Goal: Task Accomplishment & Management: Complete application form

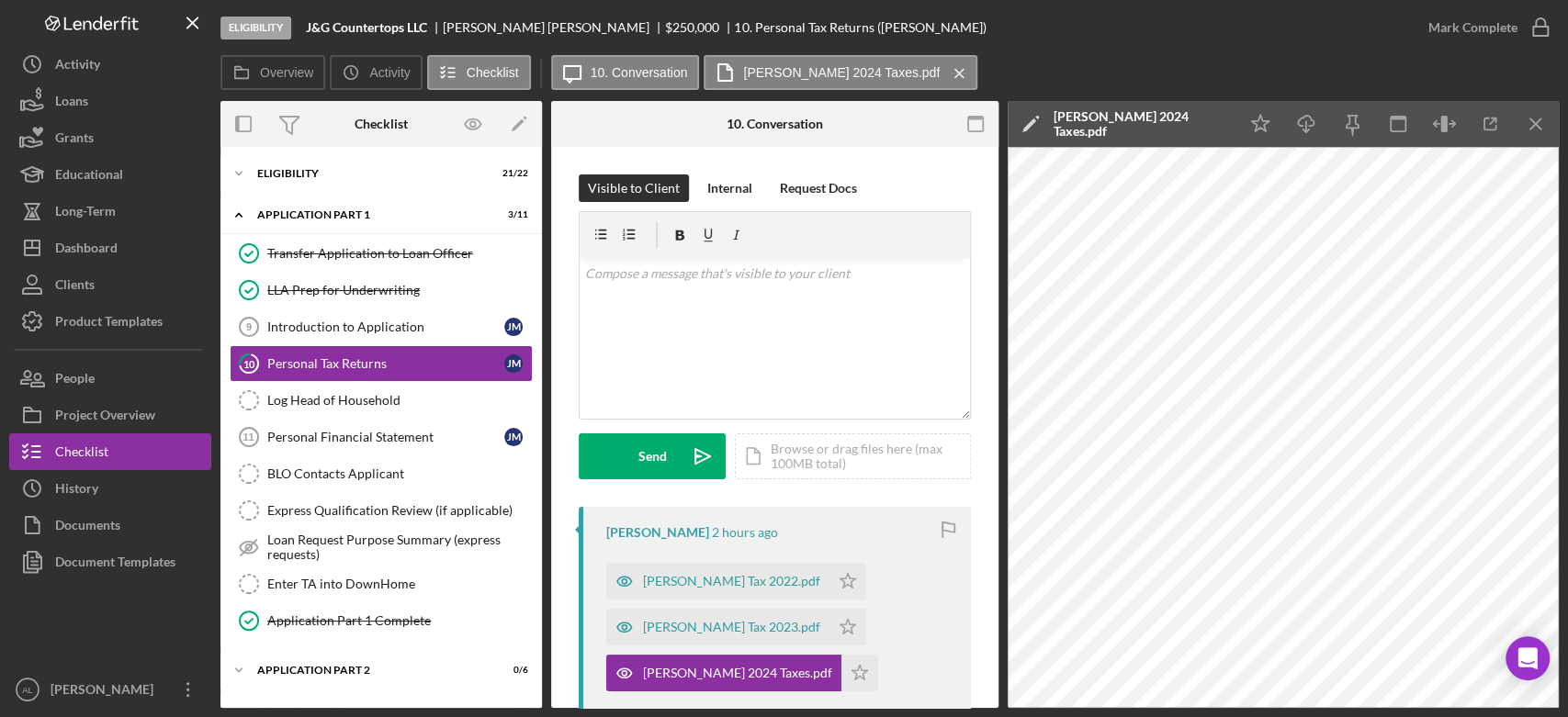
scroll to position [202, 0]
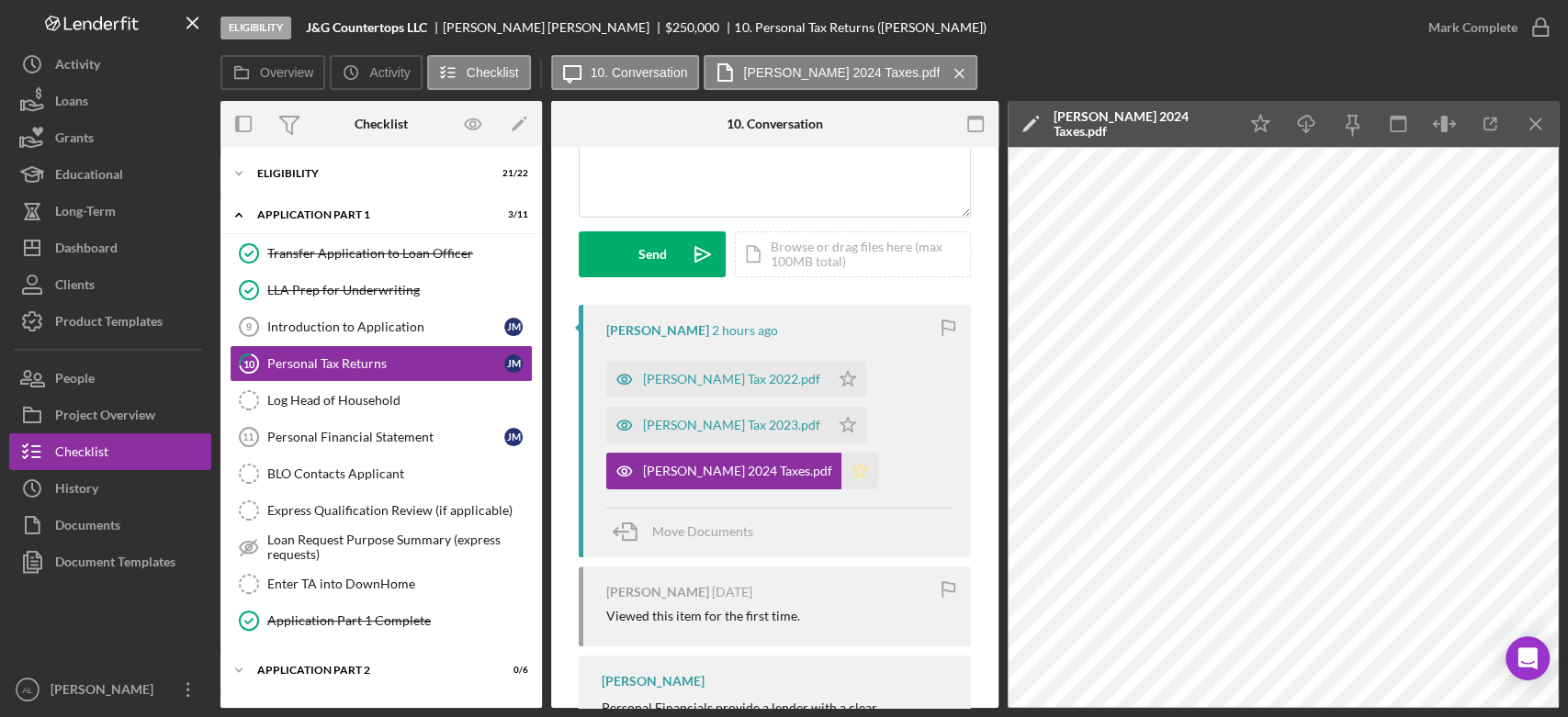
click at [841, 477] on icon "Icon/Star" at bounding box center [859, 471] width 37 height 37
click at [719, 424] on div "[PERSON_NAME] Tax 2023.pdf" at bounding box center [732, 425] width 177 height 14
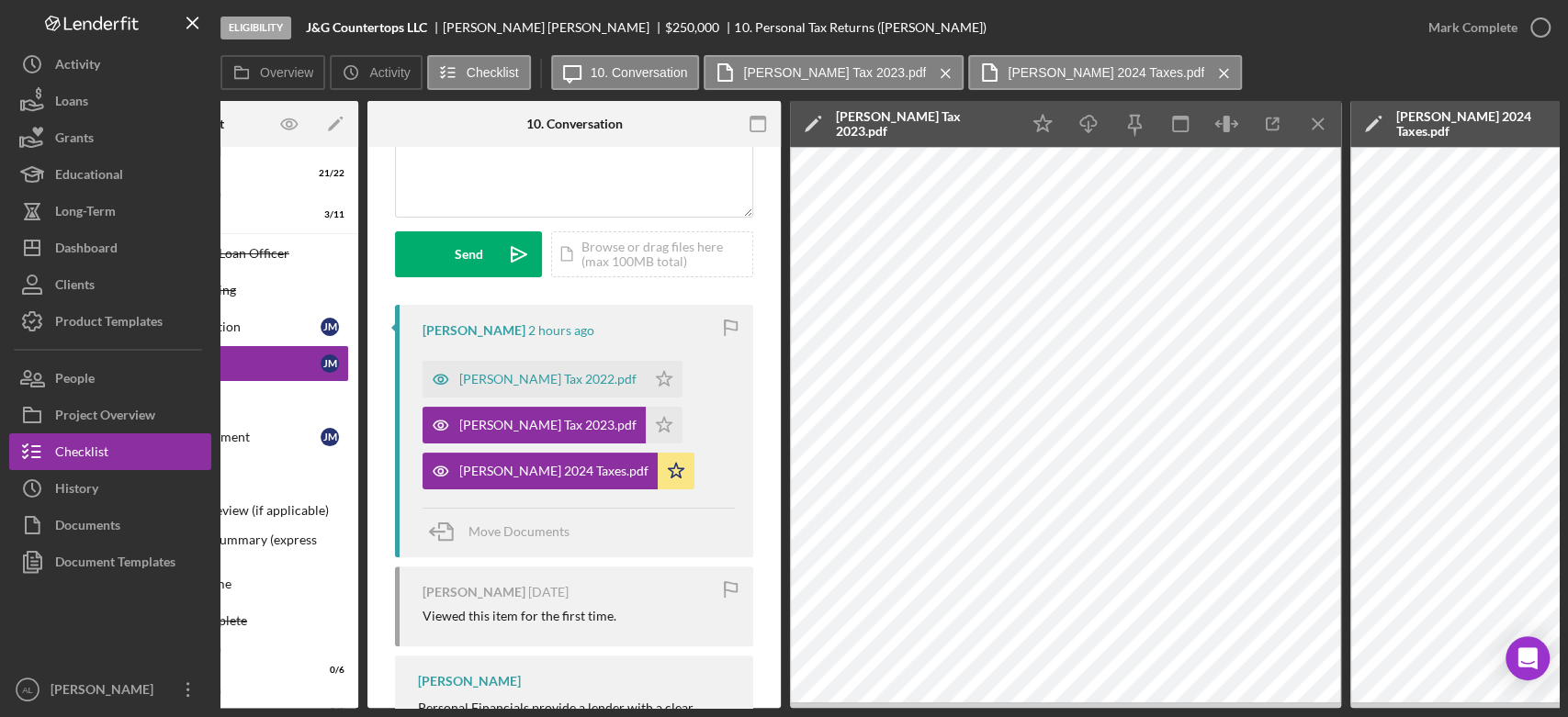
scroll to position [0, 0]
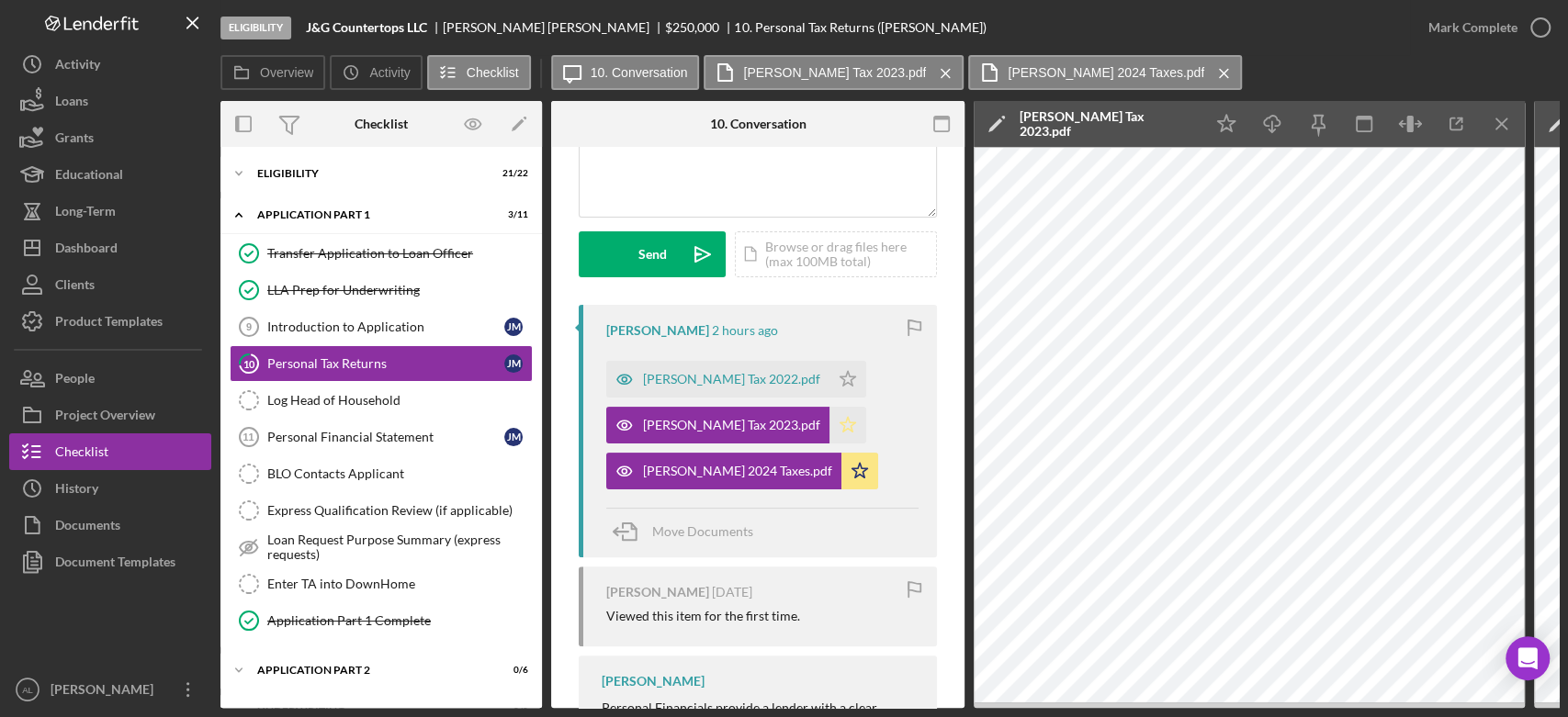
click at [830, 427] on icon "Icon/Star" at bounding box center [848, 425] width 37 height 37
click at [760, 373] on div "[PERSON_NAME] Tax 2022.pdf" at bounding box center [732, 379] width 177 height 14
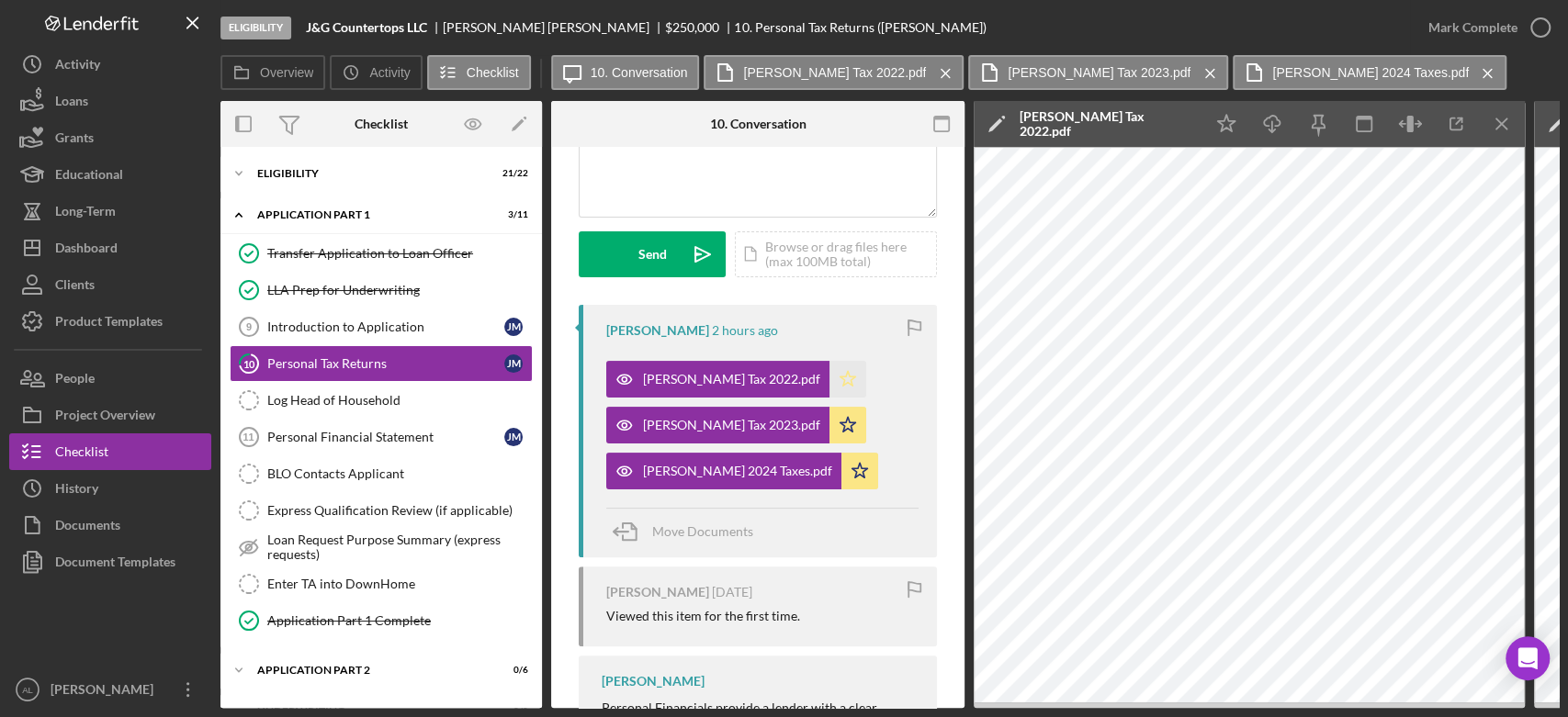
click at [840, 380] on polygon "button" at bounding box center [848, 378] width 15 height 14
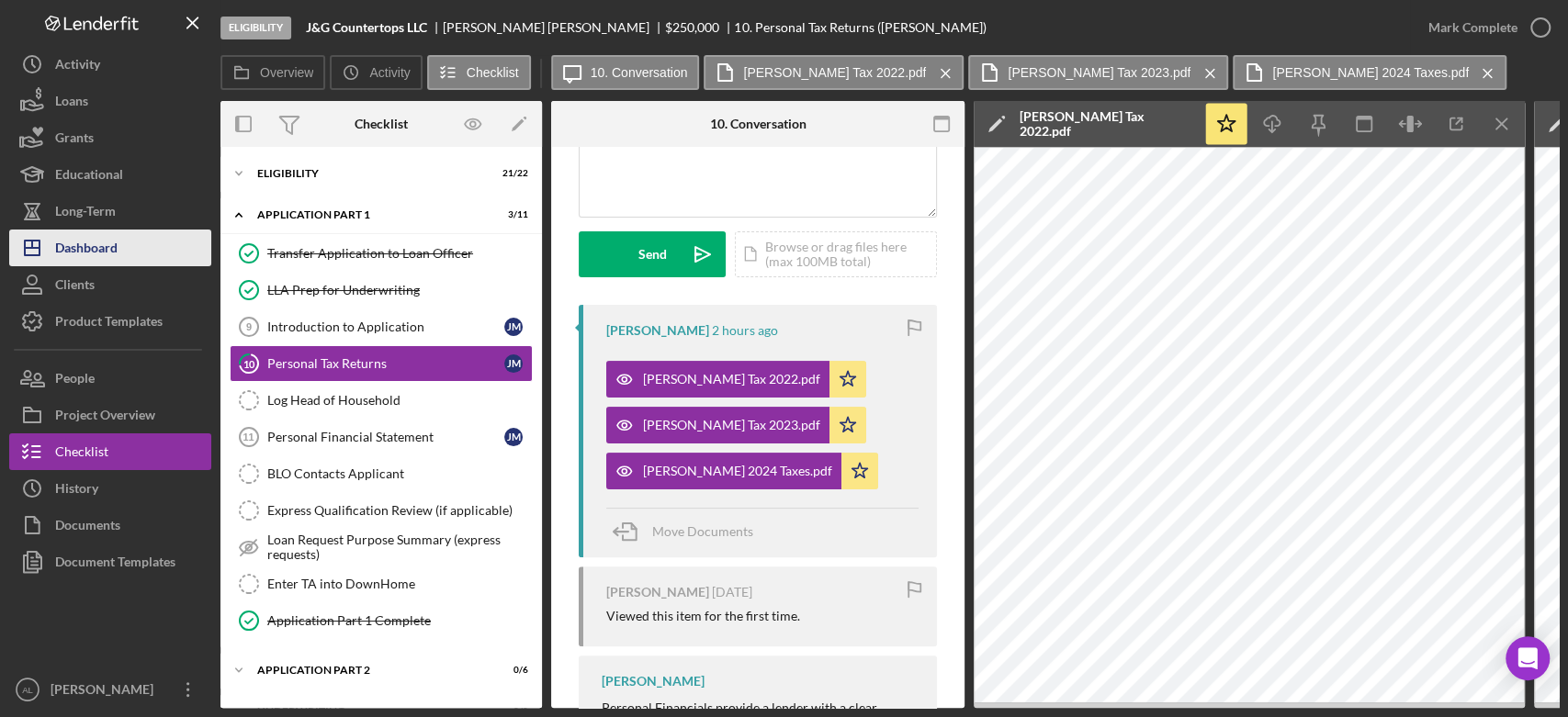
click at [158, 245] on button "Icon/Dashboard Dashboard" at bounding box center [111, 248] width 202 height 37
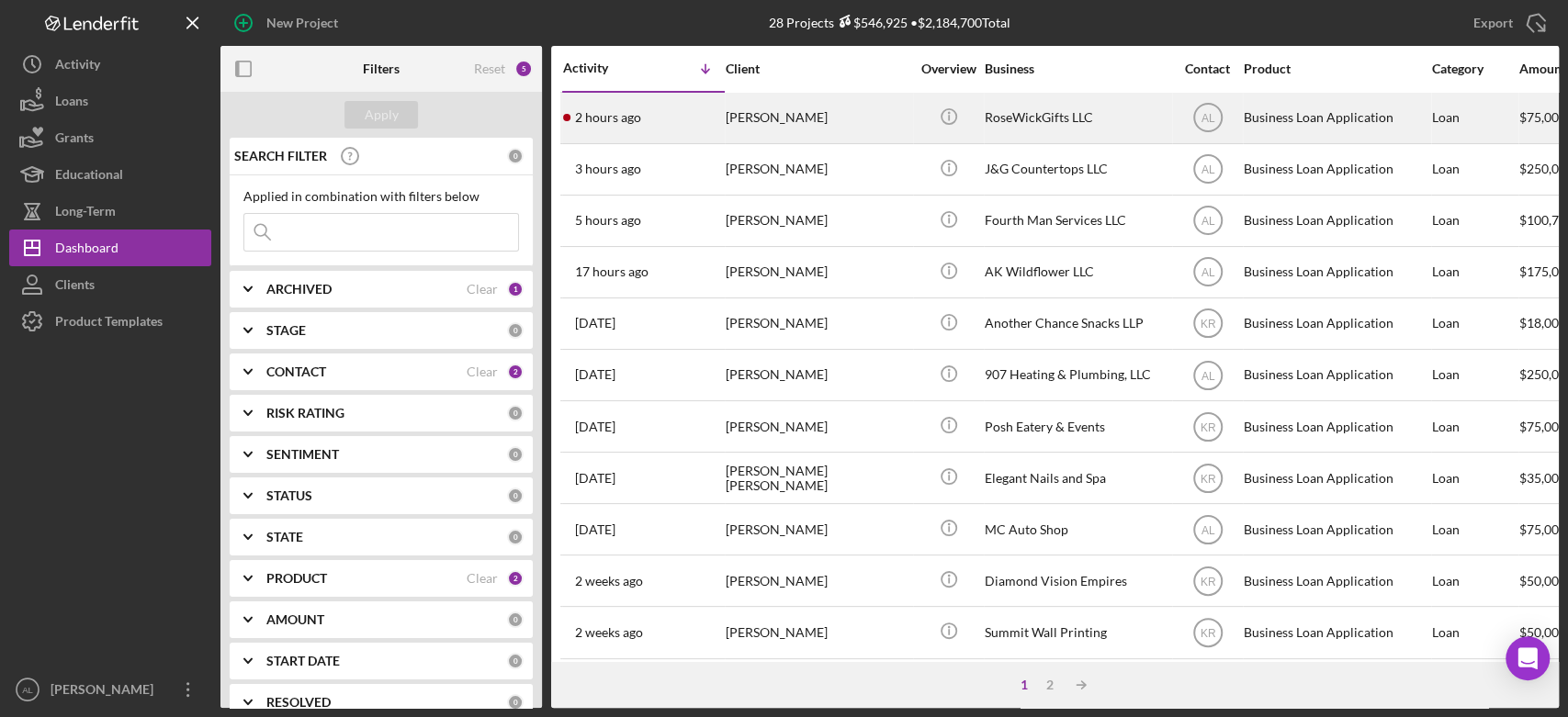
click at [732, 126] on div "[PERSON_NAME]" at bounding box center [817, 117] width 184 height 49
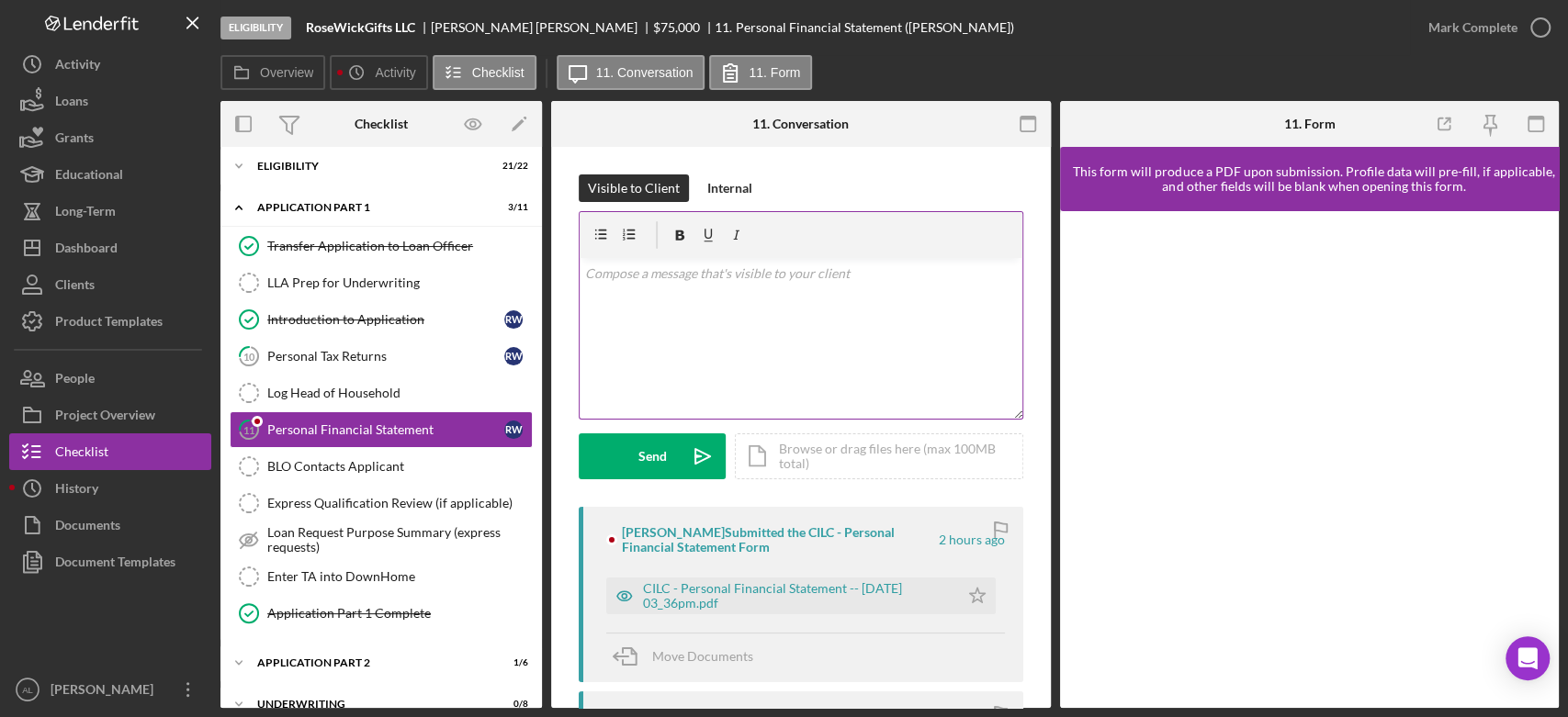
scroll to position [191, 0]
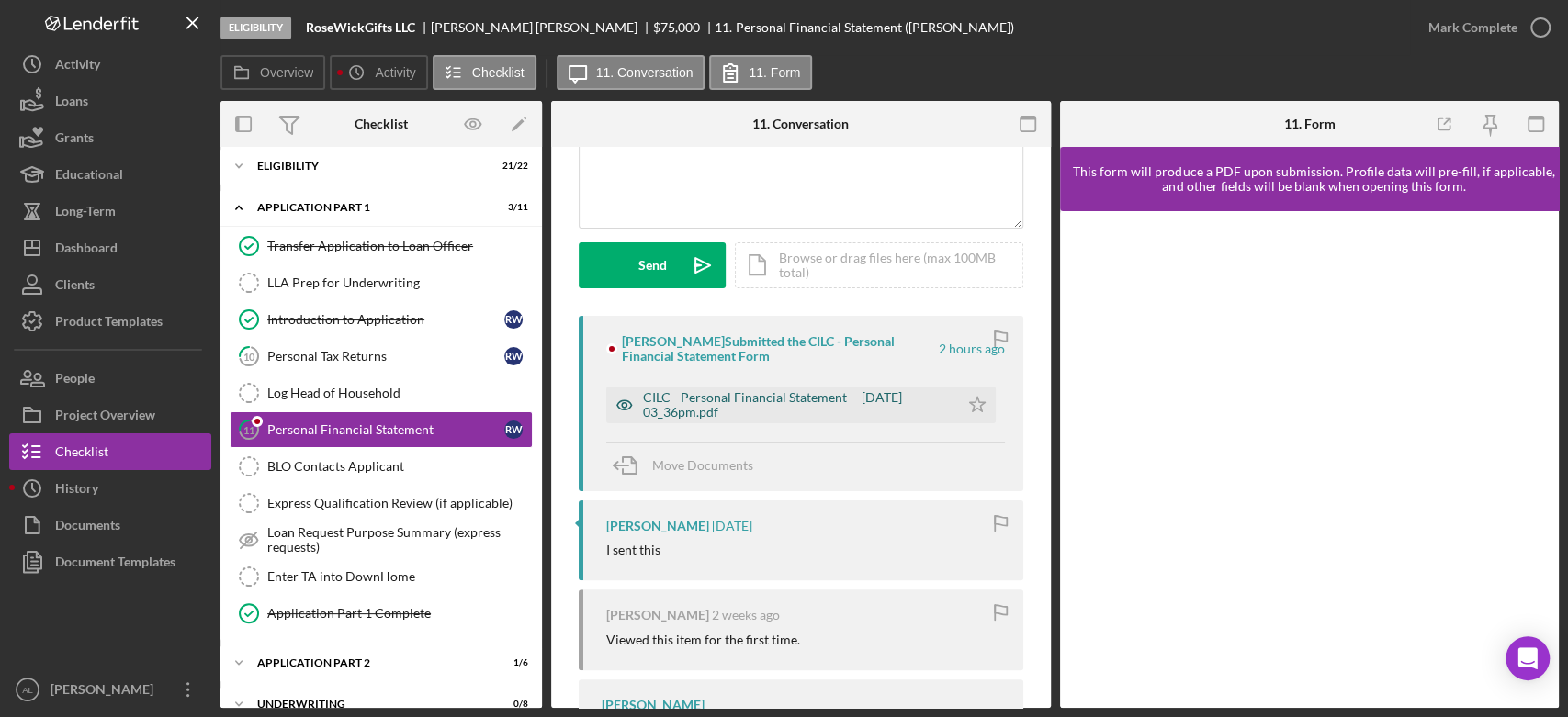
click at [770, 408] on div "CILC - Personal Financial Statement -- [DATE] 03_36pm.pdf" at bounding box center [796, 405] width 307 height 30
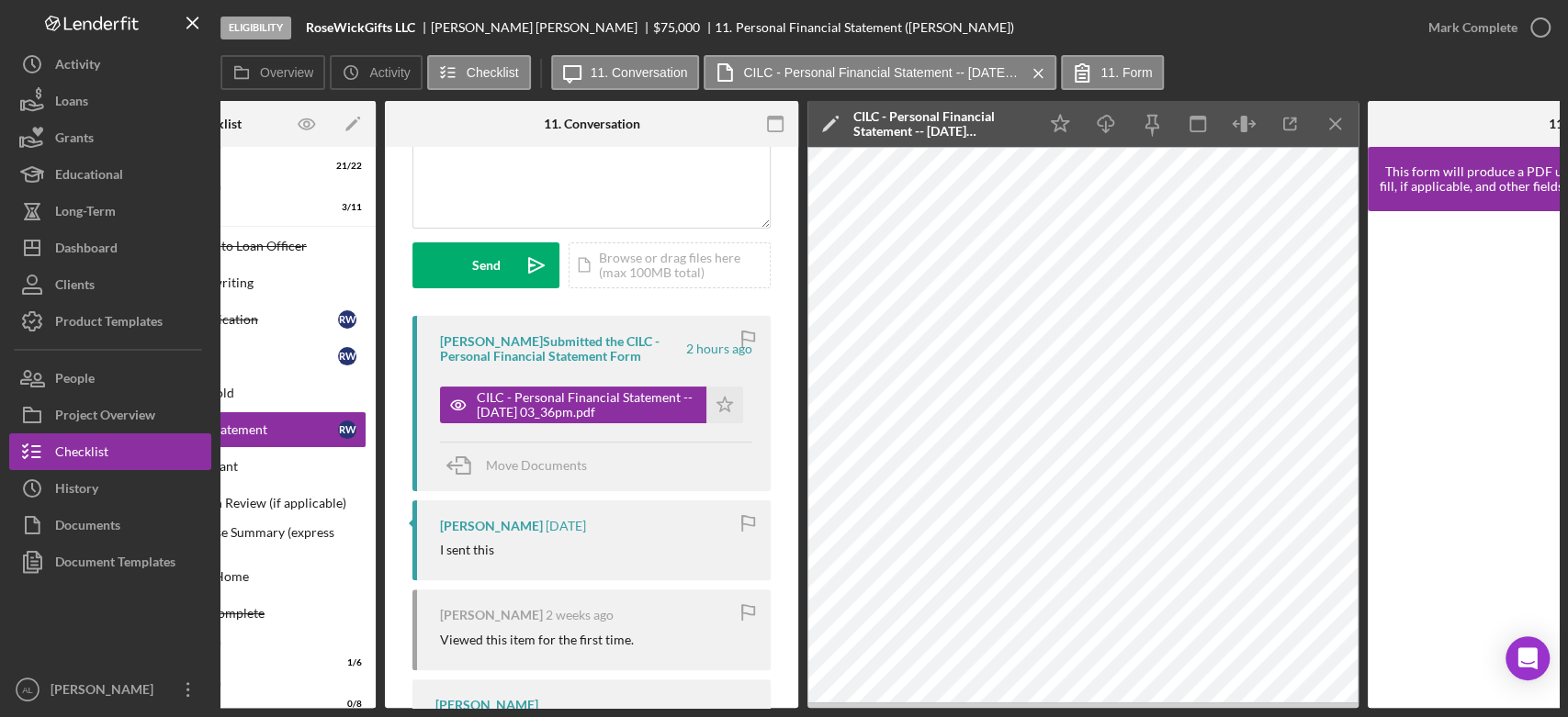
scroll to position [0, 169]
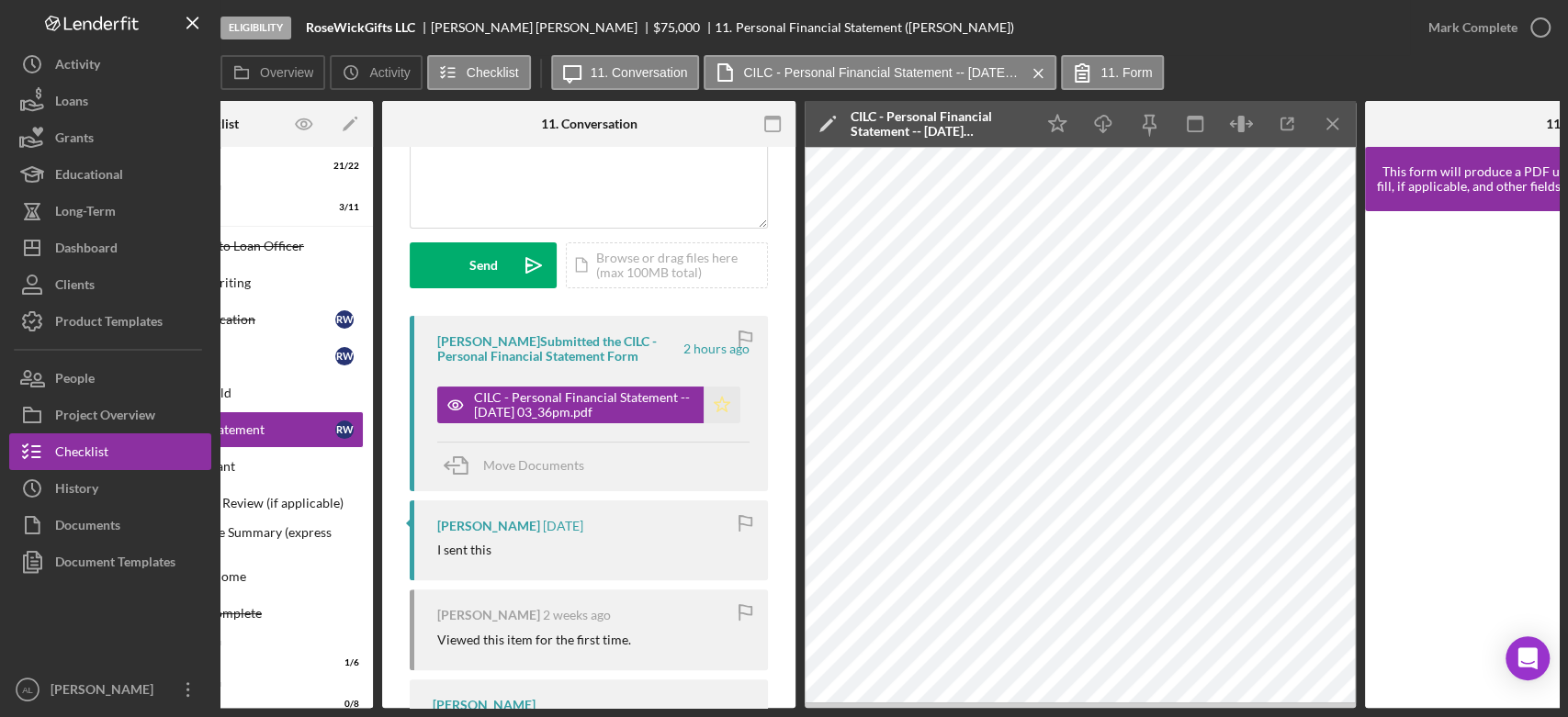
click at [720, 411] on icon "Icon/Star" at bounding box center [722, 405] width 37 height 37
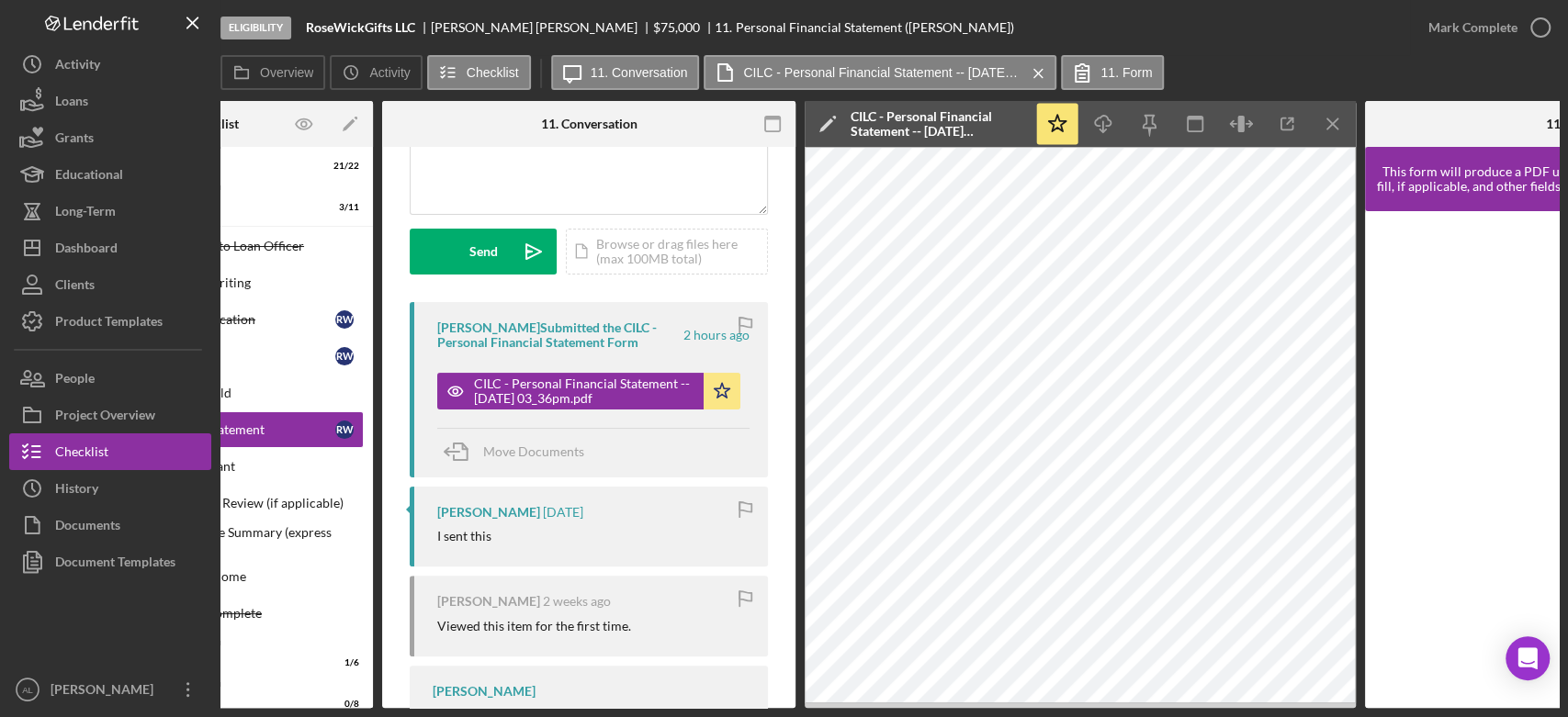
scroll to position [210, 0]
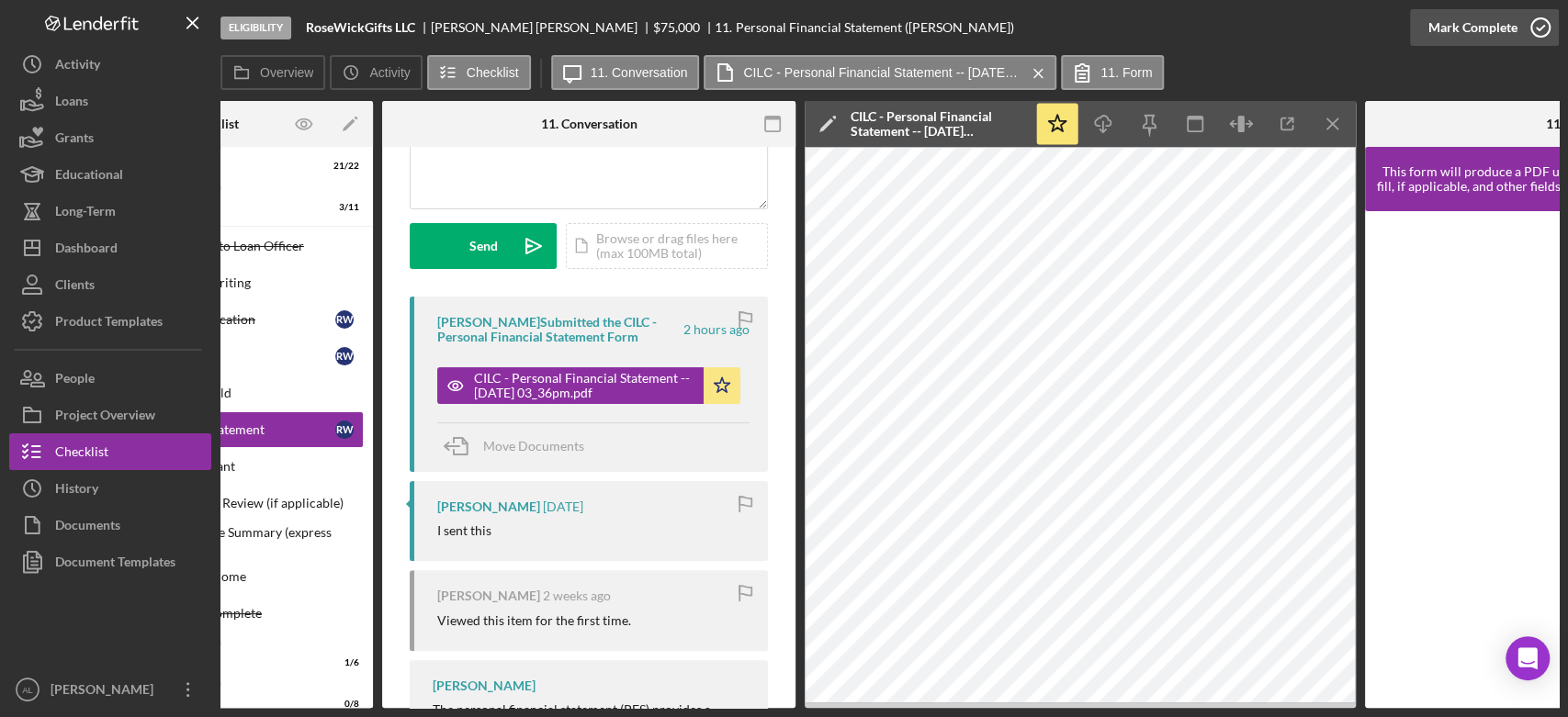
click at [1555, 34] on icon "button" at bounding box center [1540, 28] width 46 height 46
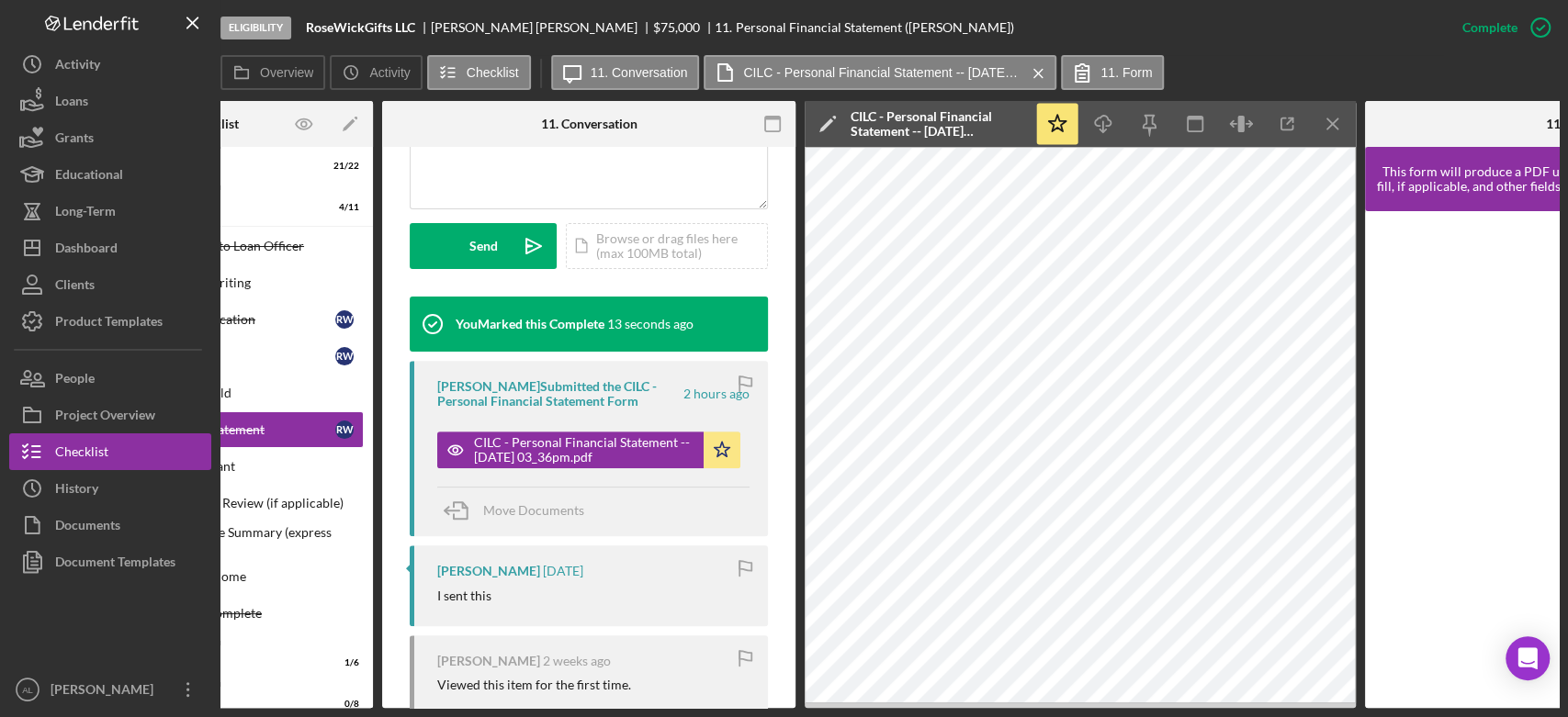
scroll to position [0, 0]
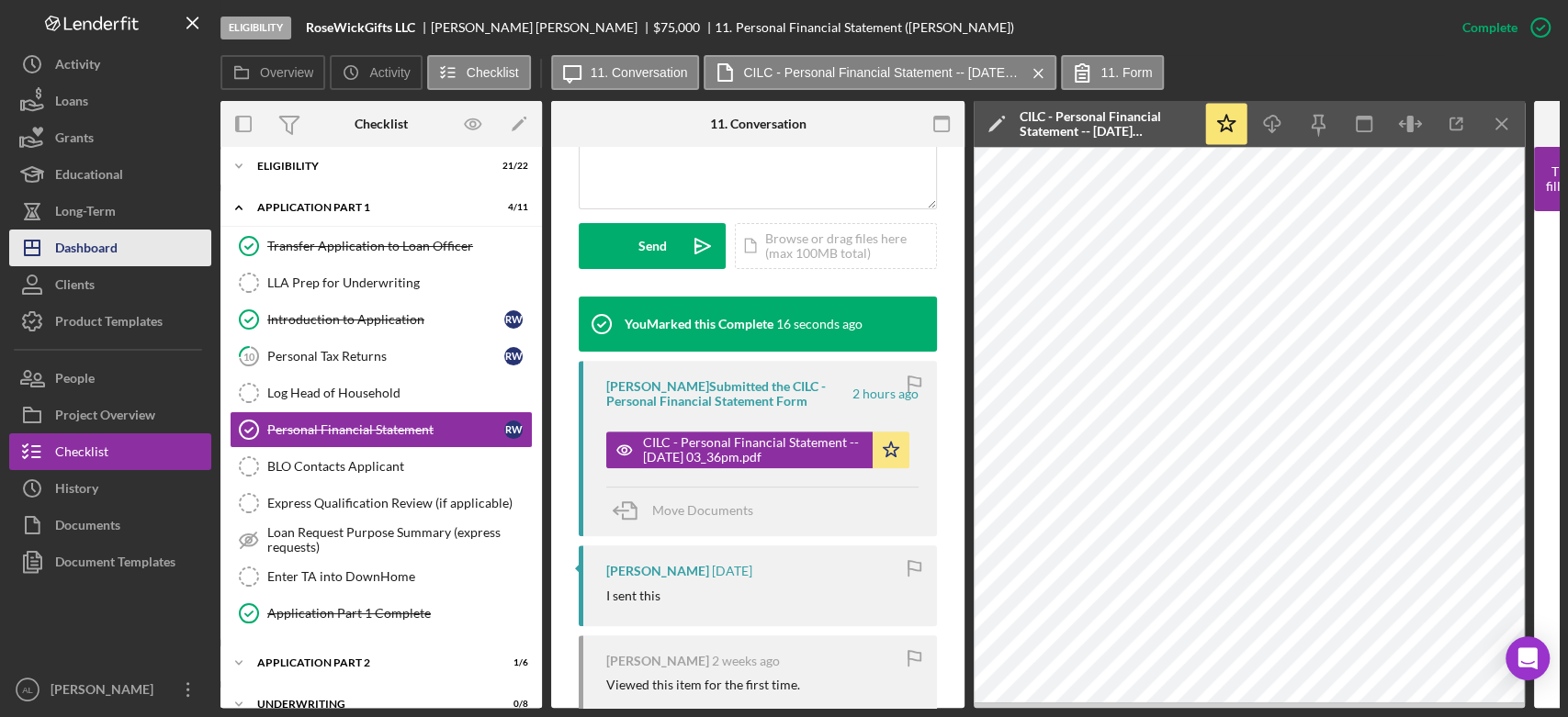
click at [100, 259] on div "Dashboard" at bounding box center [86, 250] width 62 height 41
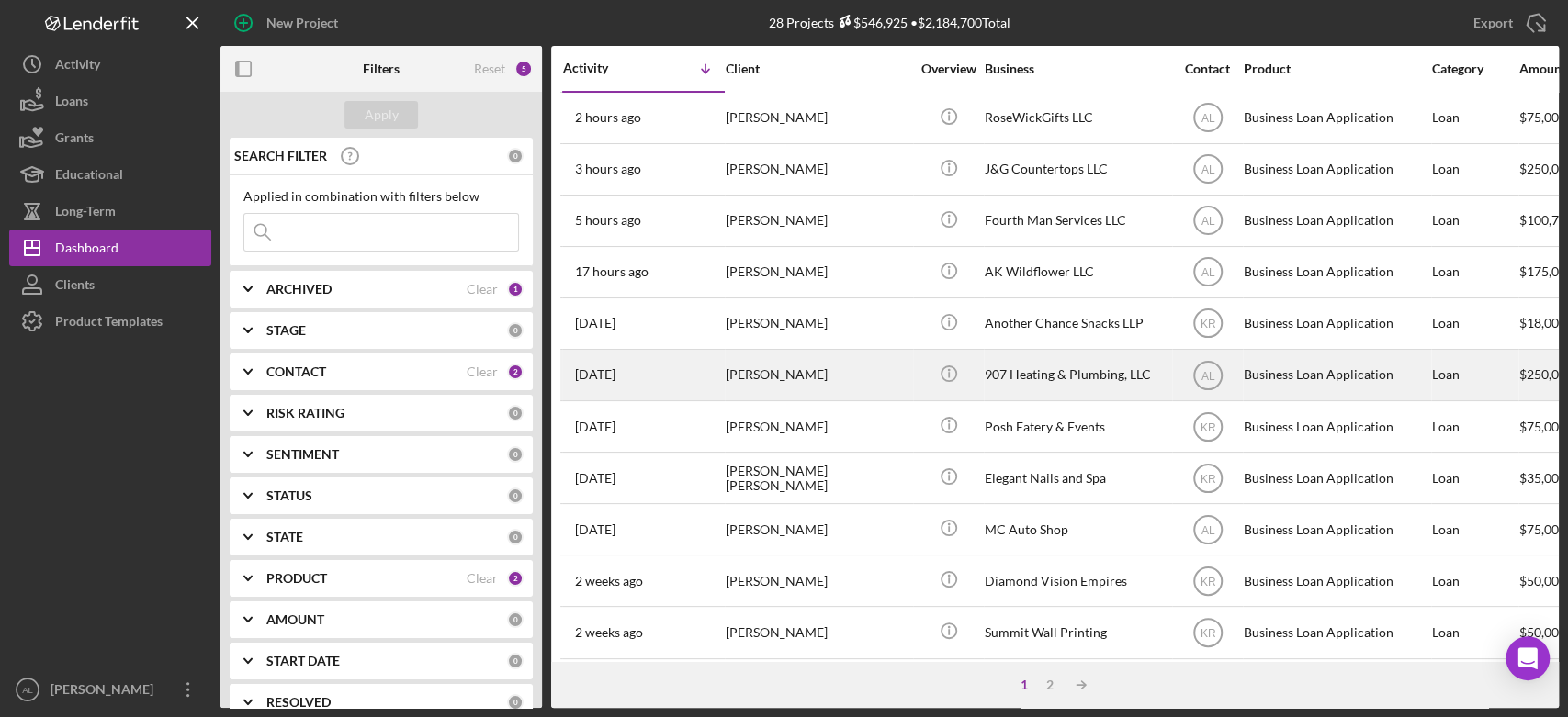
click at [668, 384] on div "[DATE] [PERSON_NAME]" at bounding box center [643, 375] width 161 height 49
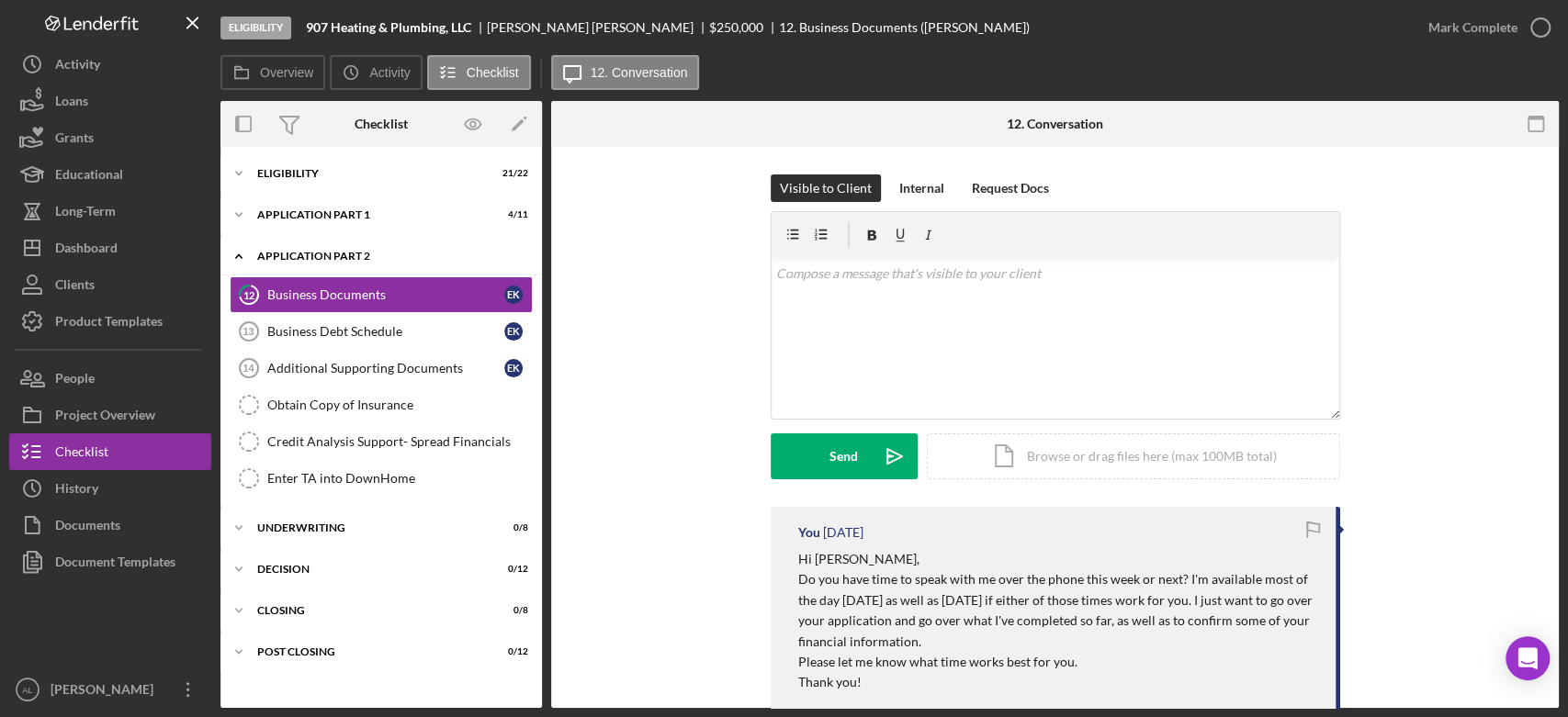
click at [347, 258] on div "Application Part 2" at bounding box center [388, 256] width 261 height 11
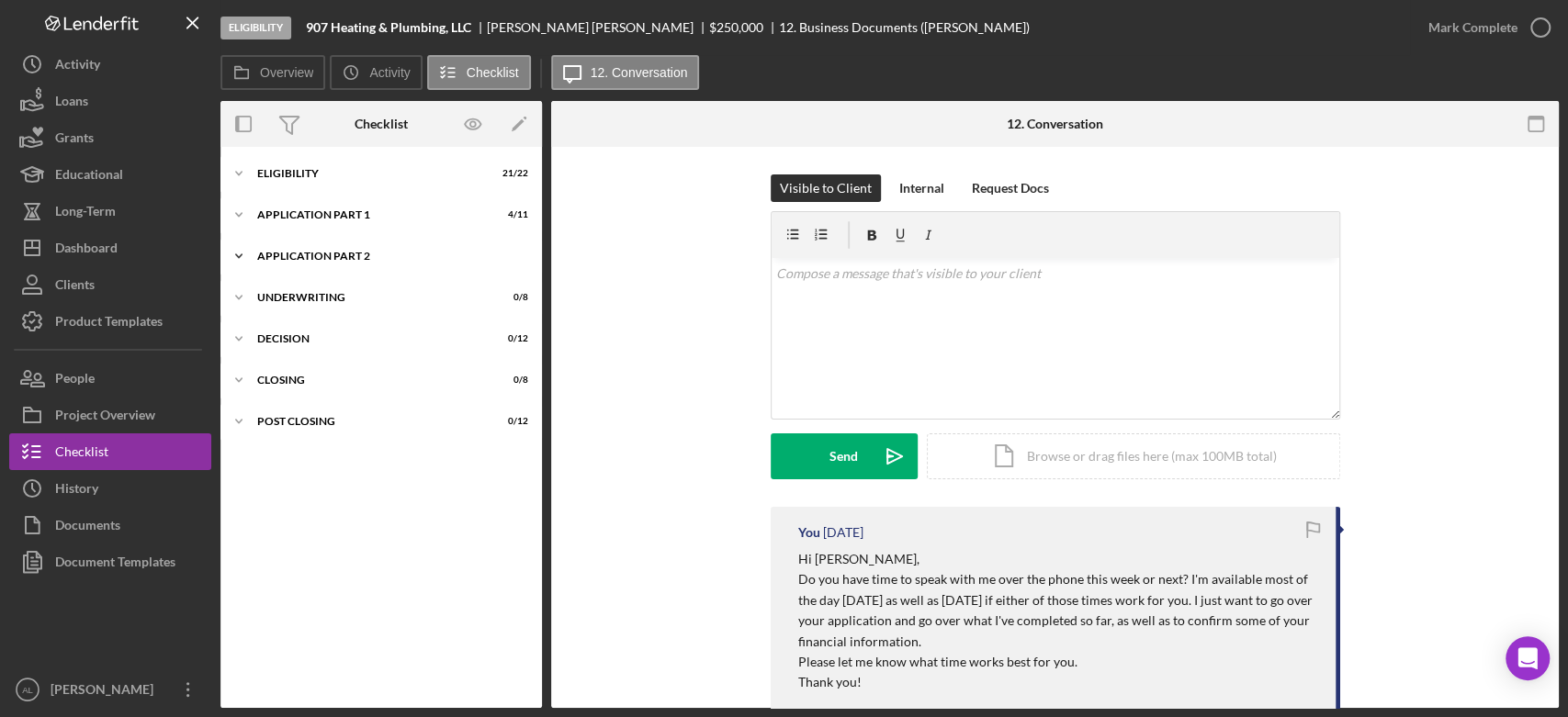
click at [347, 258] on div "Application Part 2" at bounding box center [388, 256] width 261 height 11
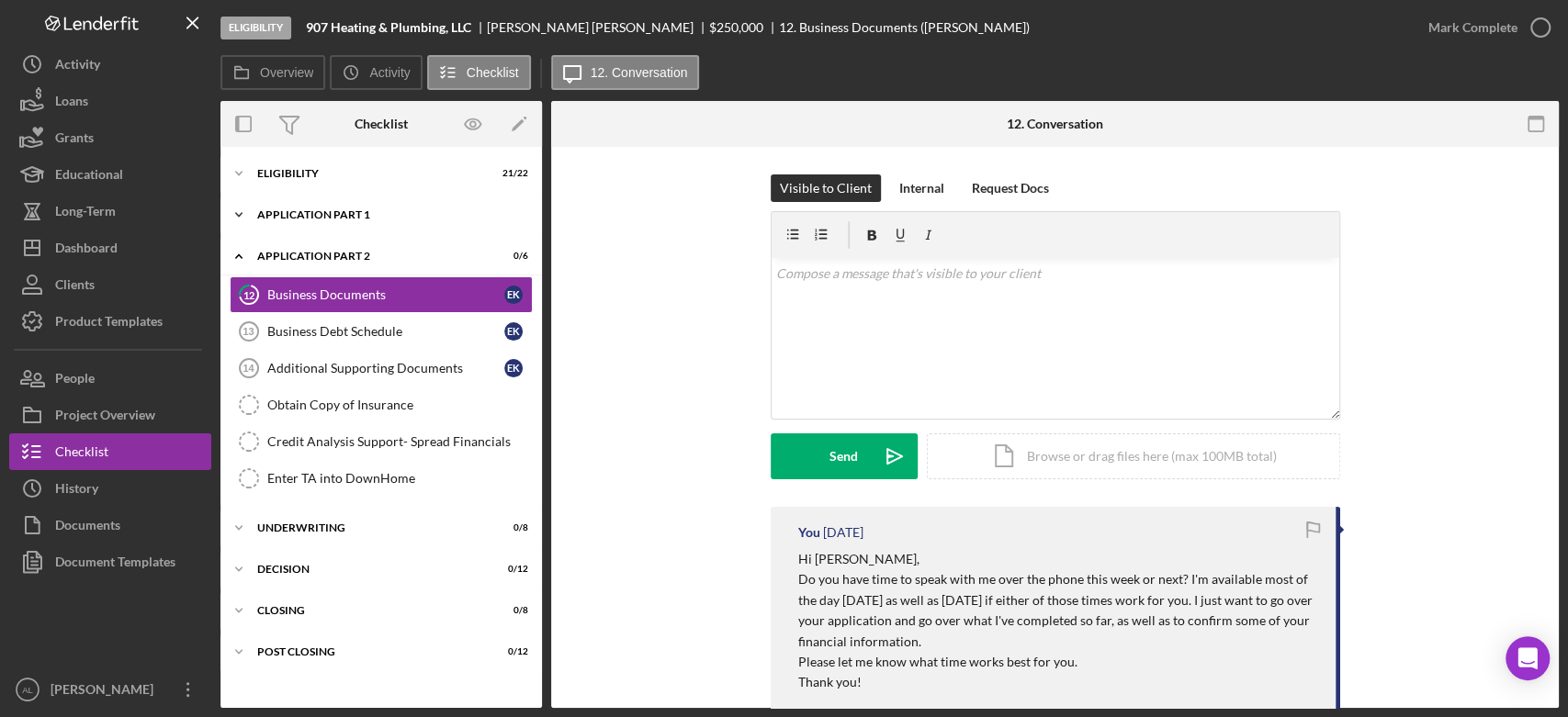
click at [382, 203] on div "Icon/Expander Application Part 1 4 / 11" at bounding box center [381, 214] width 321 height 37
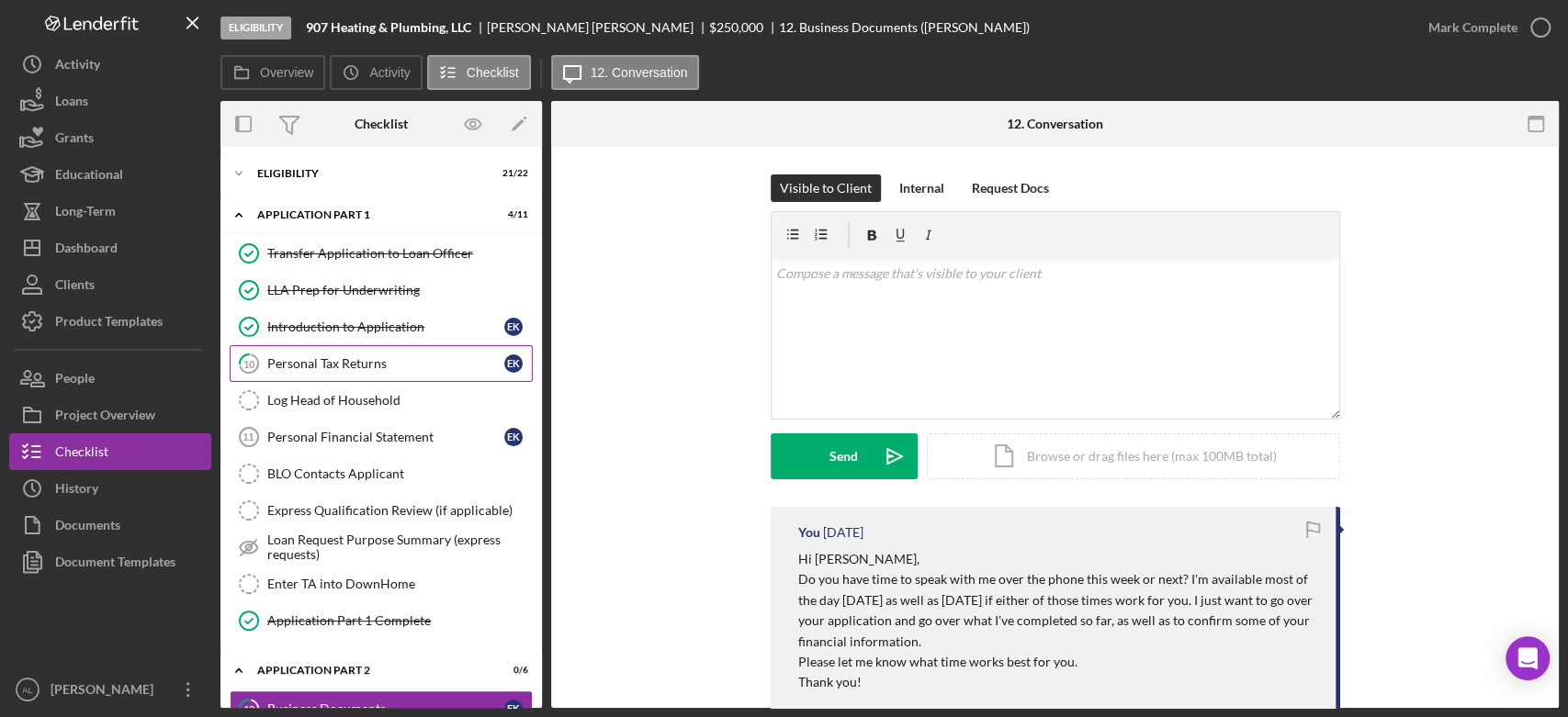
click at [358, 358] on div "Personal Tax Returns" at bounding box center [386, 363] width 236 height 14
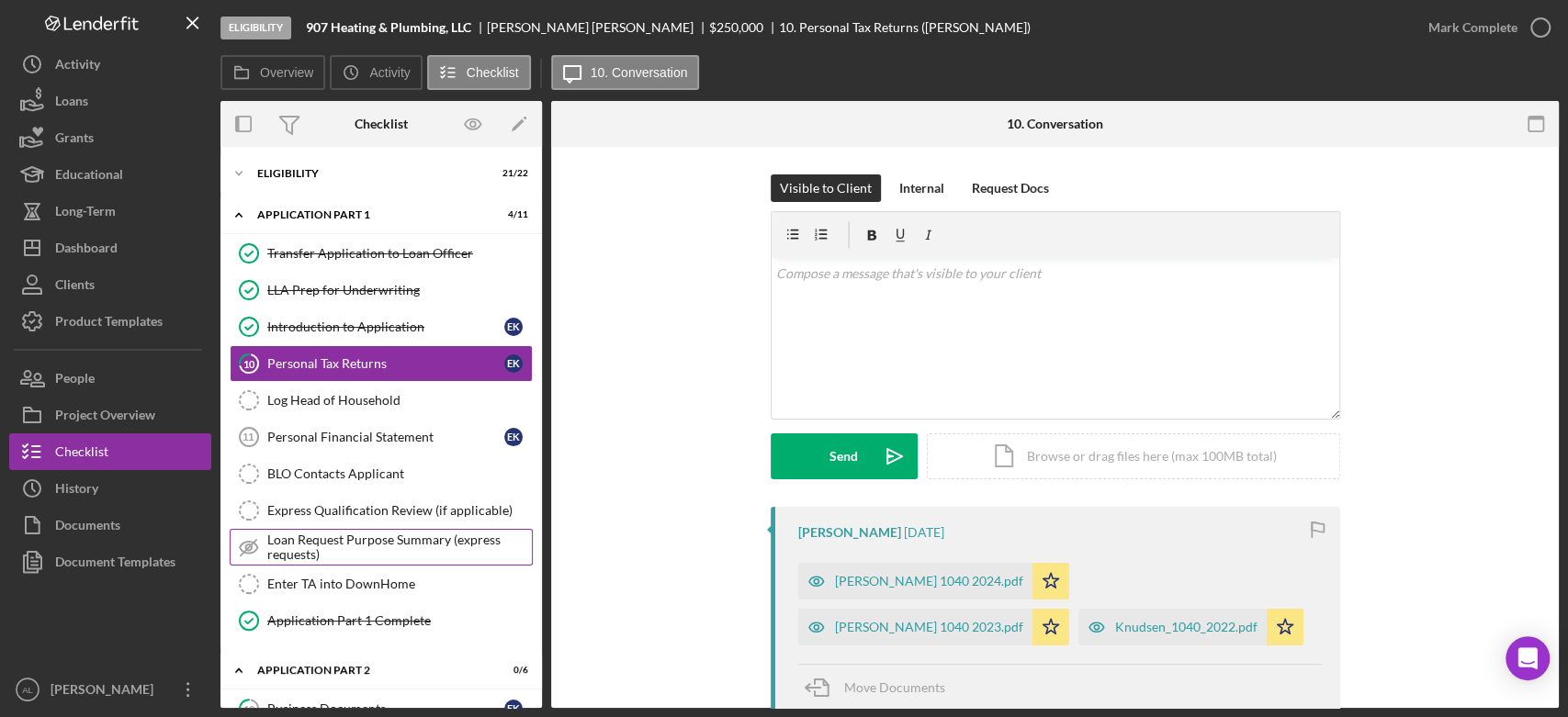
scroll to position [238, 0]
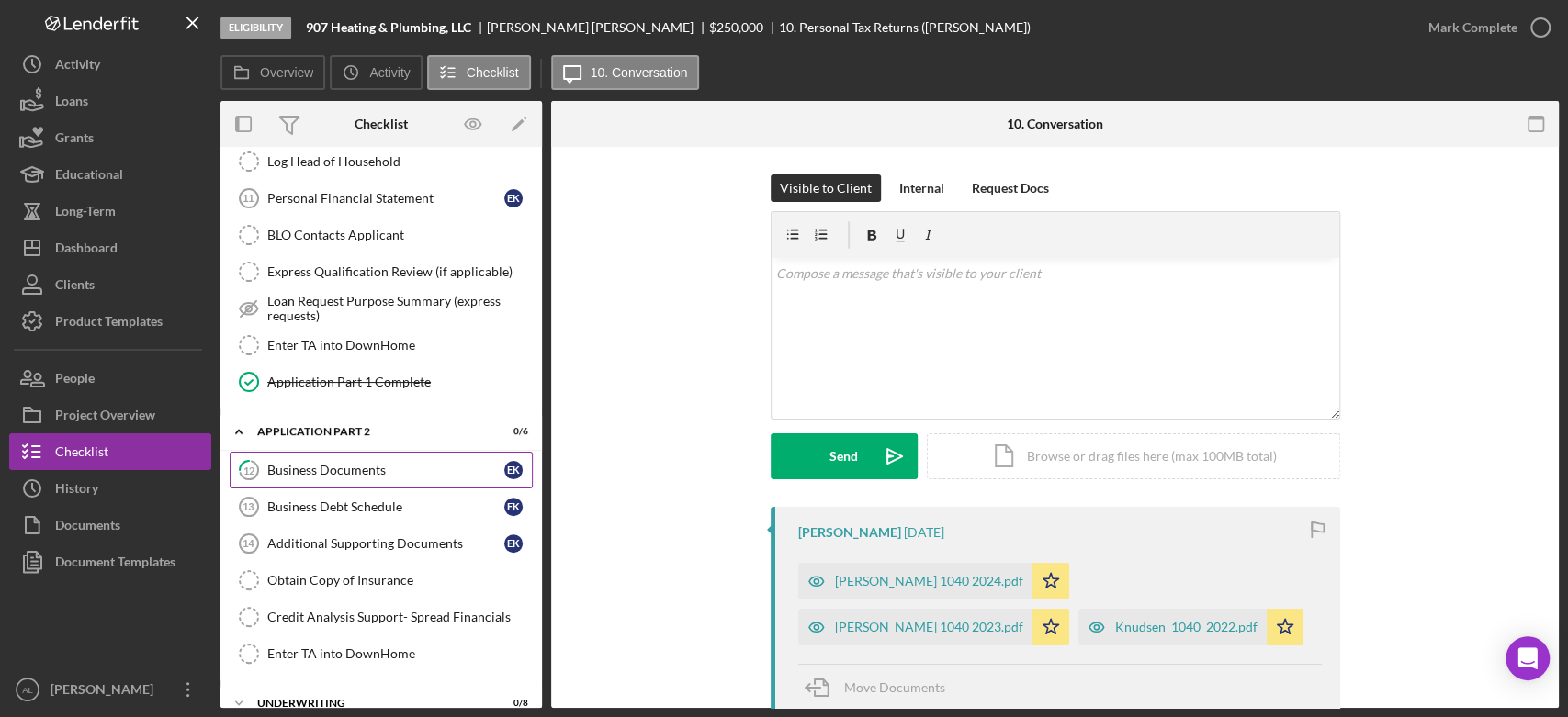
click at [360, 475] on link "12 Business Documents E K" at bounding box center [381, 470] width 303 height 37
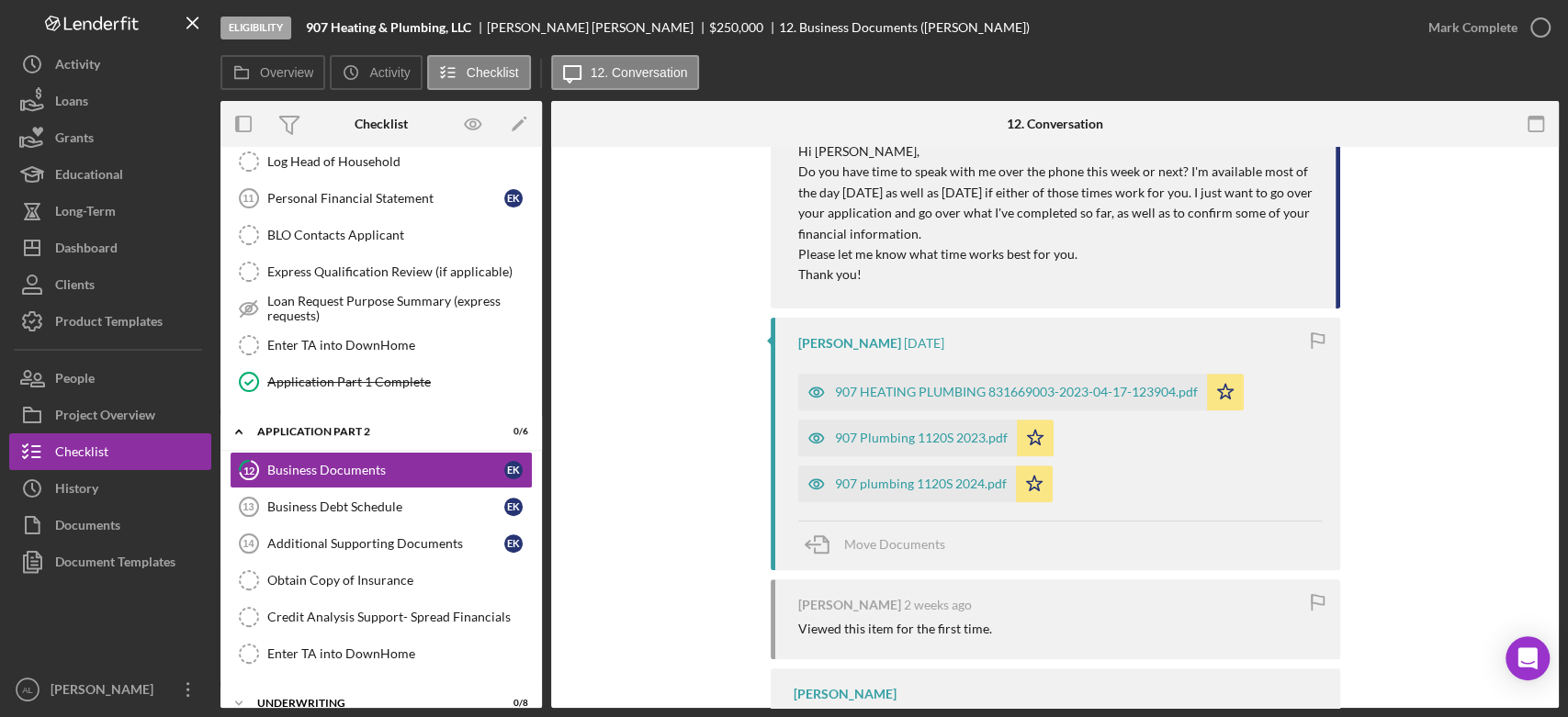
scroll to position [411, 0]
click at [933, 477] on div "907 plumbing 1120S 2024.pdf" at bounding box center [920, 480] width 172 height 14
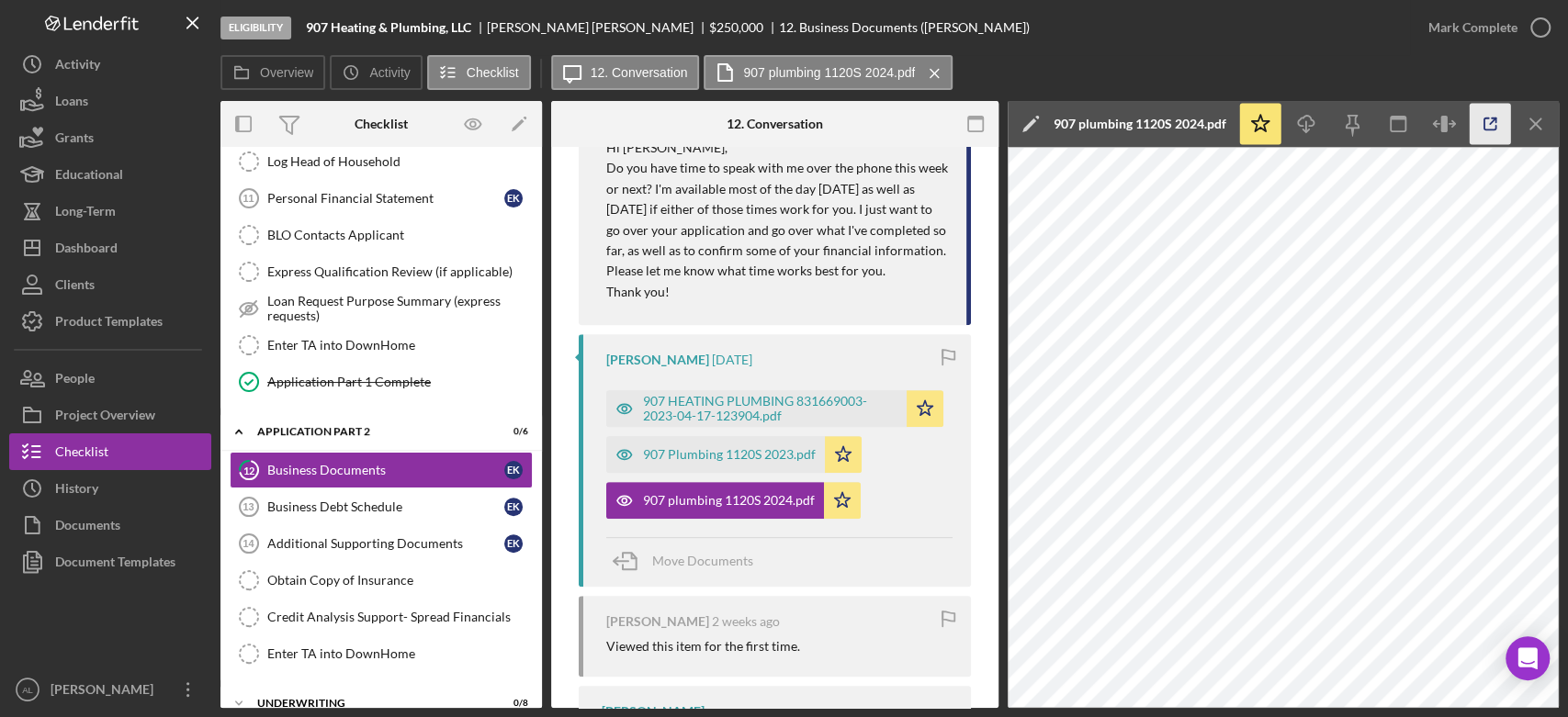
click at [1488, 120] on icon "button" at bounding box center [1490, 124] width 41 height 41
click at [709, 462] on div "907 Plumbing 1120S 2023.pdf" at bounding box center [715, 455] width 218 height 37
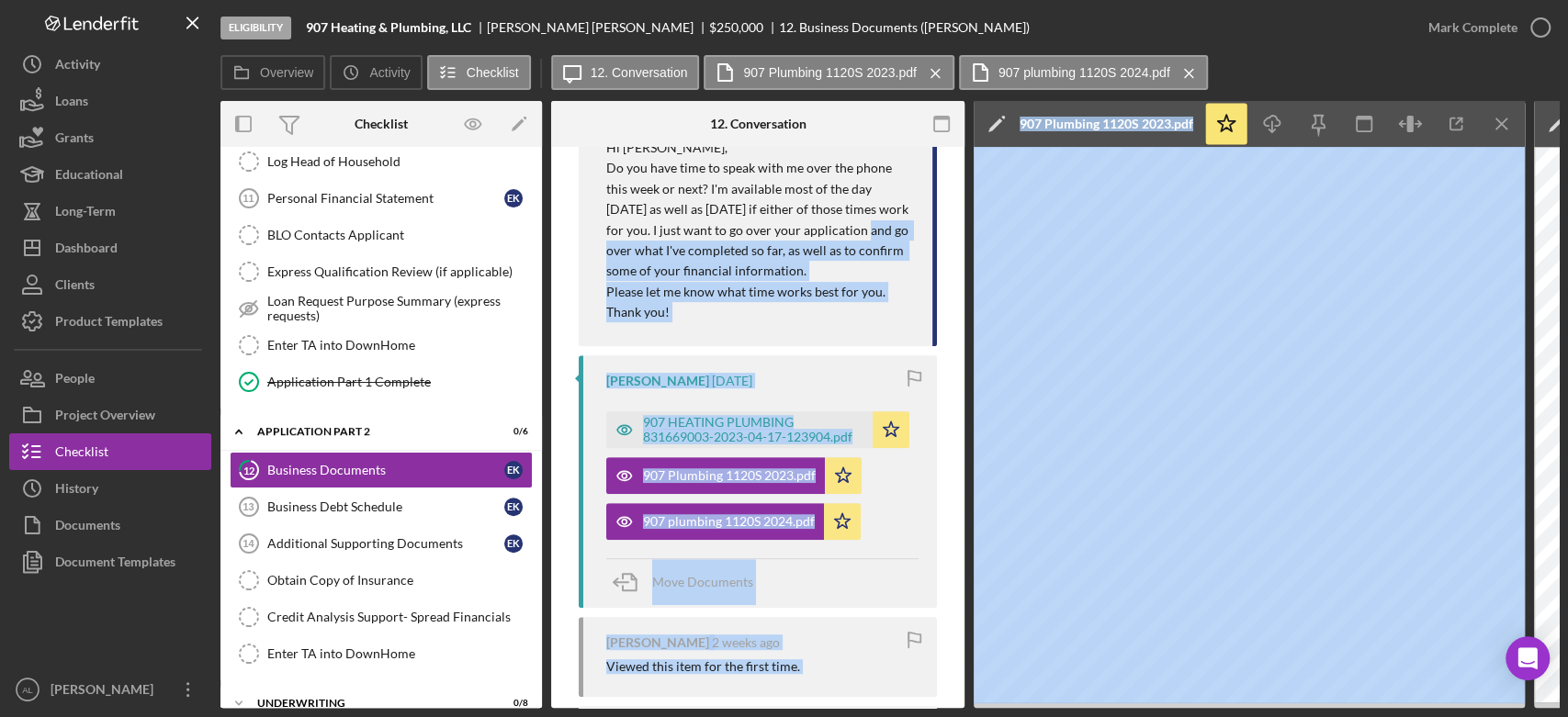
drag, startPoint x: 883, startPoint y: 234, endPoint x: 945, endPoint y: 236, distance: 62.0
click at [89, 55] on div "Eligibility 907 Heating & Plumbing, LLC [PERSON_NAME] $250,000 $62,500 12. Busi…" at bounding box center [784, 354] width 1550 height 708
click at [908, 520] on div "907 HEATING PLUMBING 831669003-2023-04-17-123904.pdf Icon/Star 907 Plumbing 112…" at bounding box center [762, 470] width 312 height 137
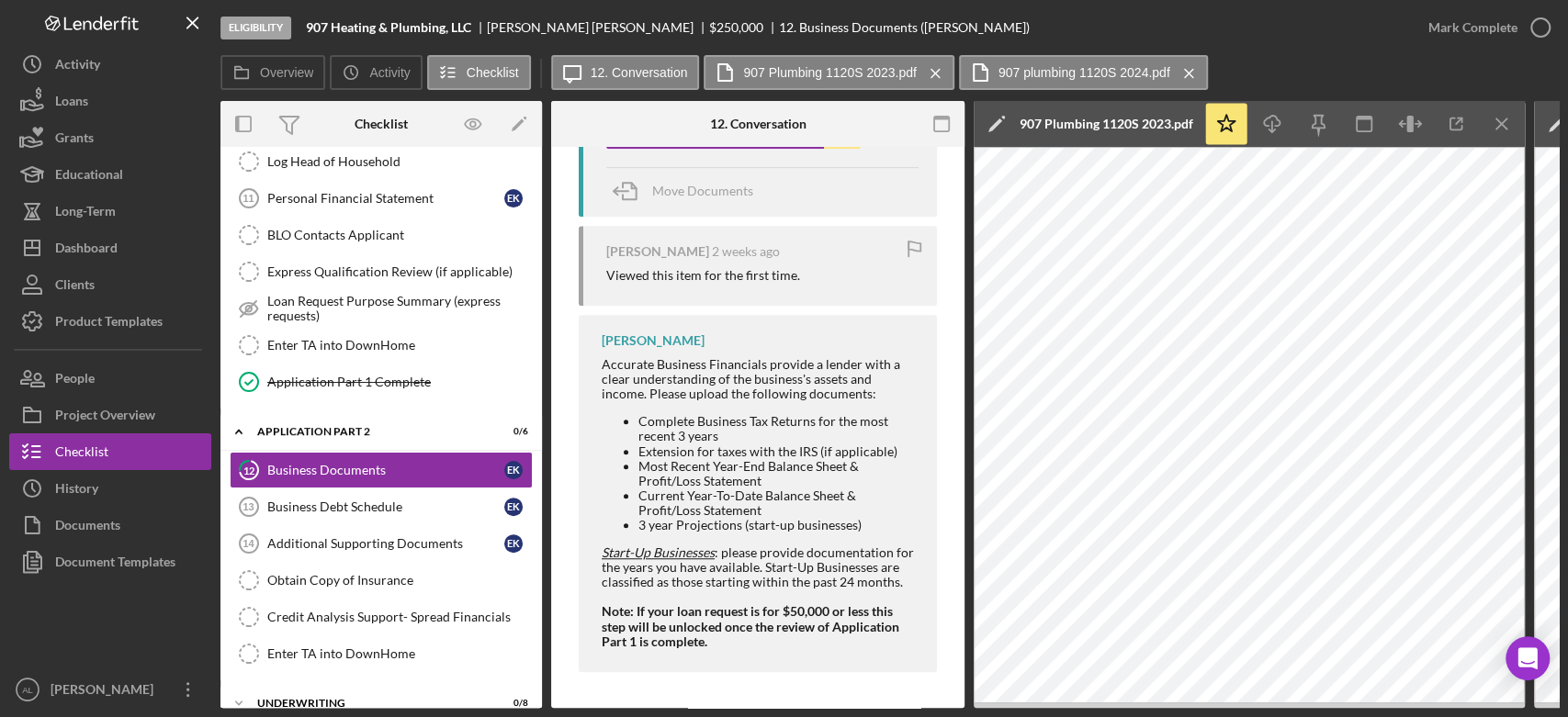
scroll to position [0, 0]
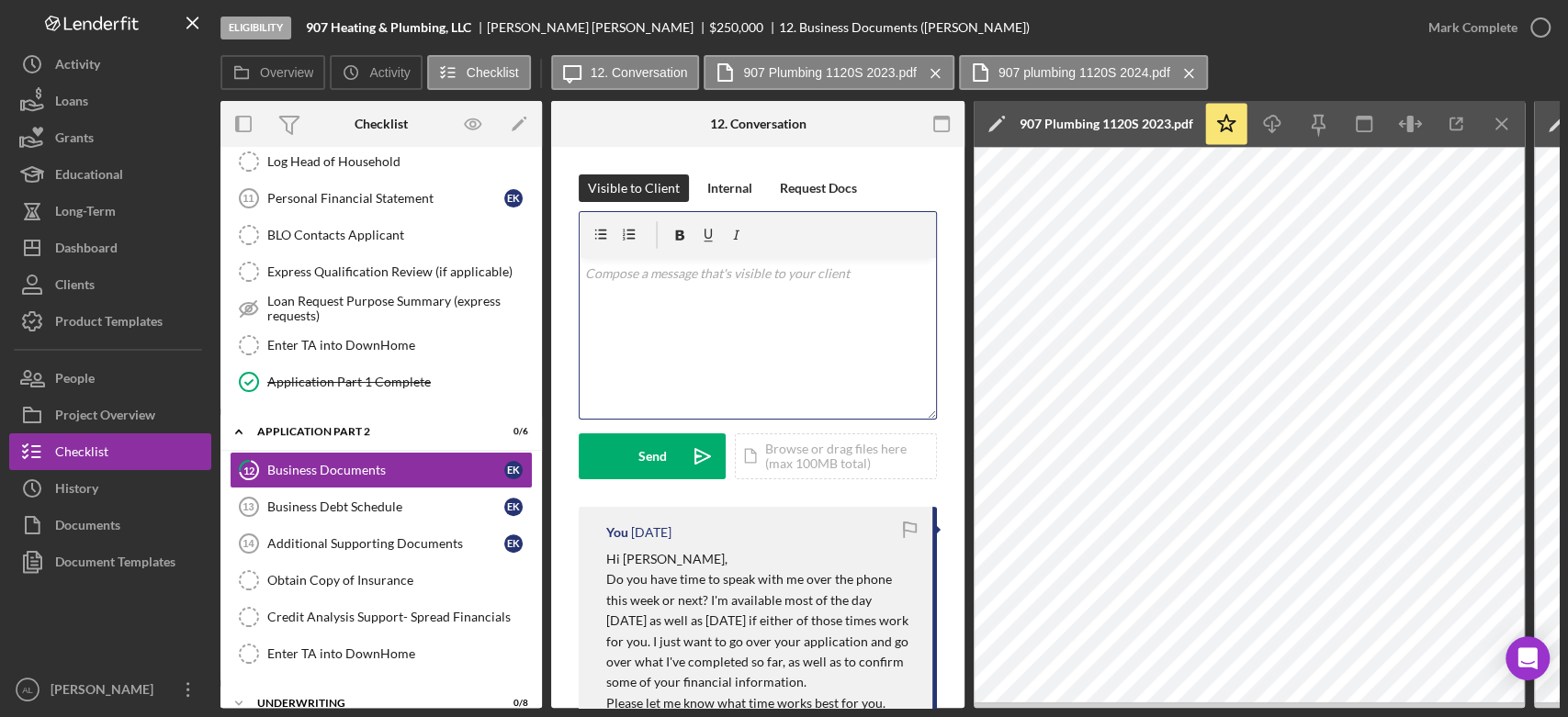
click at [797, 329] on div "v Color teal Color pink Remove color Add row above Add row below Add column bef…" at bounding box center [758, 337] width 357 height 161
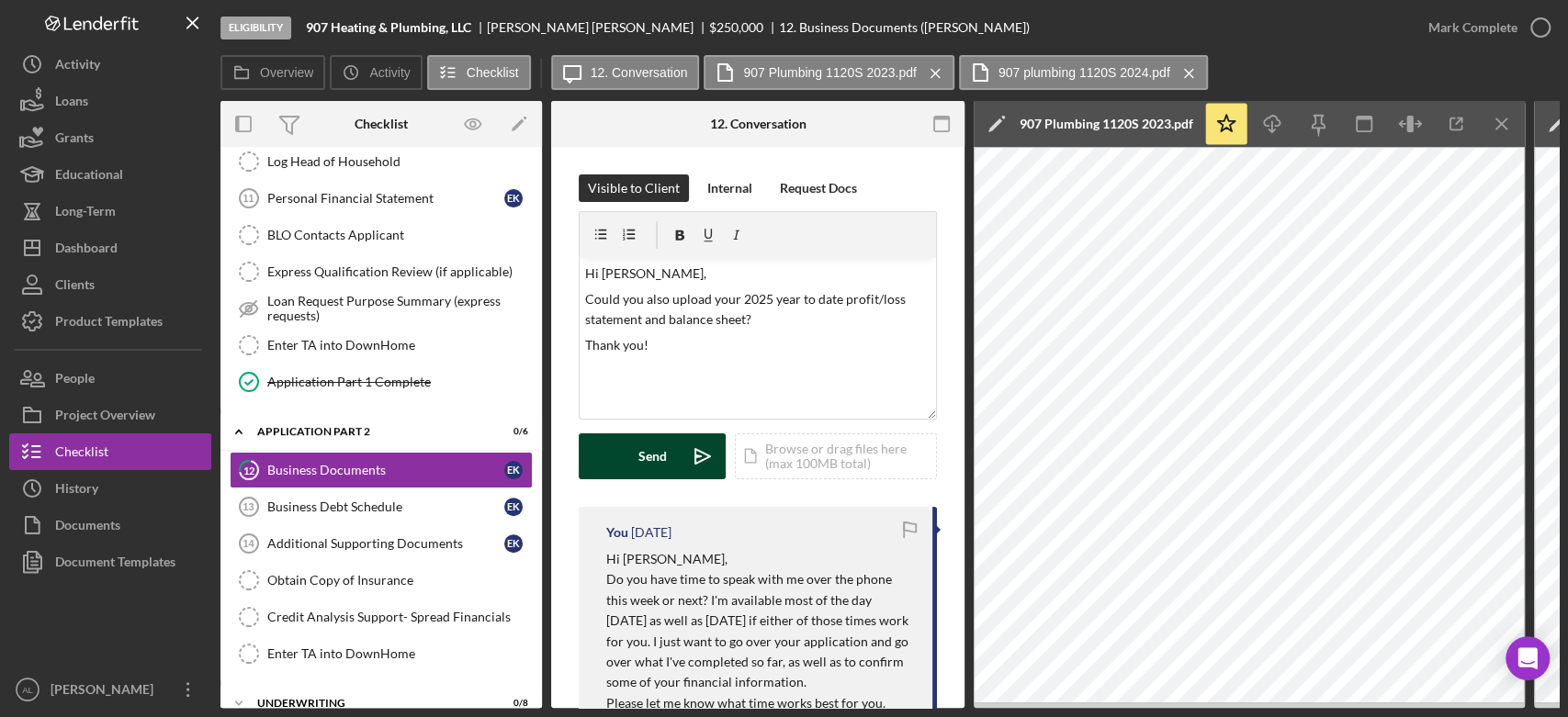
click at [698, 461] on icon "Icon/icon-invite-send" at bounding box center [703, 457] width 46 height 46
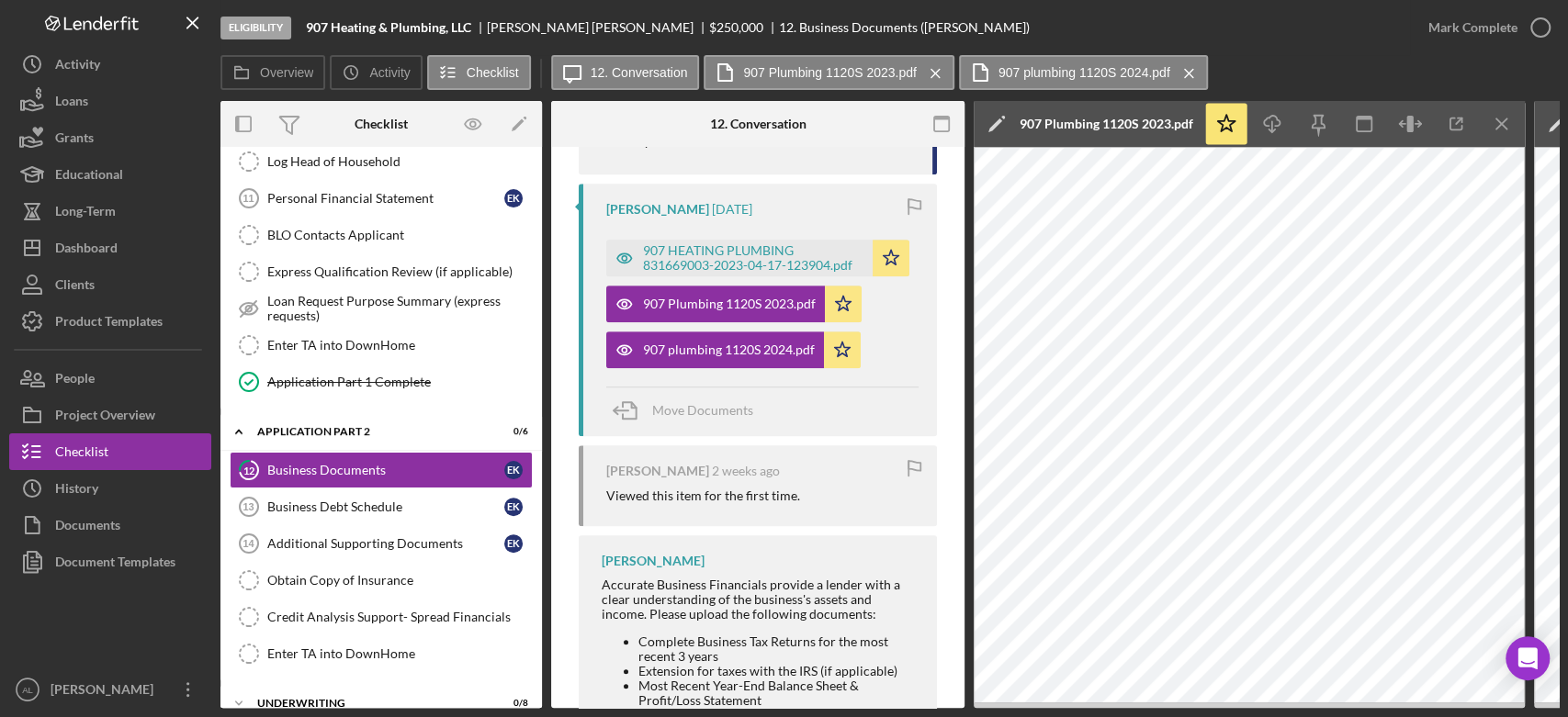
scroll to position [738, 0]
click at [739, 258] on div "907 HEATING PLUMBING 831669003-2023-04-17-123904.pdf" at bounding box center [753, 259] width 220 height 30
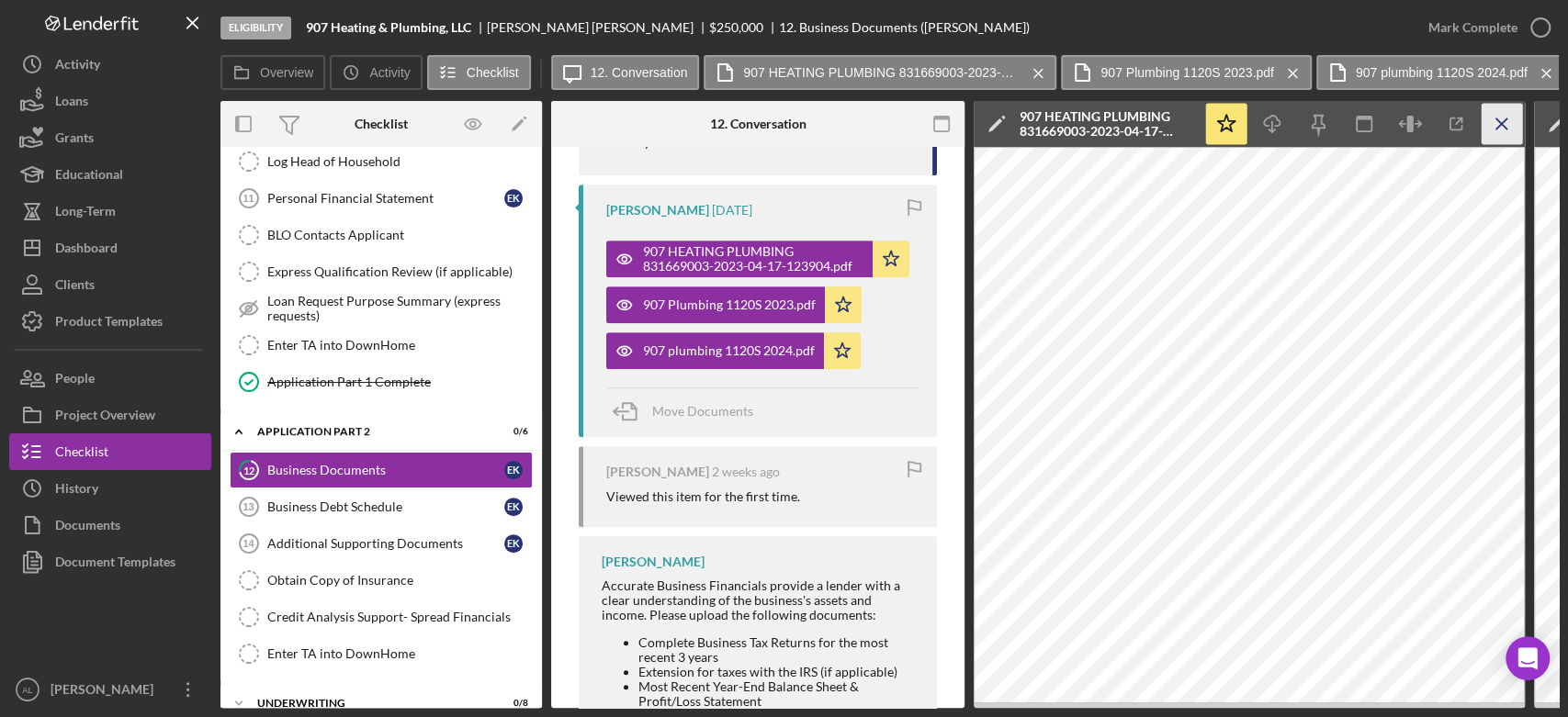
click at [1506, 135] on icon "Icon/Menu Close" at bounding box center [1502, 124] width 41 height 41
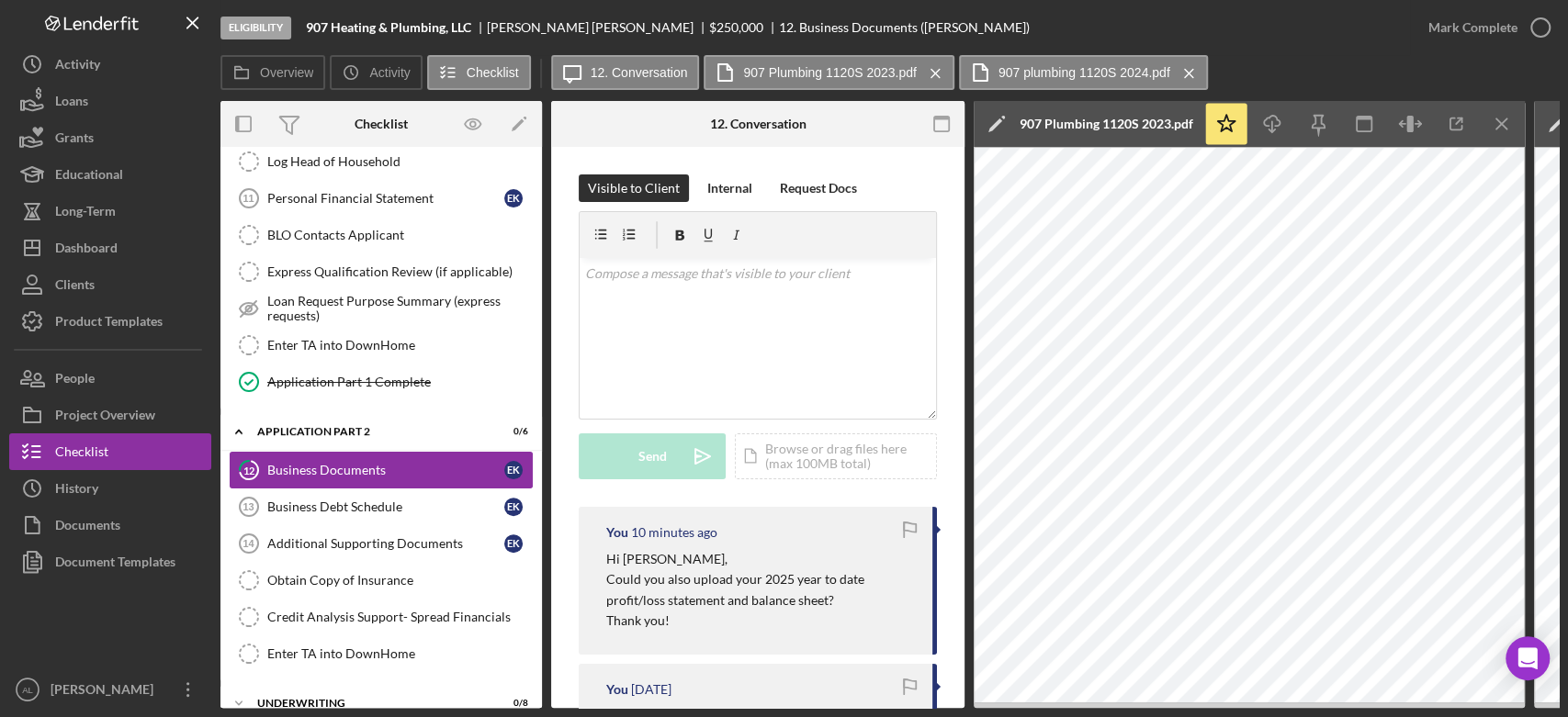
scroll to position [0, 0]
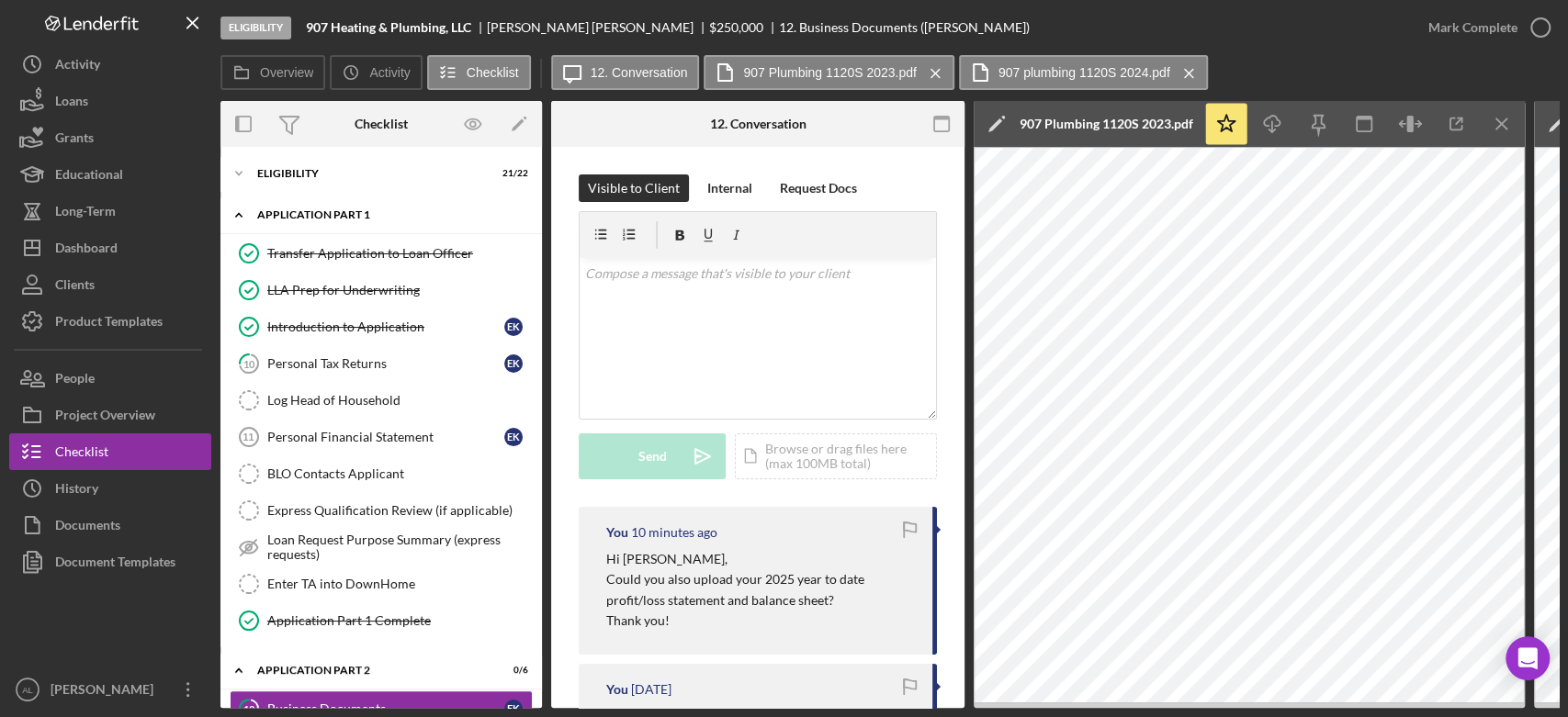
click at [331, 211] on div "Application Part 1" at bounding box center [388, 214] width 261 height 11
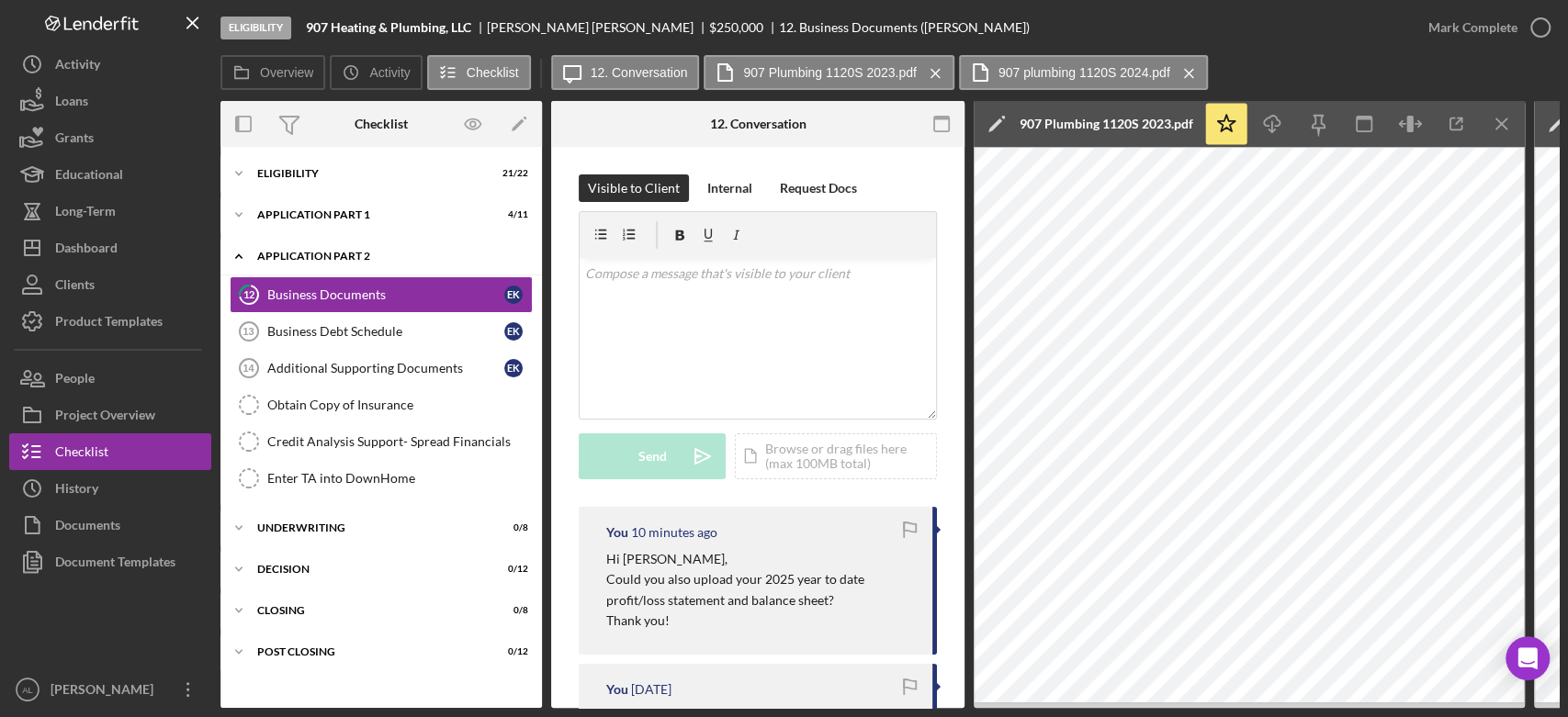
click at [341, 258] on div "Application Part 2" at bounding box center [388, 256] width 261 height 11
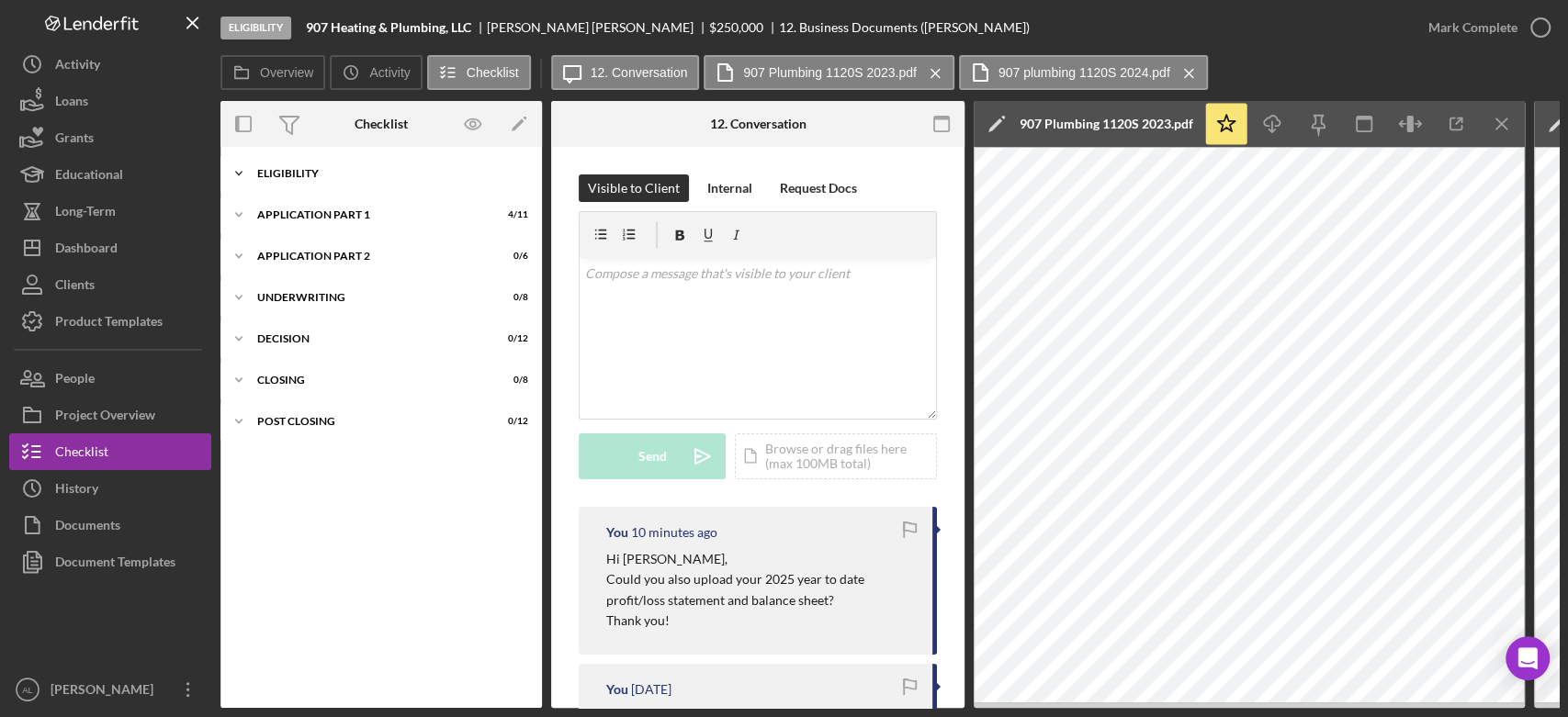
click at [328, 175] on div "Eligibility" at bounding box center [388, 173] width 261 height 11
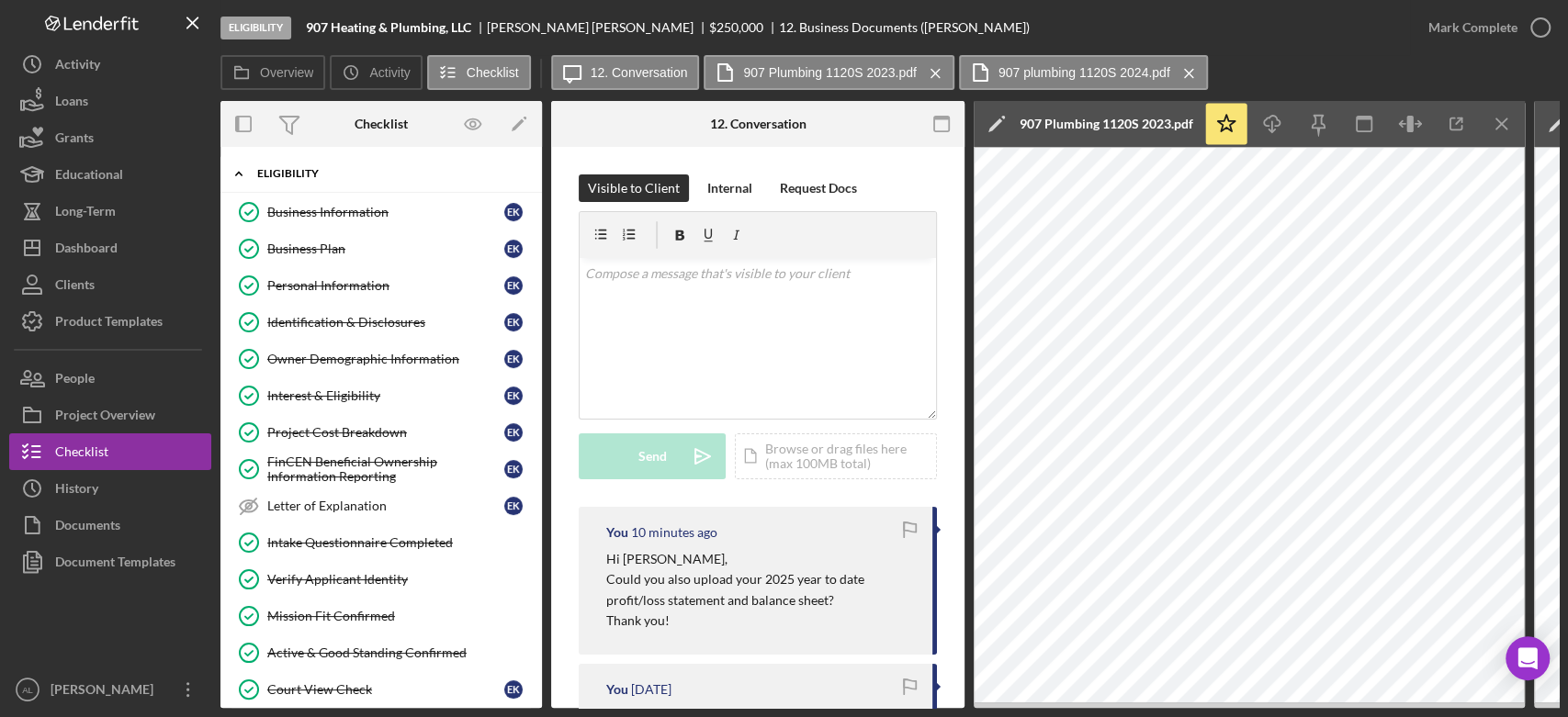
click at [328, 175] on div "Eligibility" at bounding box center [388, 173] width 261 height 11
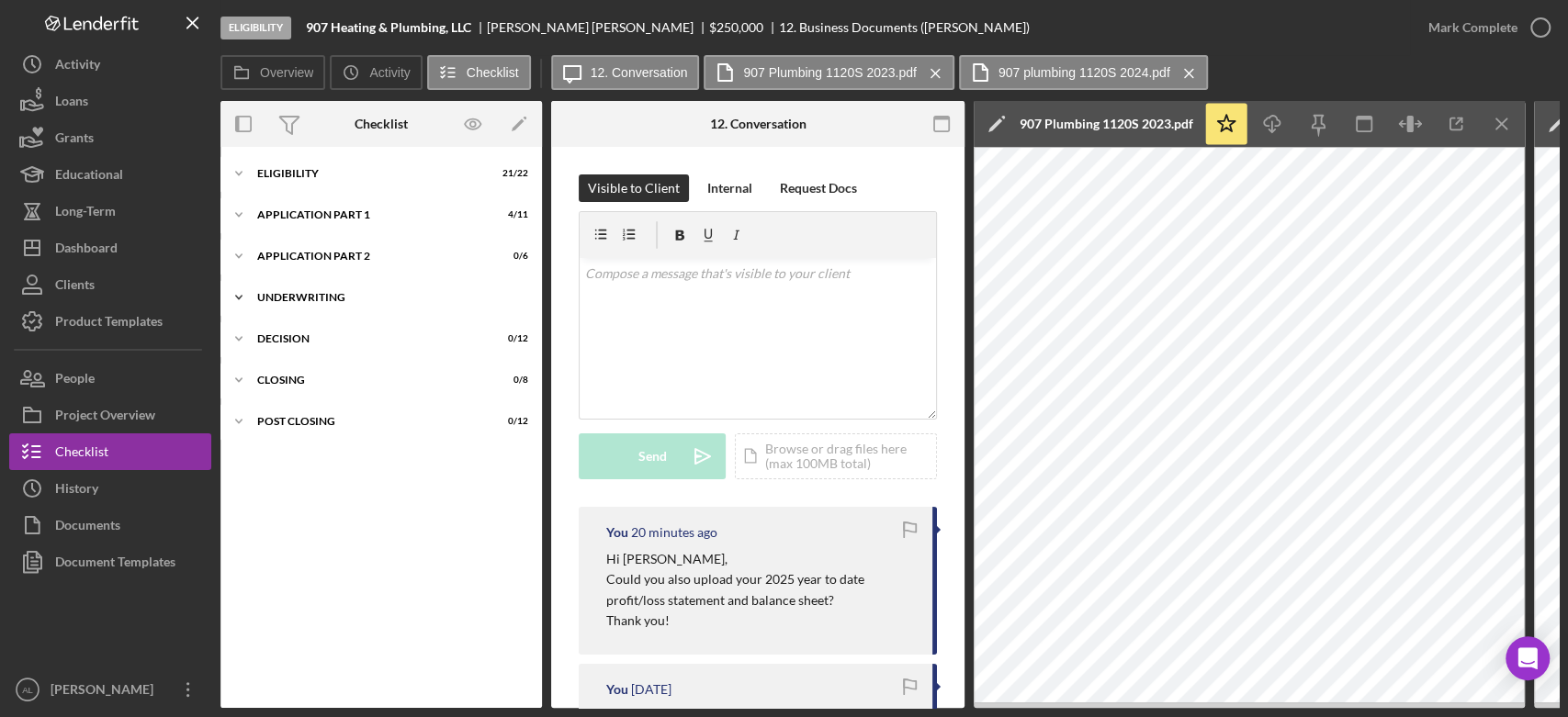
click at [313, 295] on div "Underwriting" at bounding box center [388, 297] width 261 height 11
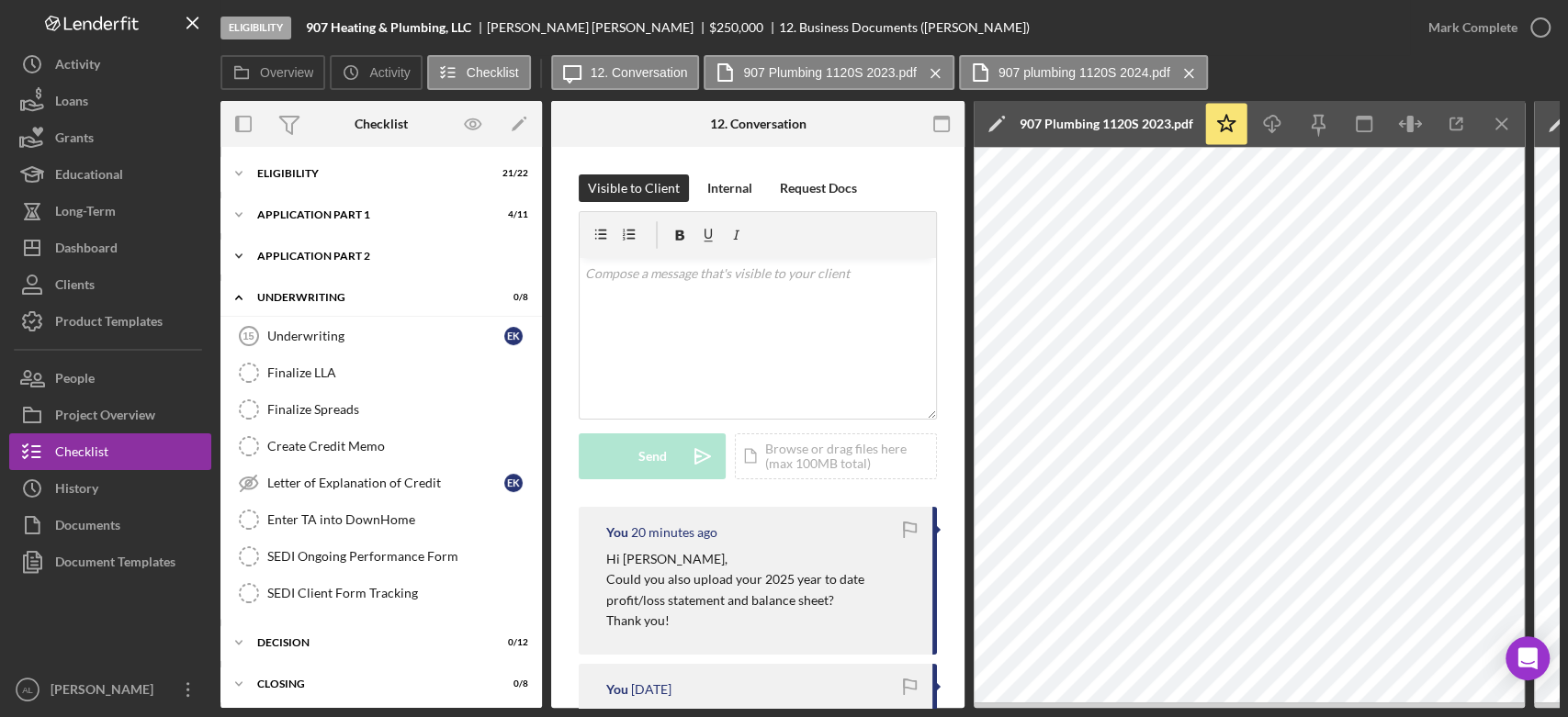
click at [361, 245] on div "Icon/Expander Application Part 2 0 / 6" at bounding box center [381, 256] width 321 height 37
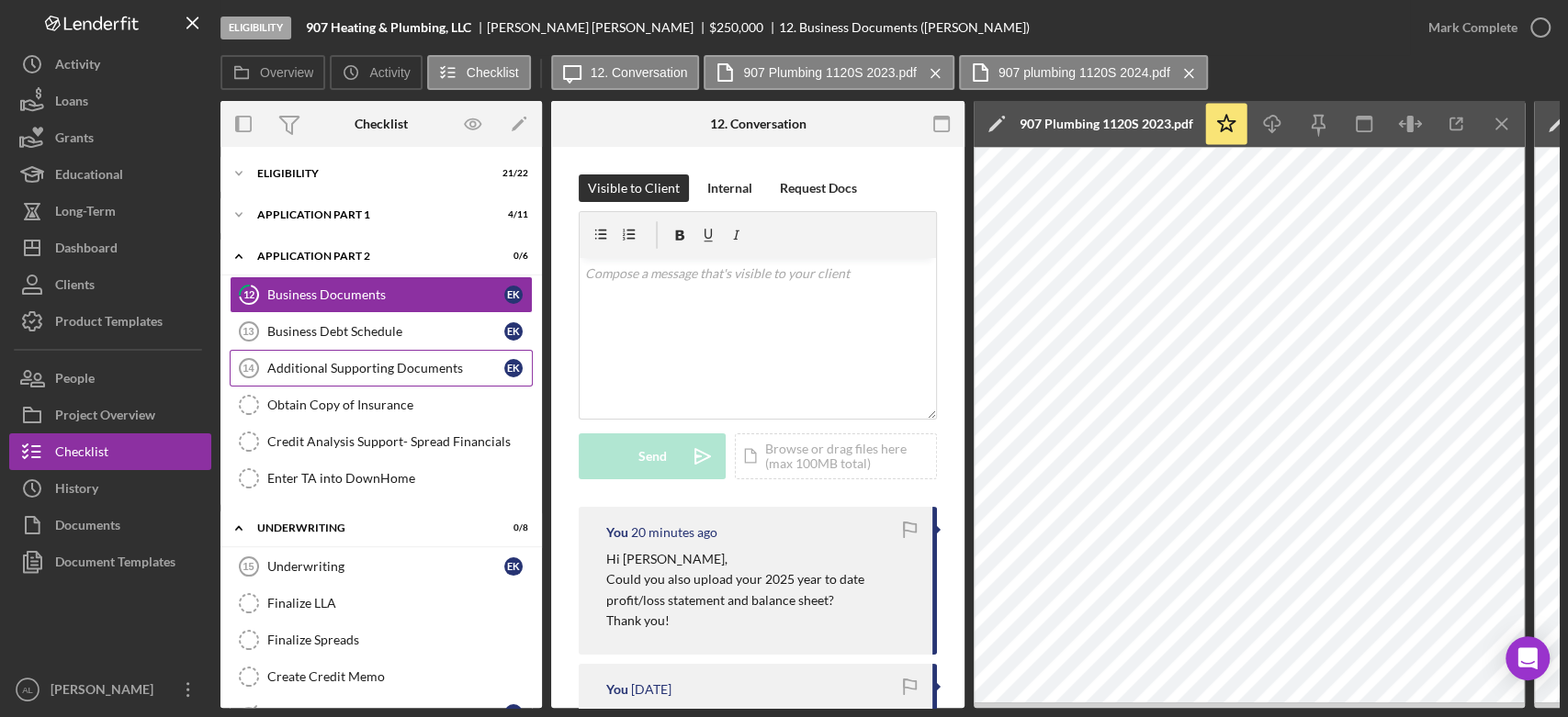
click at [352, 358] on link "Additional Supporting Documents 14 Additional Supporting Documents E K" at bounding box center [381, 368] width 303 height 37
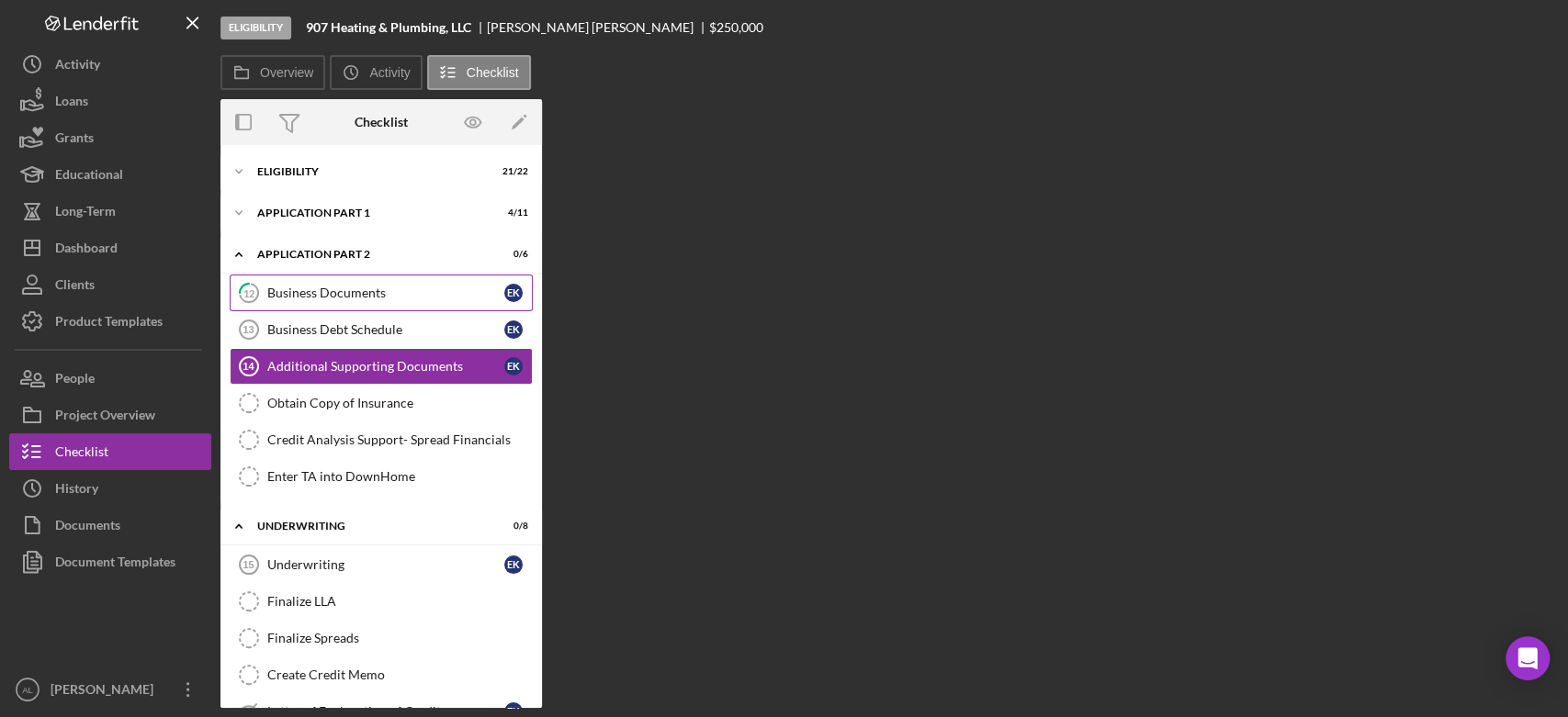
click at [365, 307] on link "12 Business Documents E K" at bounding box center [381, 293] width 303 height 37
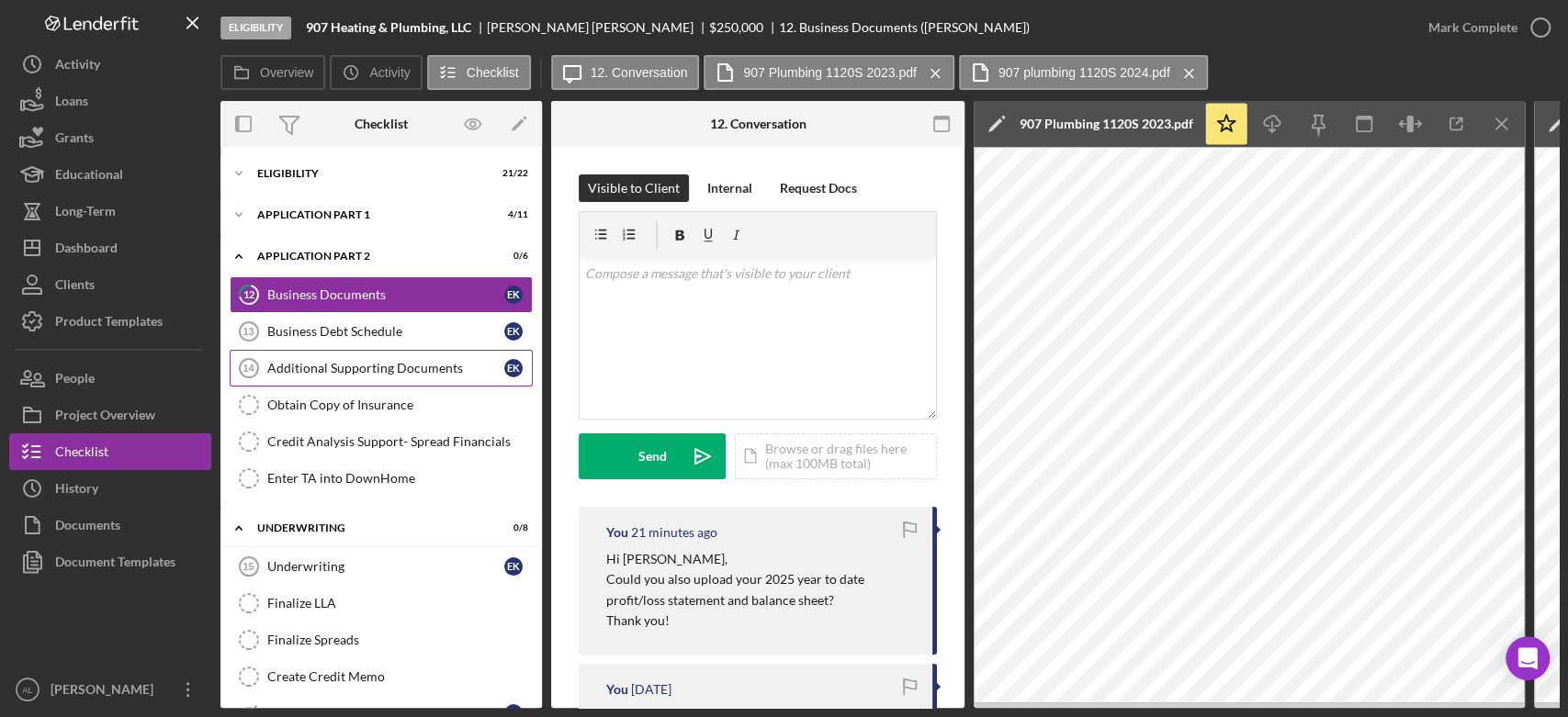
click at [367, 361] on div "Additional Supporting Documents" at bounding box center [386, 367] width 236 height 14
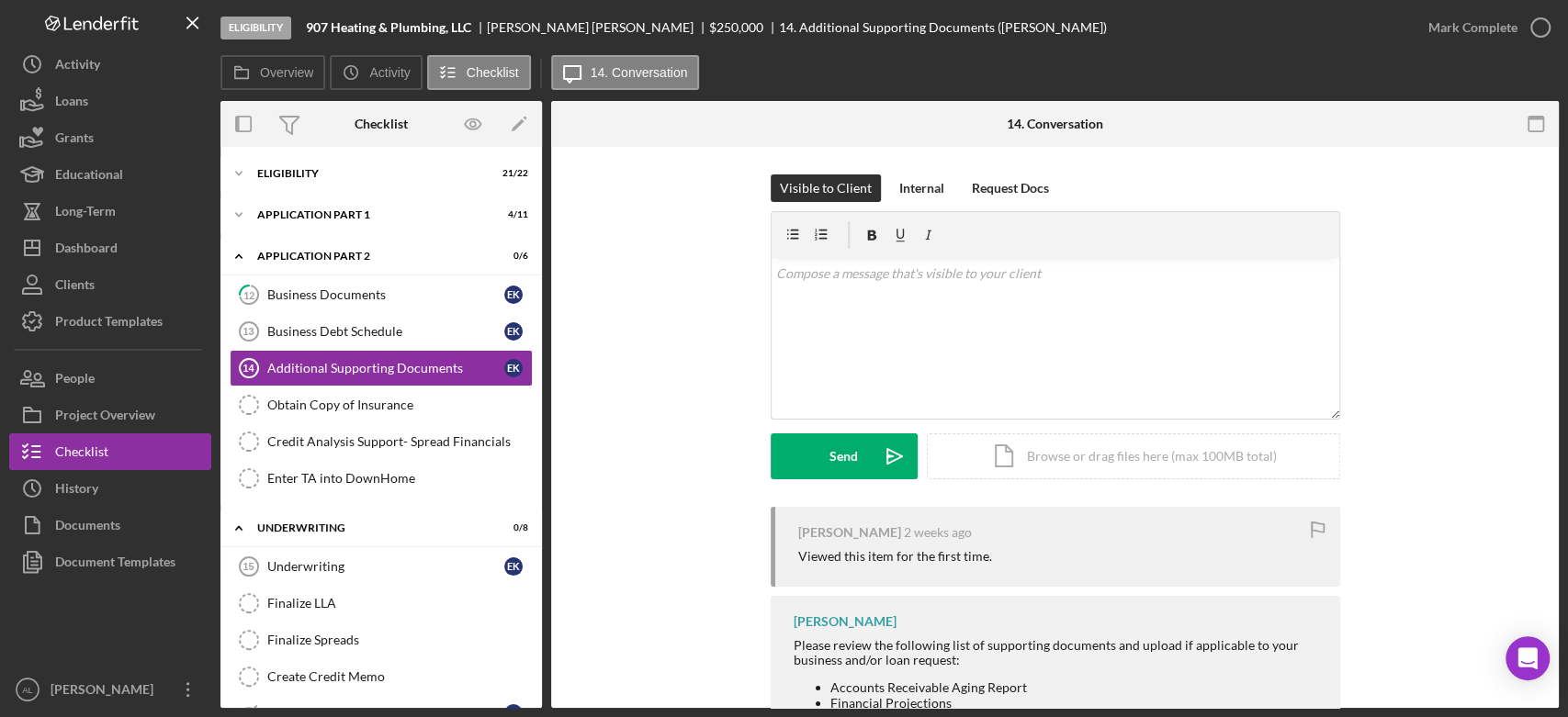
scroll to position [117, 0]
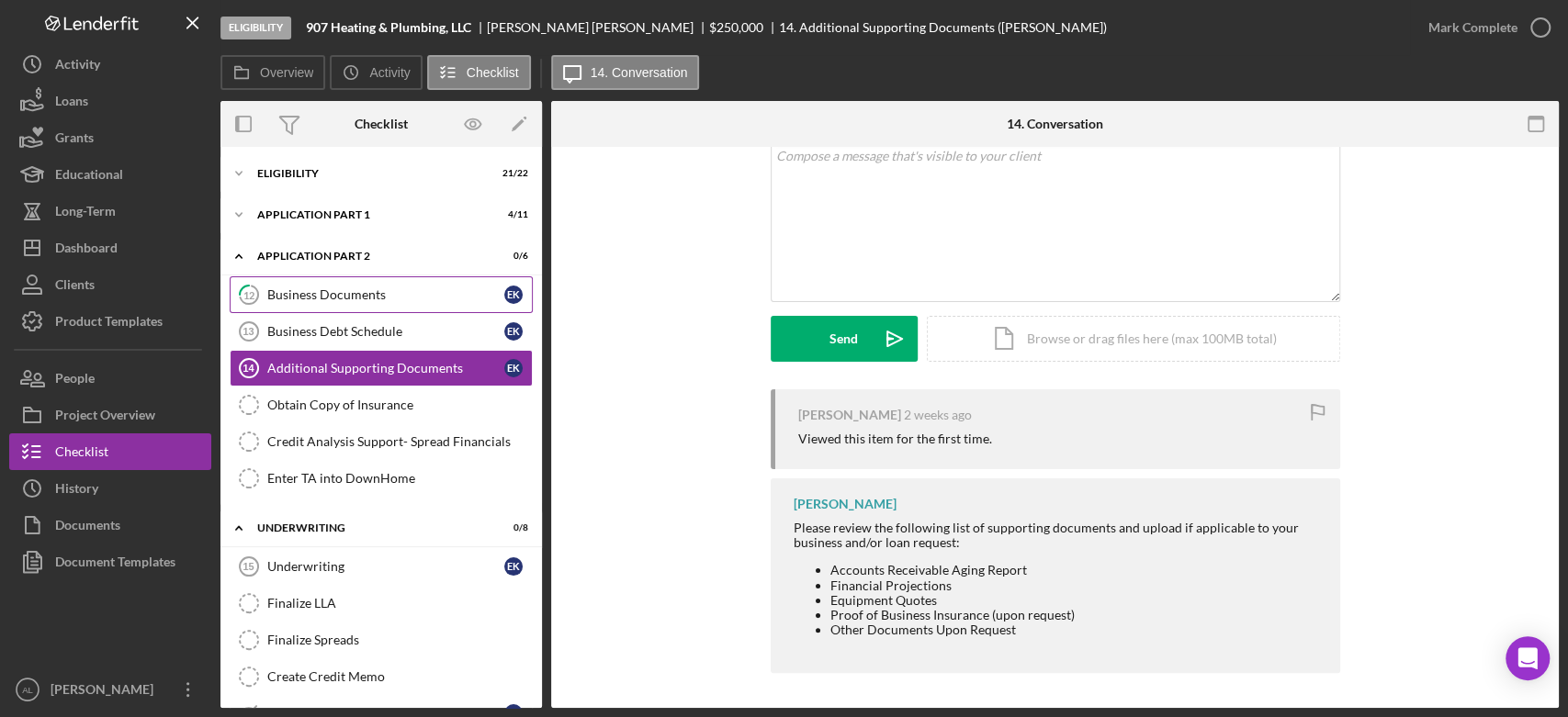
click at [404, 299] on div "Business Documents" at bounding box center [386, 294] width 236 height 14
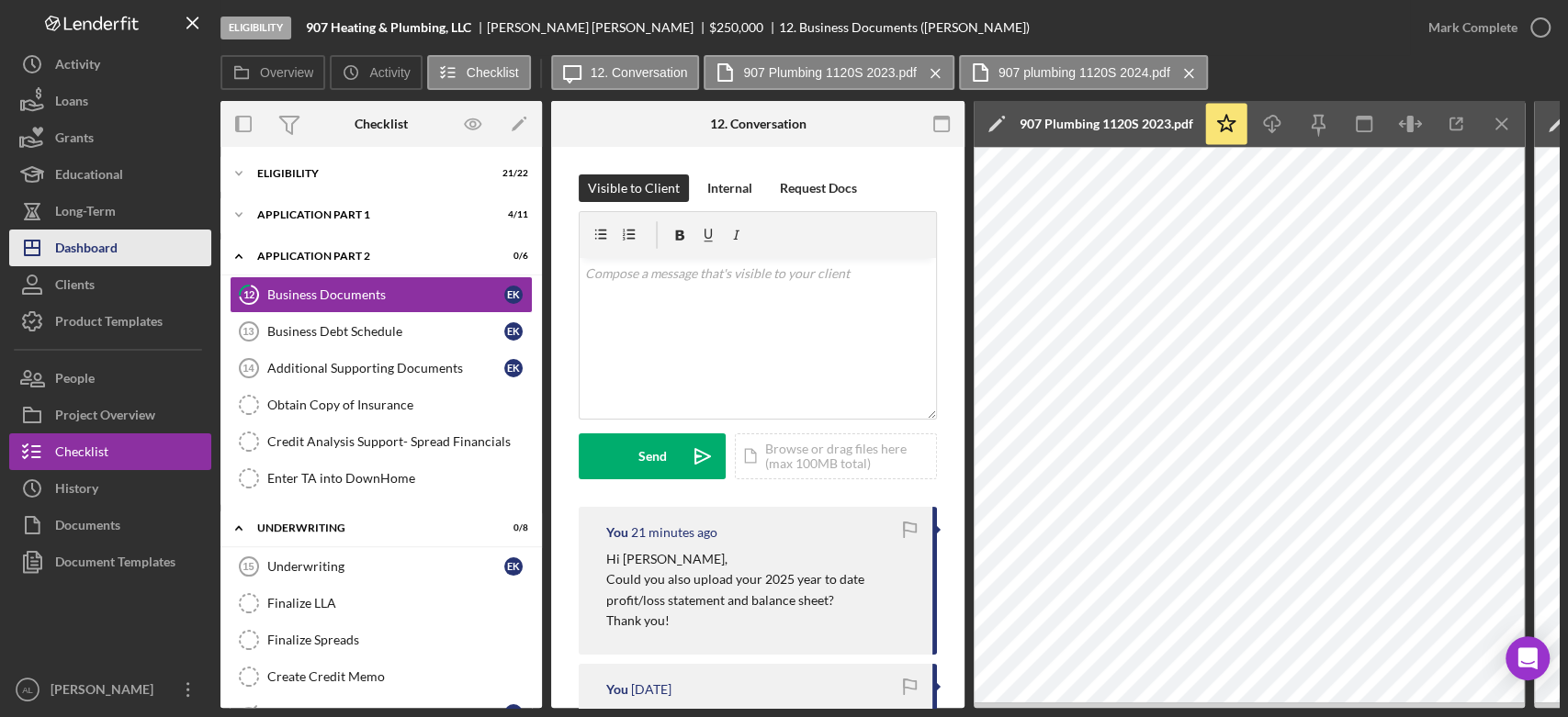
click at [128, 242] on button "Icon/Dashboard Dashboard" at bounding box center [111, 248] width 202 height 37
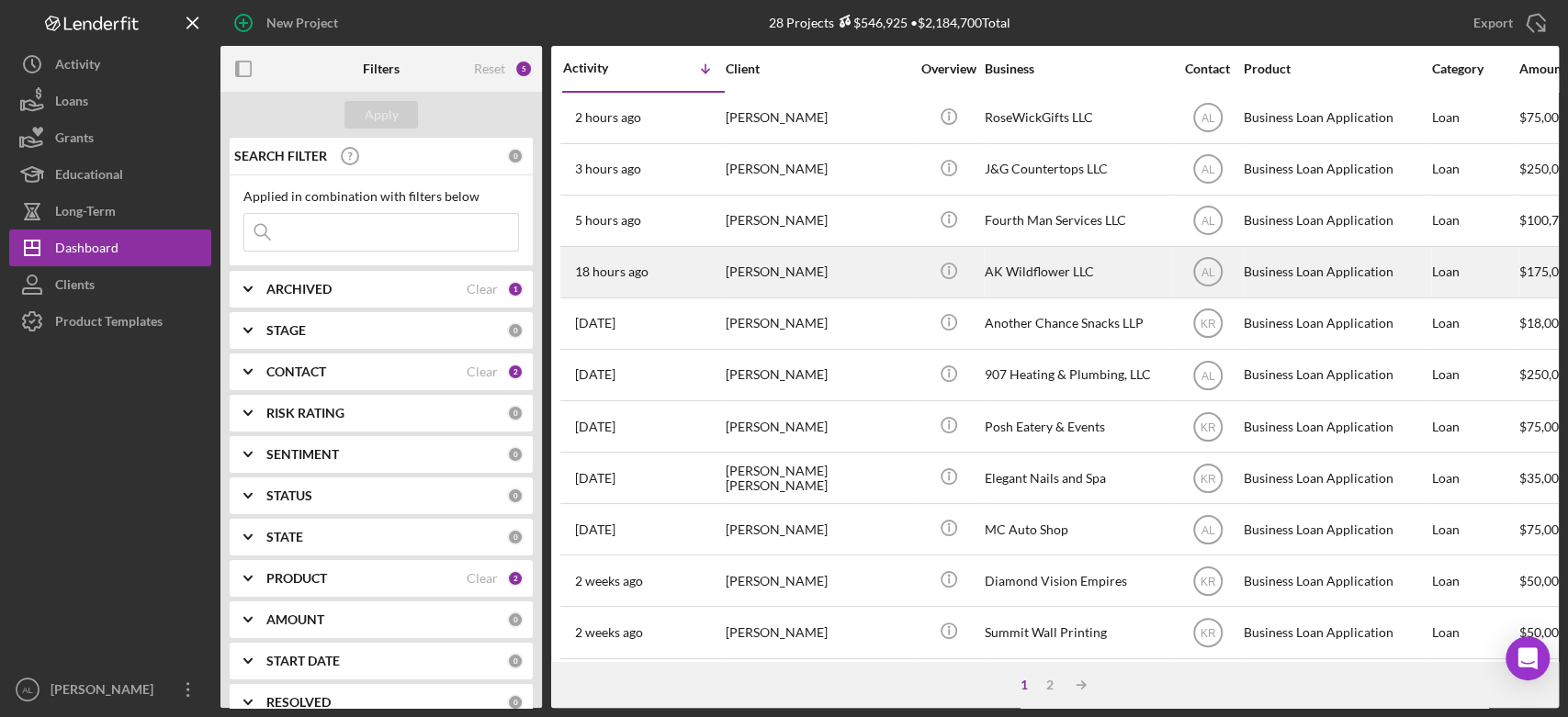
click at [755, 271] on div "[PERSON_NAME]" at bounding box center [817, 272] width 184 height 49
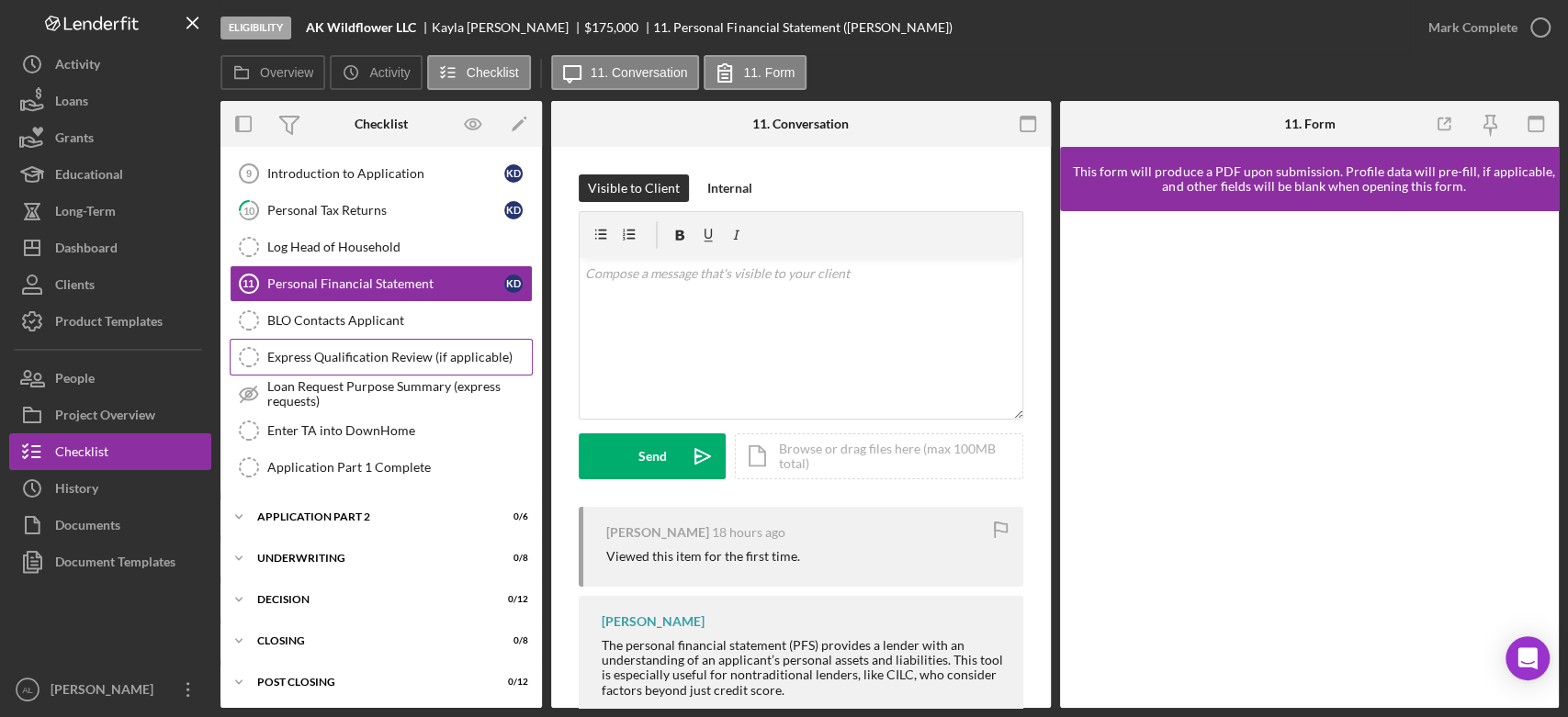
scroll to position [153, 0]
click at [411, 516] on div "Application Part 2" at bounding box center [388, 517] width 261 height 11
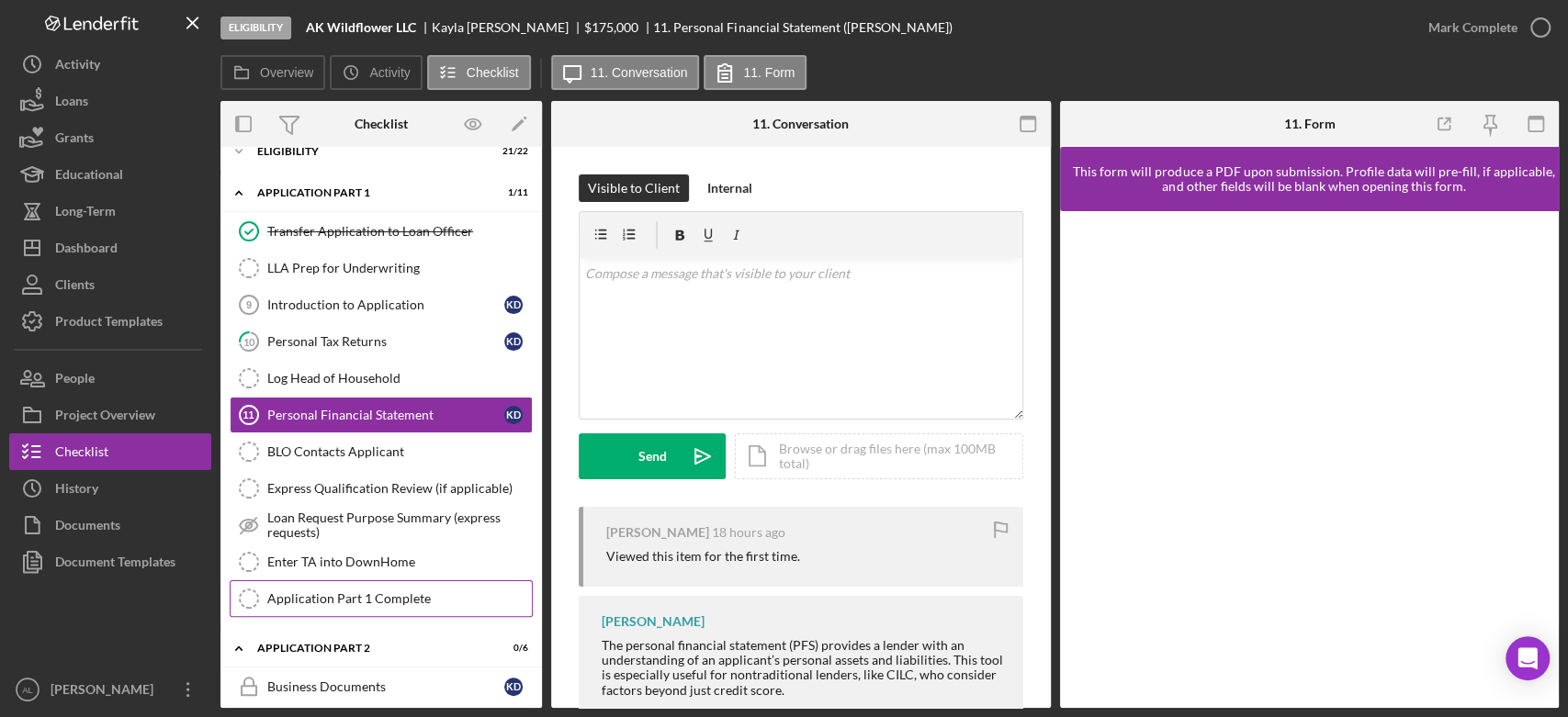
scroll to position [22, 0]
click at [393, 236] on div "Transfer Application to Loan Officer" at bounding box center [399, 231] width 264 height 14
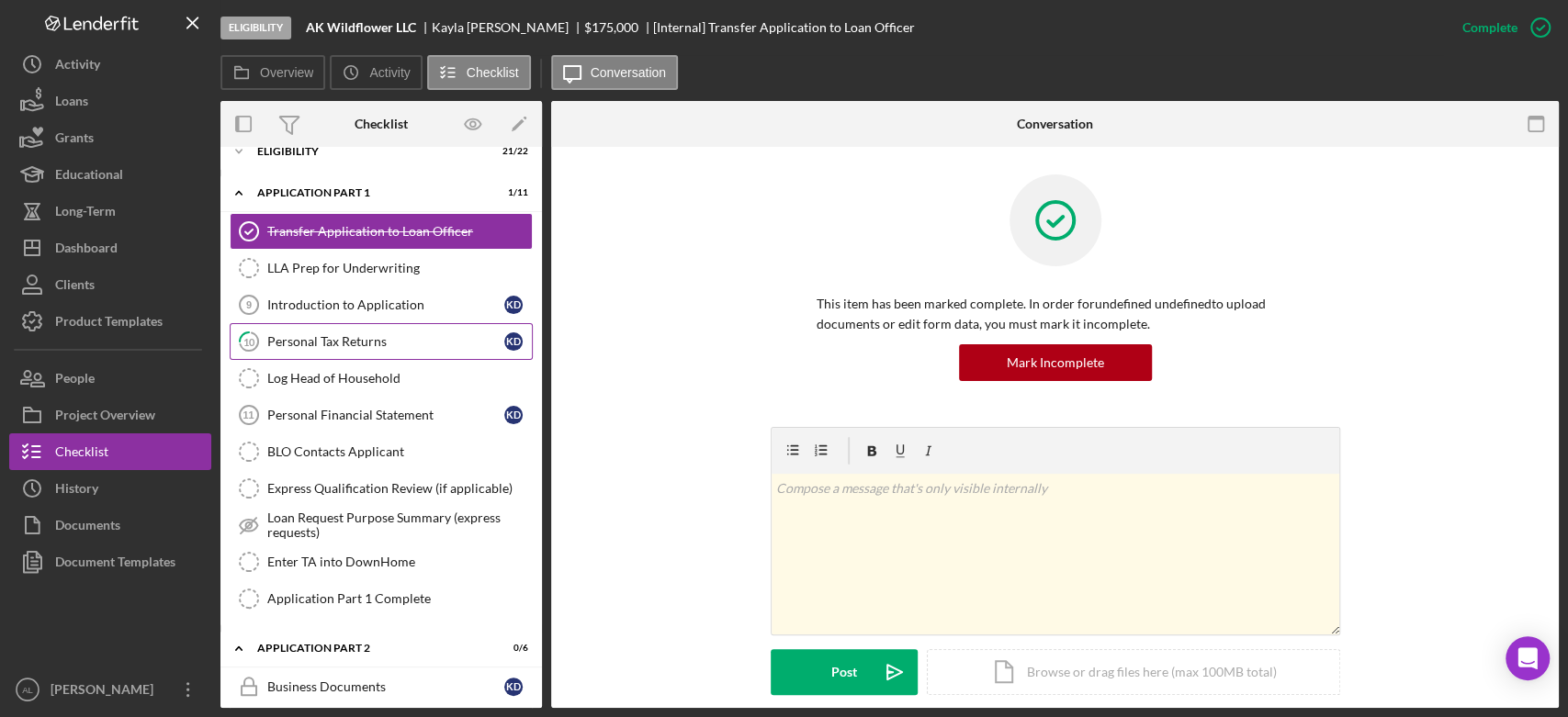
click at [378, 344] on div "Personal Tax Returns" at bounding box center [386, 341] width 236 height 14
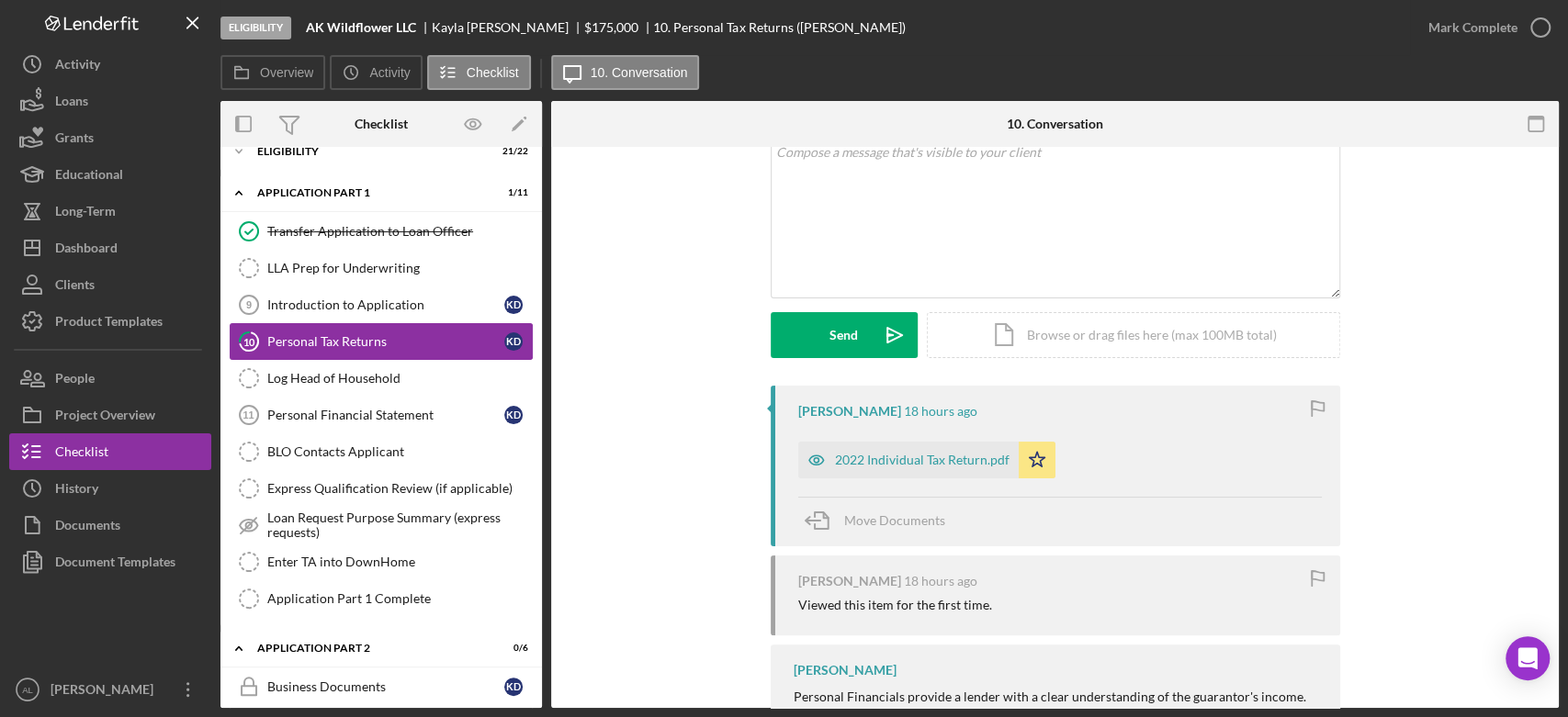
scroll to position [59, 0]
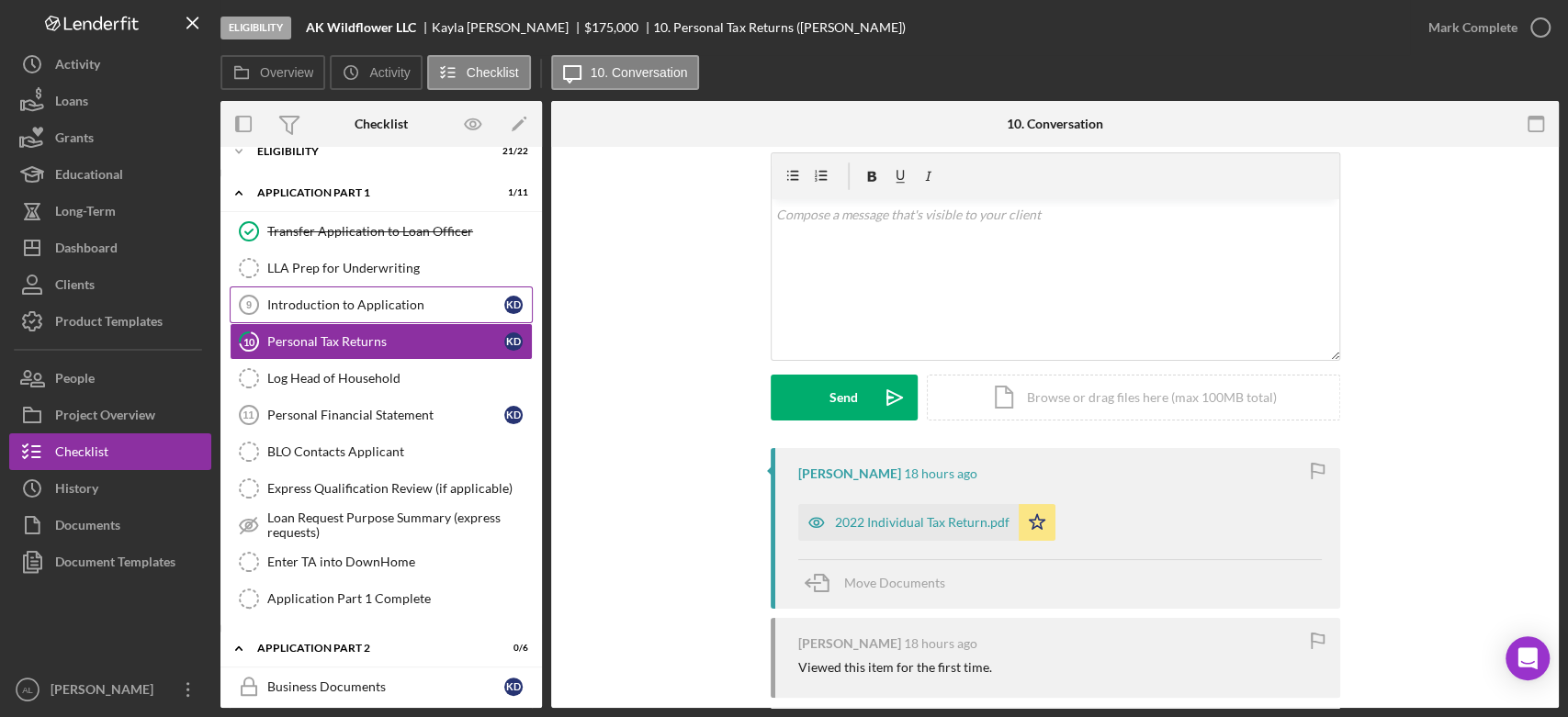
click at [401, 307] on div "Introduction to Application" at bounding box center [386, 305] width 236 height 14
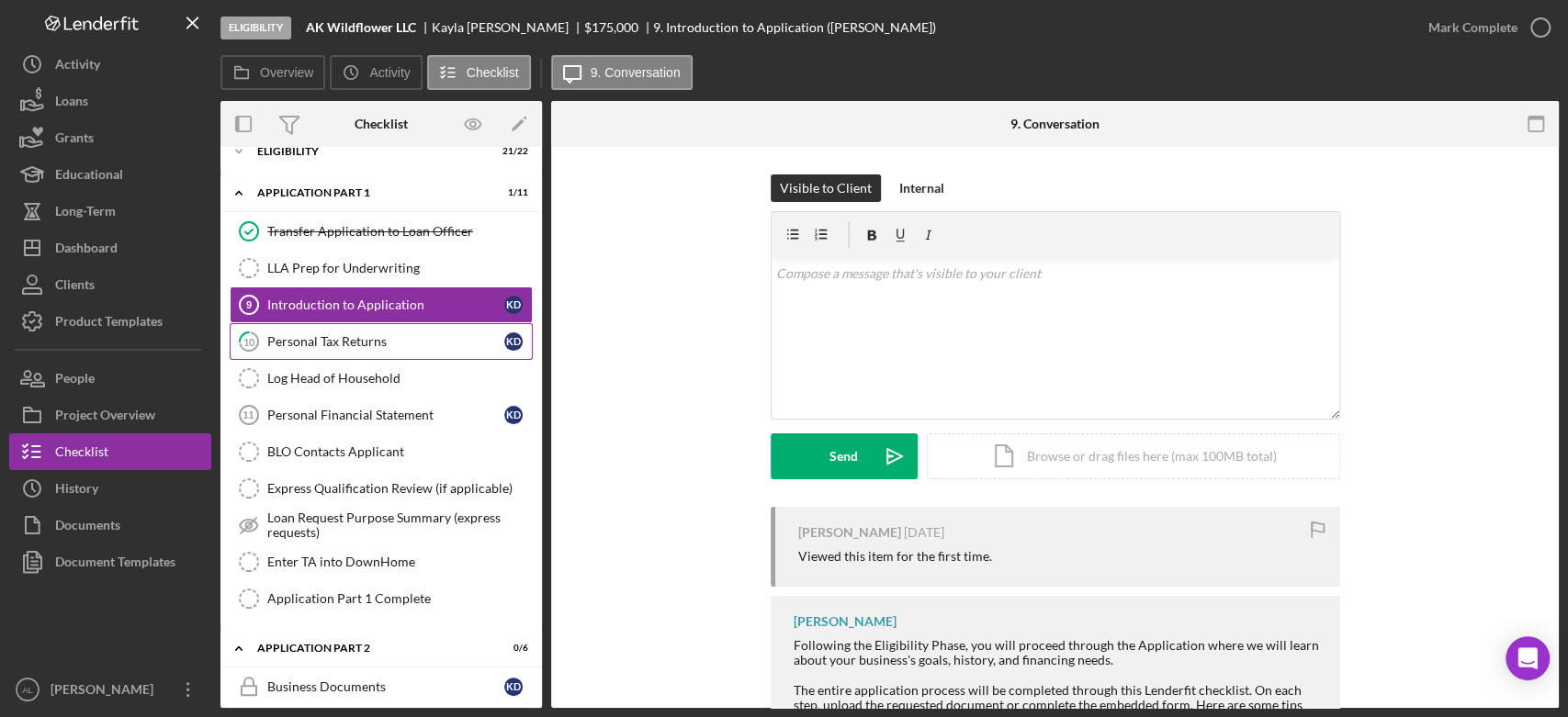
click at [399, 330] on link "10 Personal Tax Returns K D" at bounding box center [381, 341] width 303 height 37
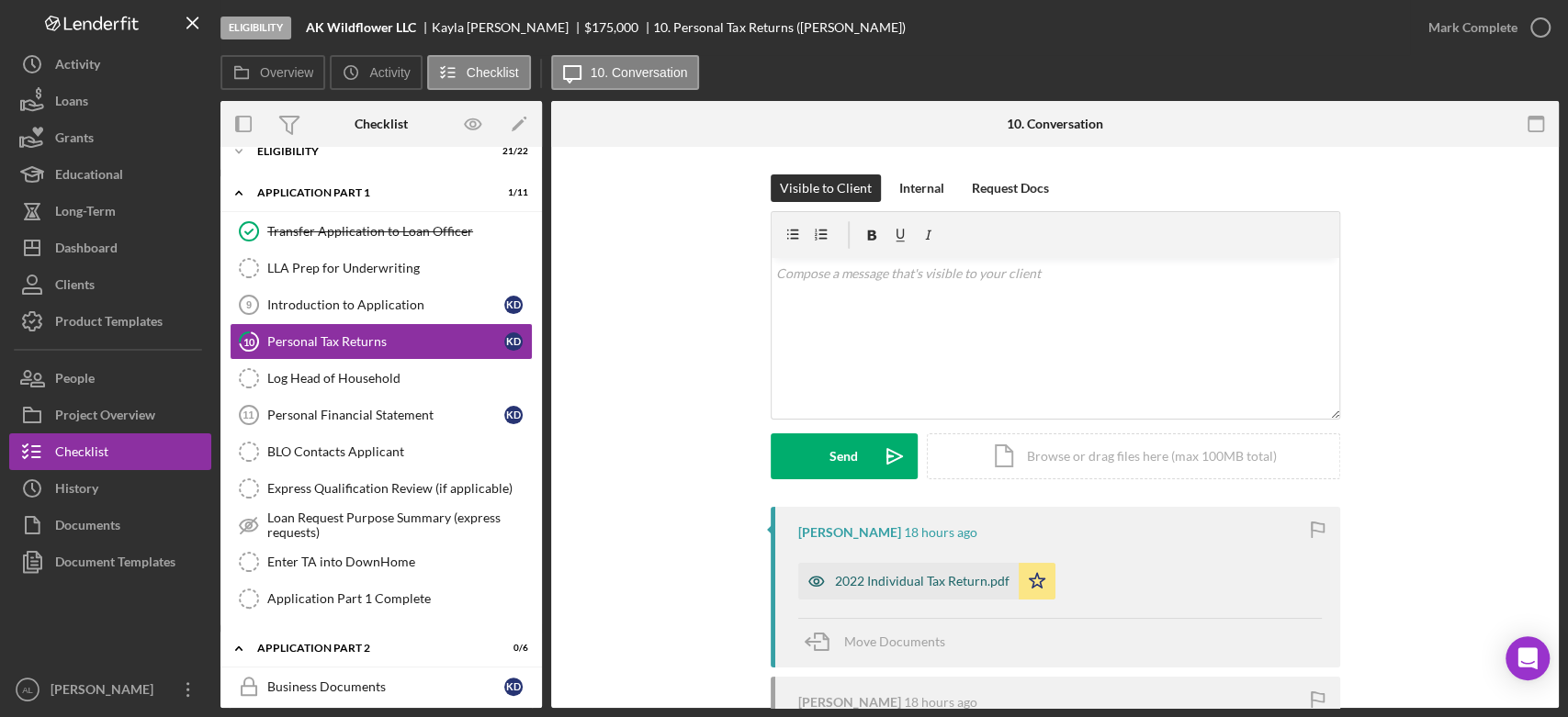
click at [859, 587] on div "2022 Individual Tax Return.pdf" at bounding box center [922, 581] width 175 height 14
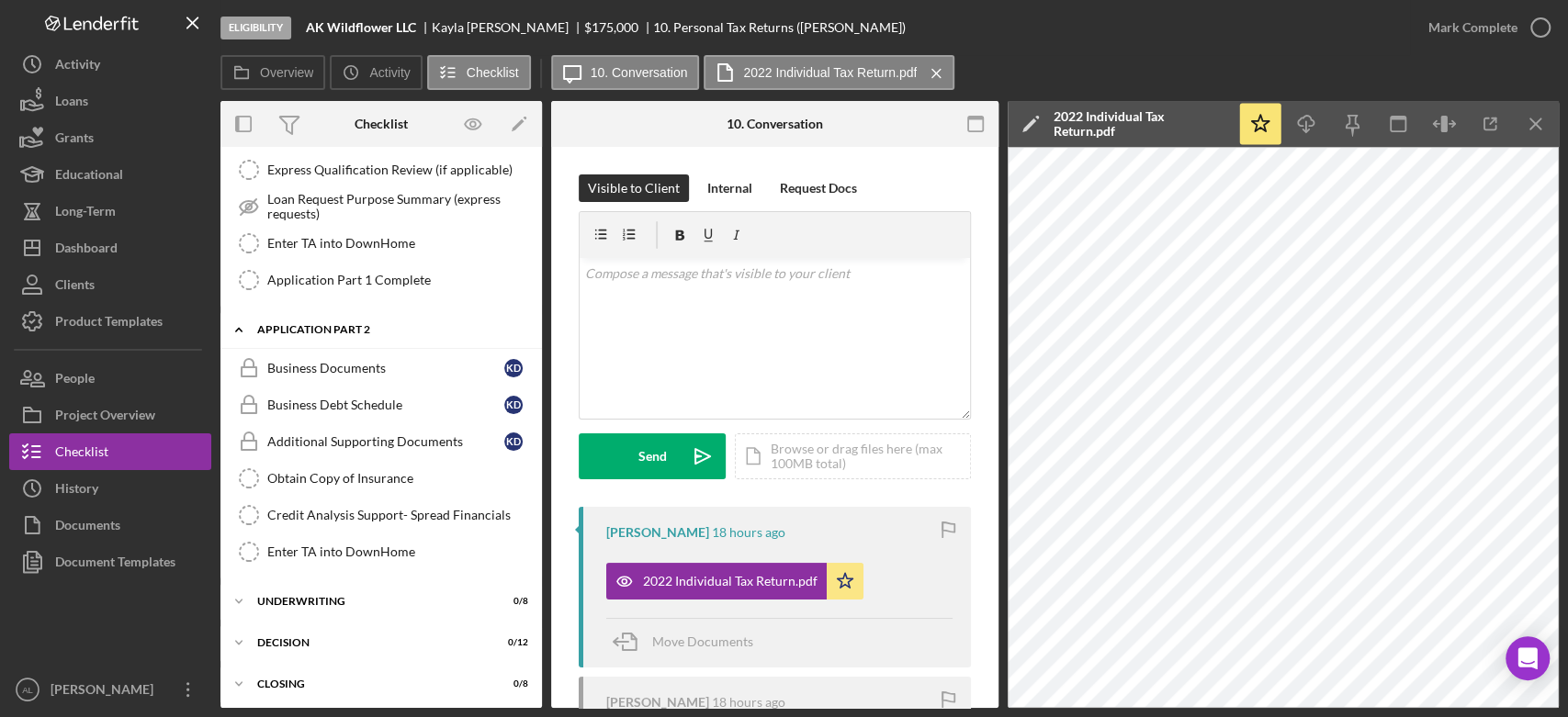
scroll to position [344, 0]
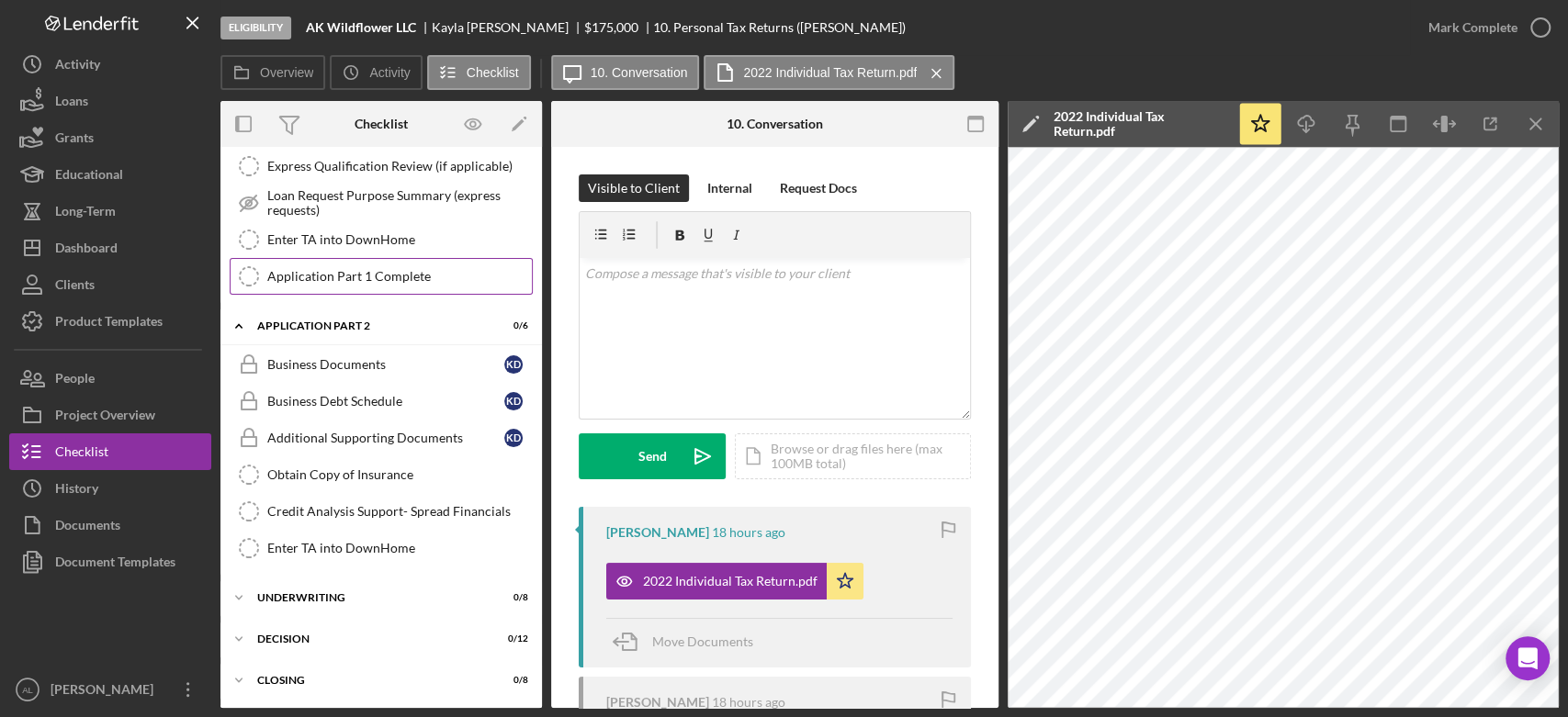
click at [411, 269] on div "Application Part 1 Complete" at bounding box center [399, 276] width 264 height 14
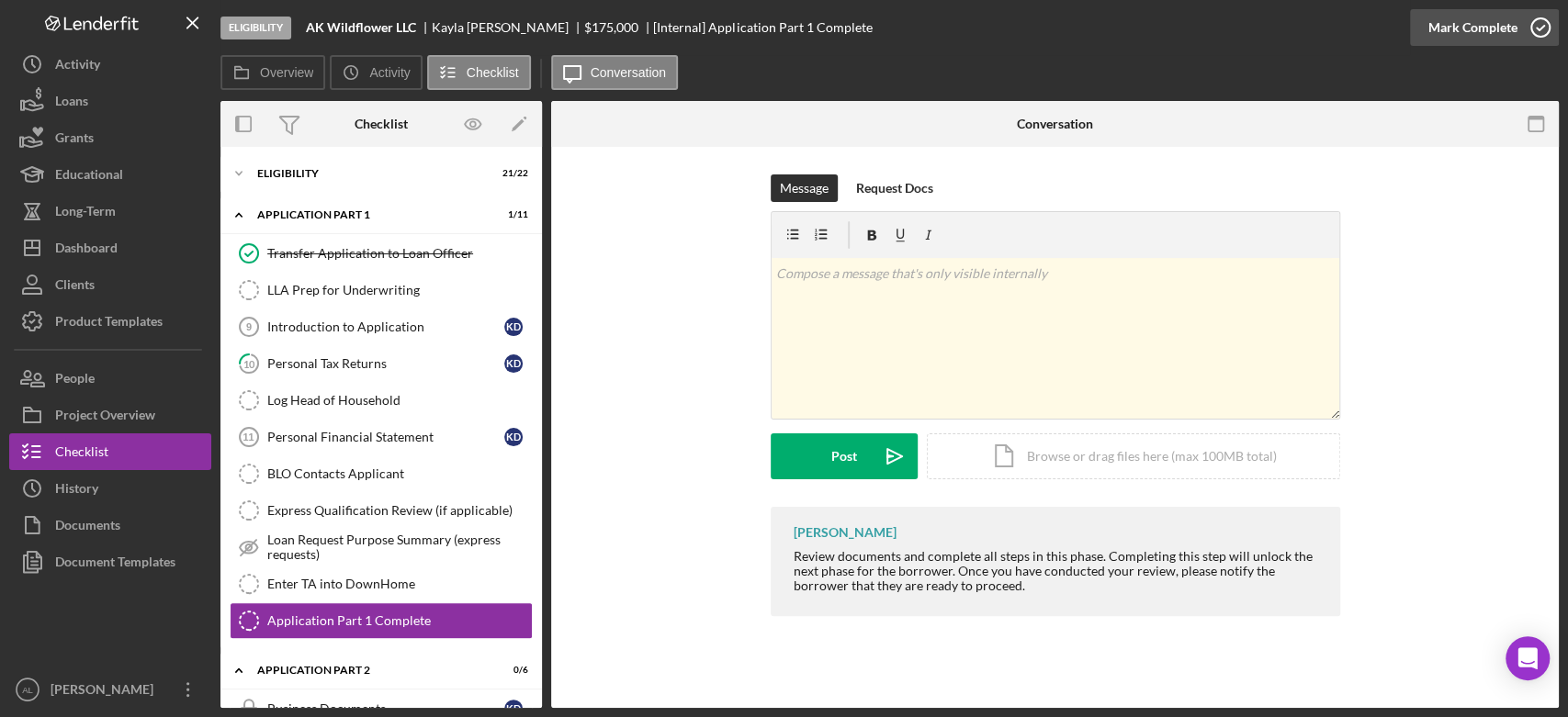
click at [1536, 39] on icon "button" at bounding box center [1540, 28] width 46 height 46
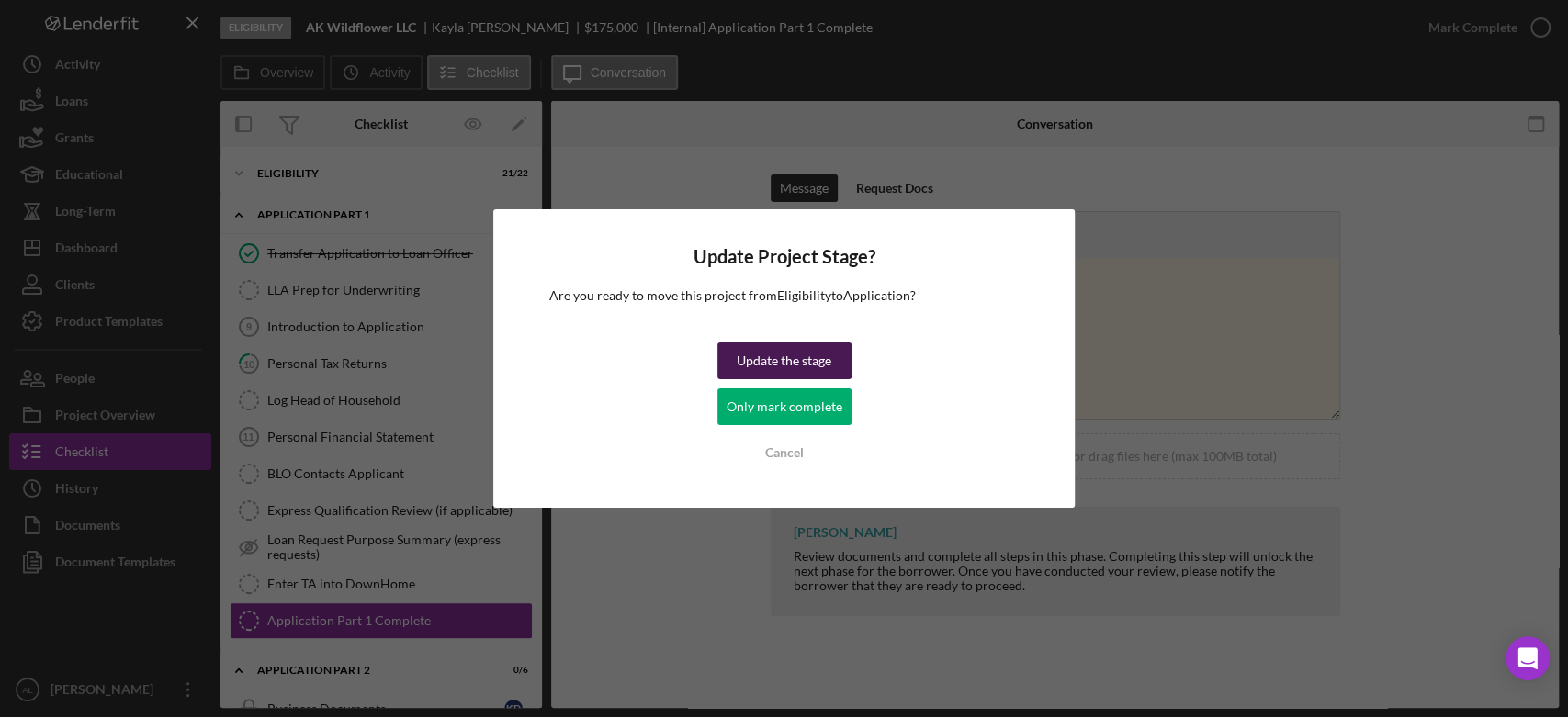
click at [805, 368] on div "Update the stage" at bounding box center [784, 360] width 94 height 37
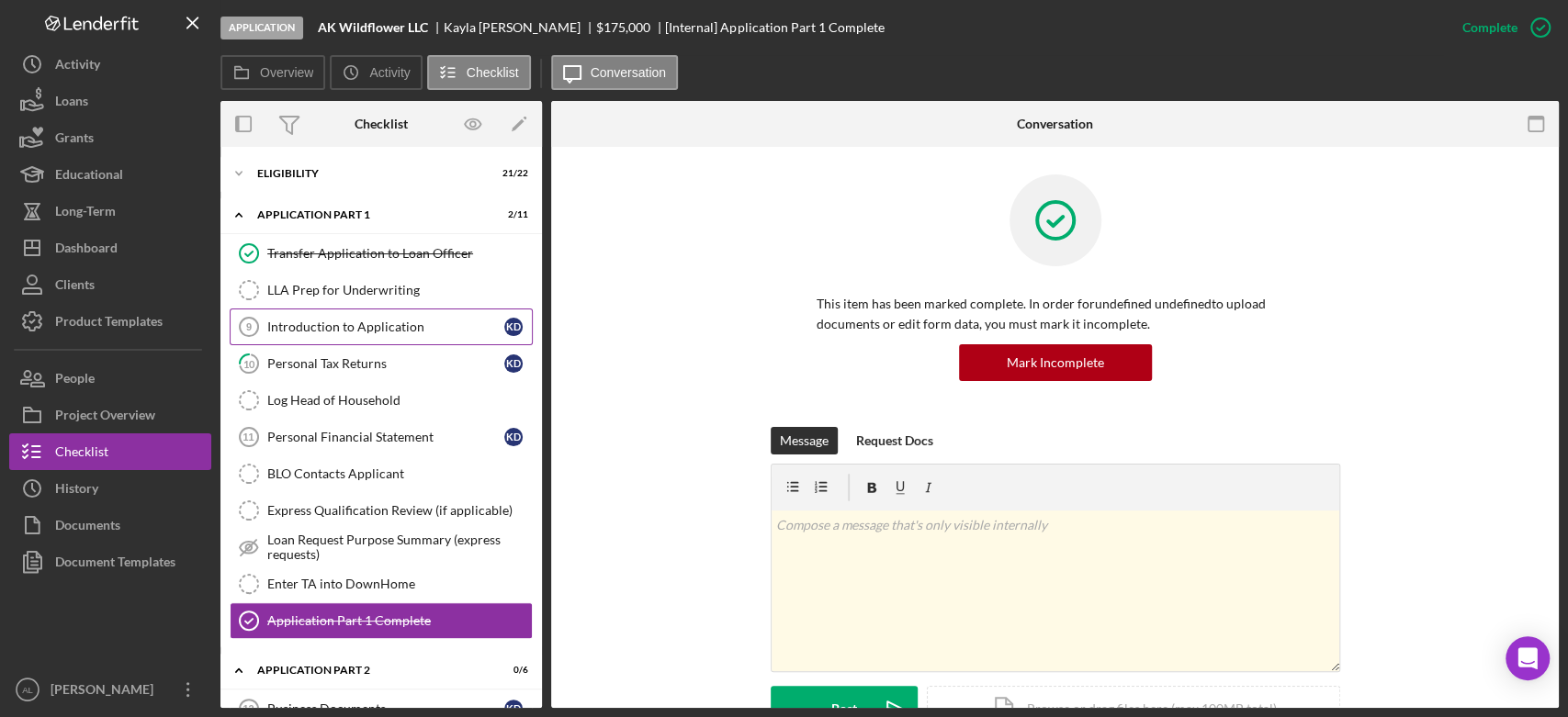
click at [399, 309] on link "Introduction to Application 9 Introduction to Application K D" at bounding box center [381, 327] width 303 height 37
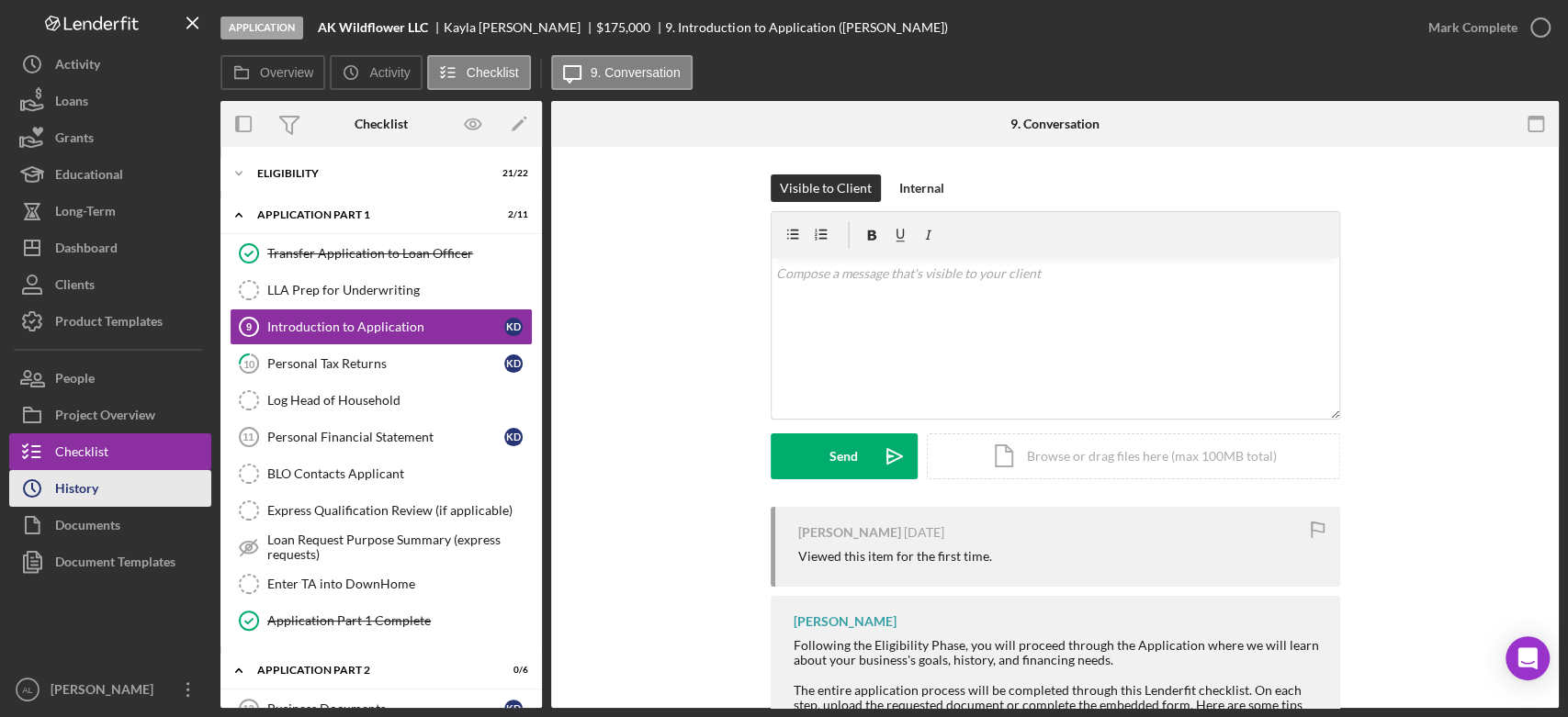
click at [114, 489] on button "Icon/History History" at bounding box center [111, 488] width 202 height 37
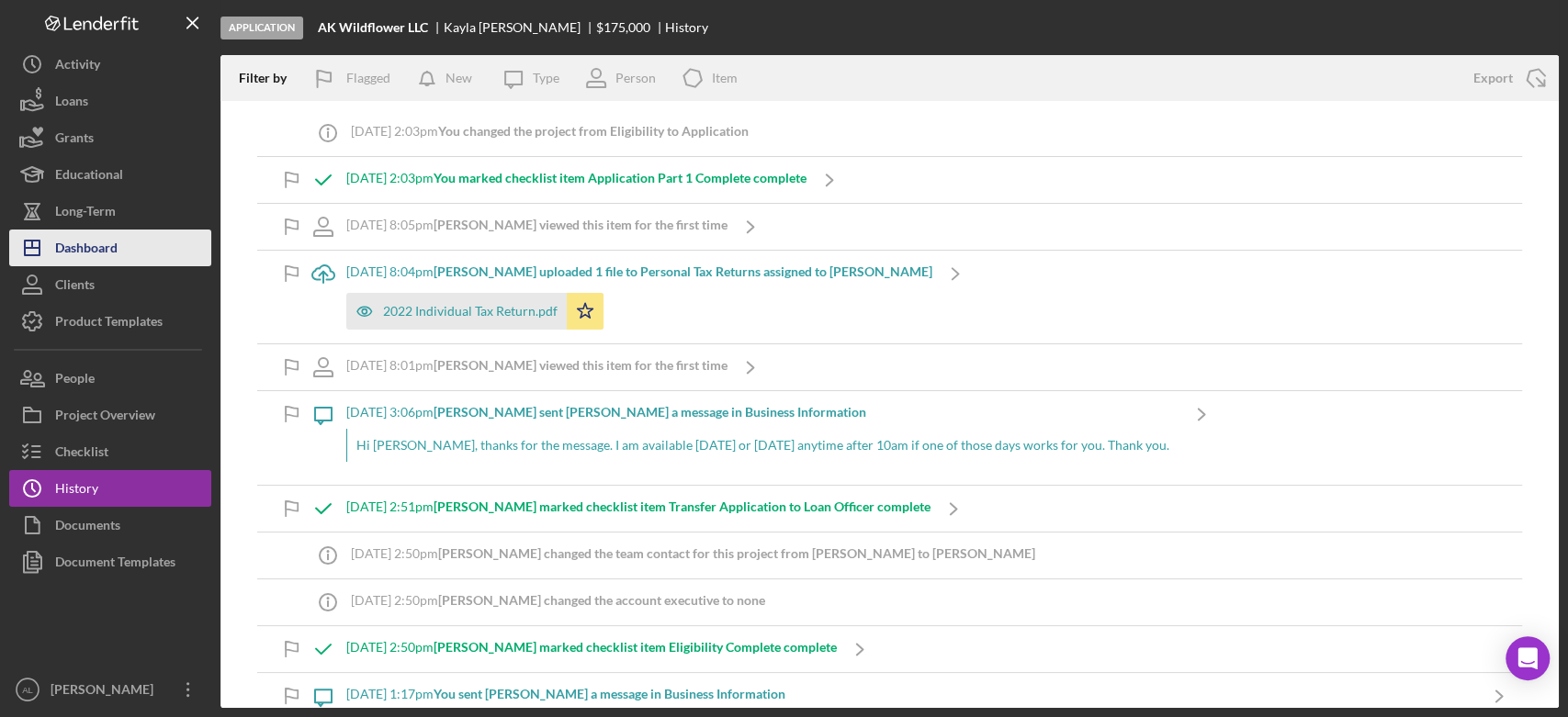
click at [133, 256] on button "Icon/Dashboard Dashboard" at bounding box center [111, 248] width 202 height 37
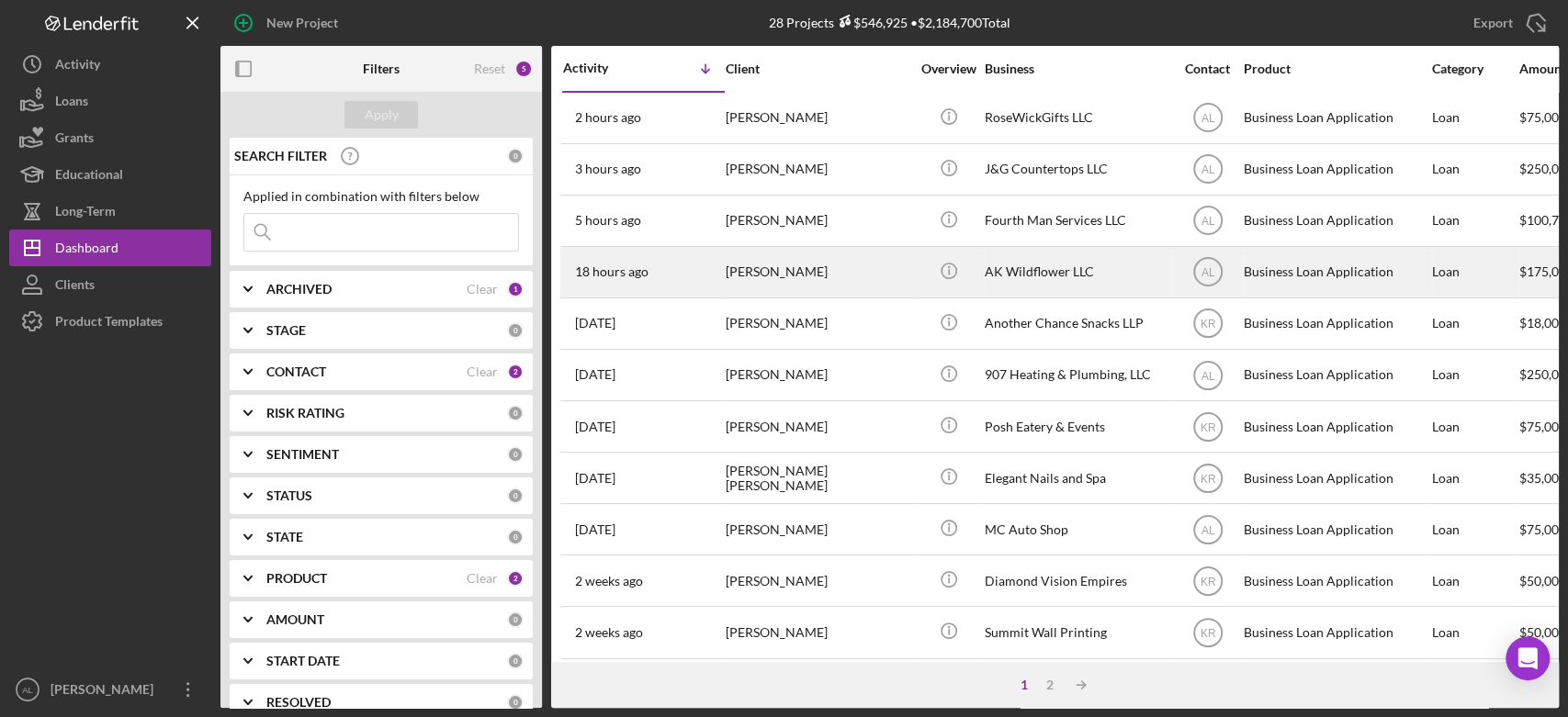
click at [691, 268] on div "18 hours ago [PERSON_NAME]" at bounding box center [643, 272] width 161 height 49
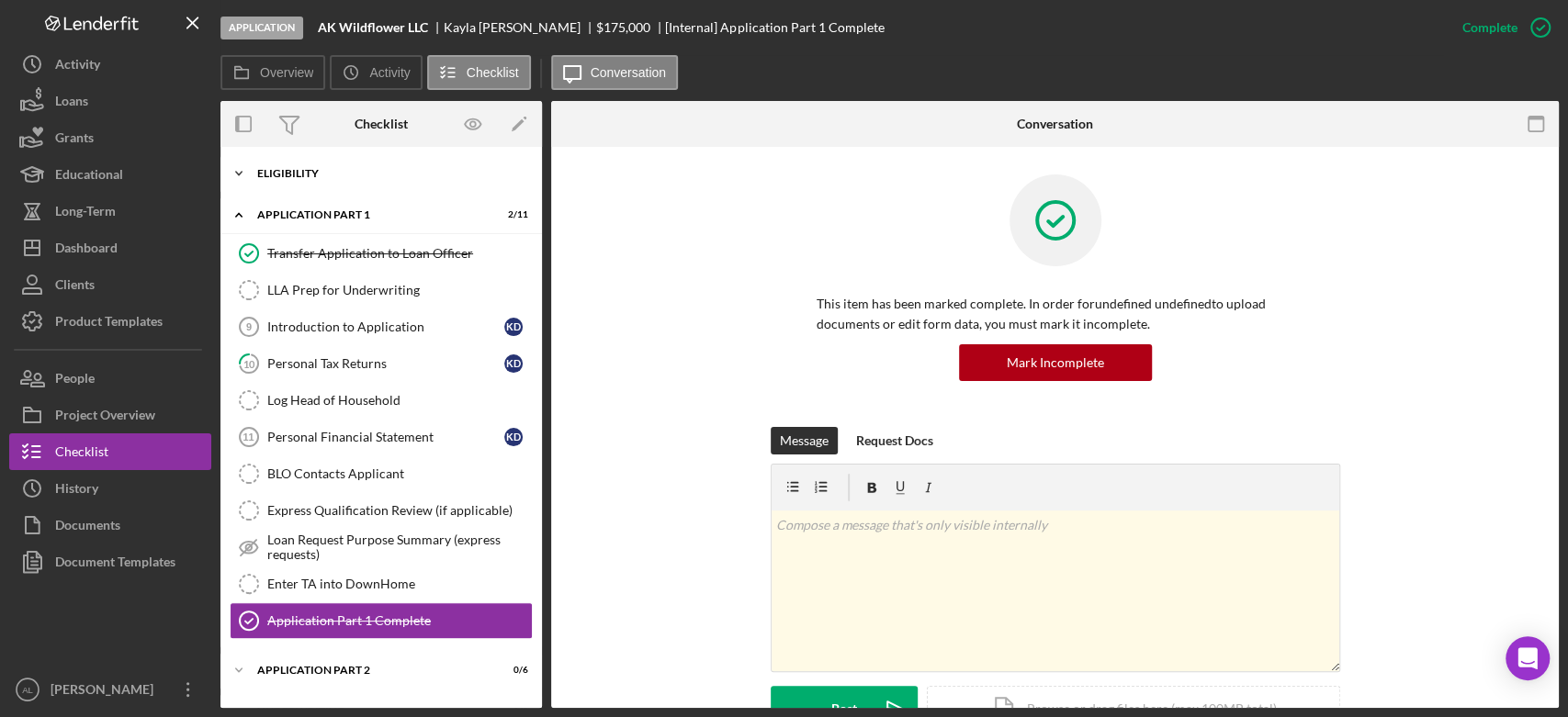
click at [375, 182] on div "Icon/Expander Eligibility 21 / 22" at bounding box center [381, 173] width 321 height 37
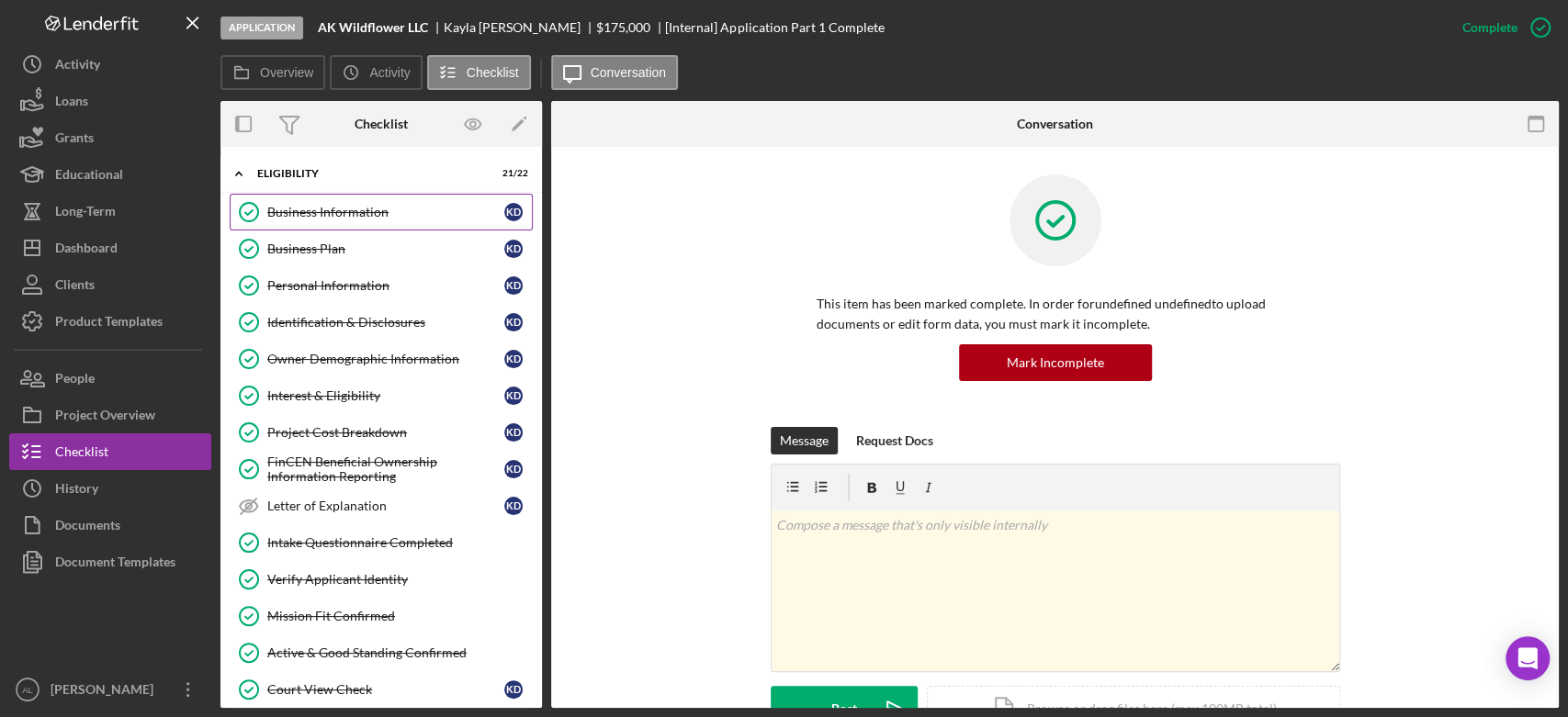
click at [361, 224] on link "Business Information Business Information K D" at bounding box center [381, 212] width 303 height 37
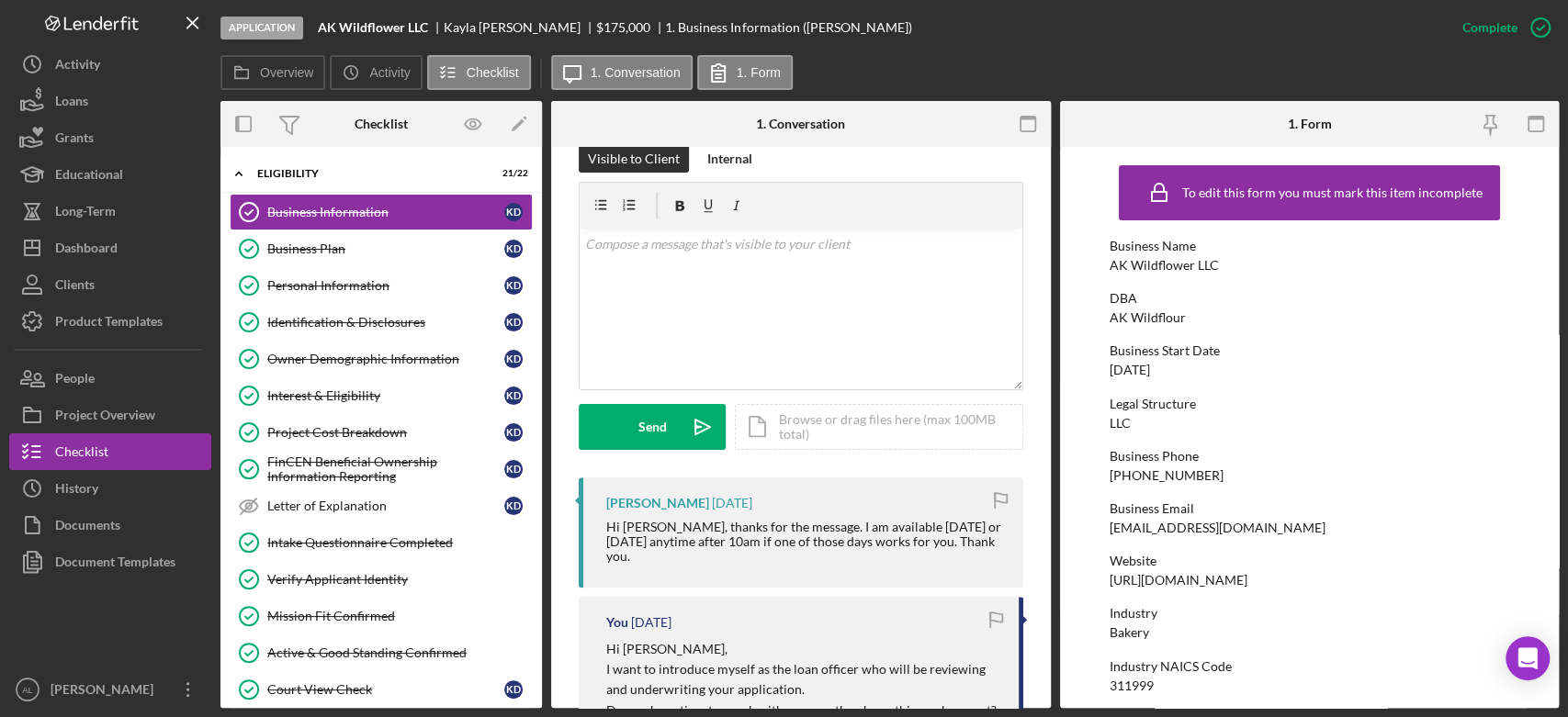
scroll to position [300, 0]
click at [730, 343] on div "v Color teal Color pink Remove color Add row above Add row below Add column bef…" at bounding box center [801, 310] width 443 height 161
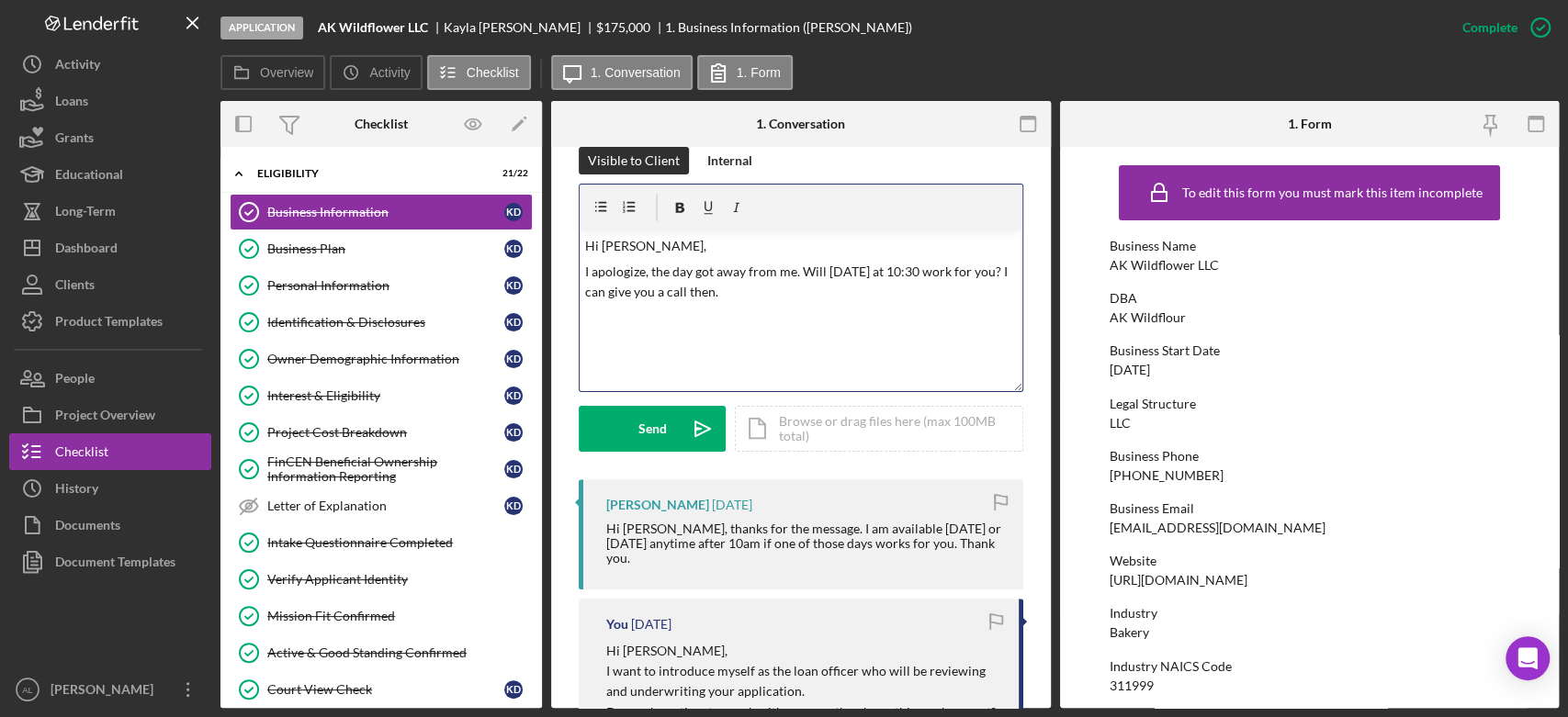
drag, startPoint x: 794, startPoint y: 293, endPoint x: 801, endPoint y: 270, distance: 24.0
click at [801, 270] on p "I apologize, the day got away from me. Will [DATE] at 10:30 work for you? I can…" at bounding box center [801, 282] width 432 height 41
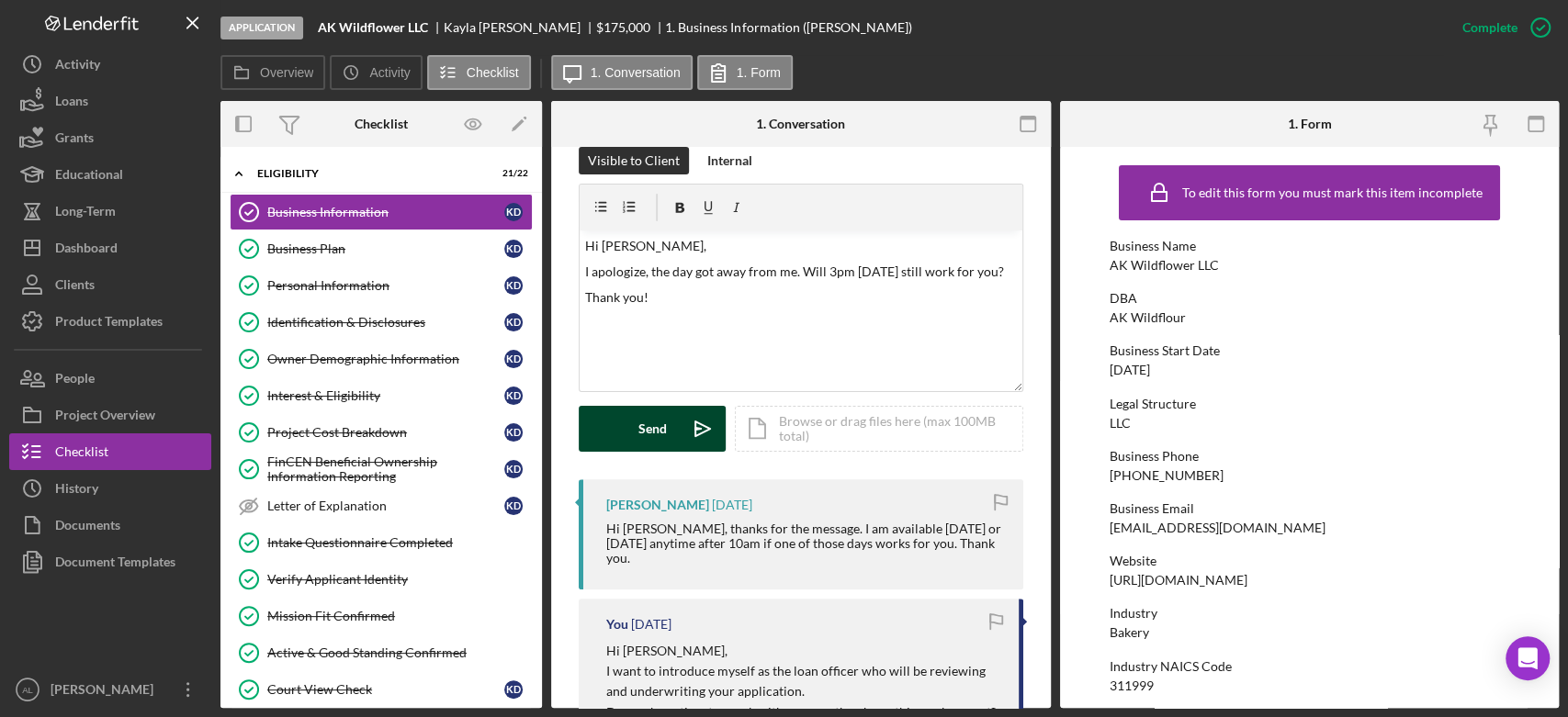
click at [656, 426] on div "Send" at bounding box center [653, 429] width 29 height 46
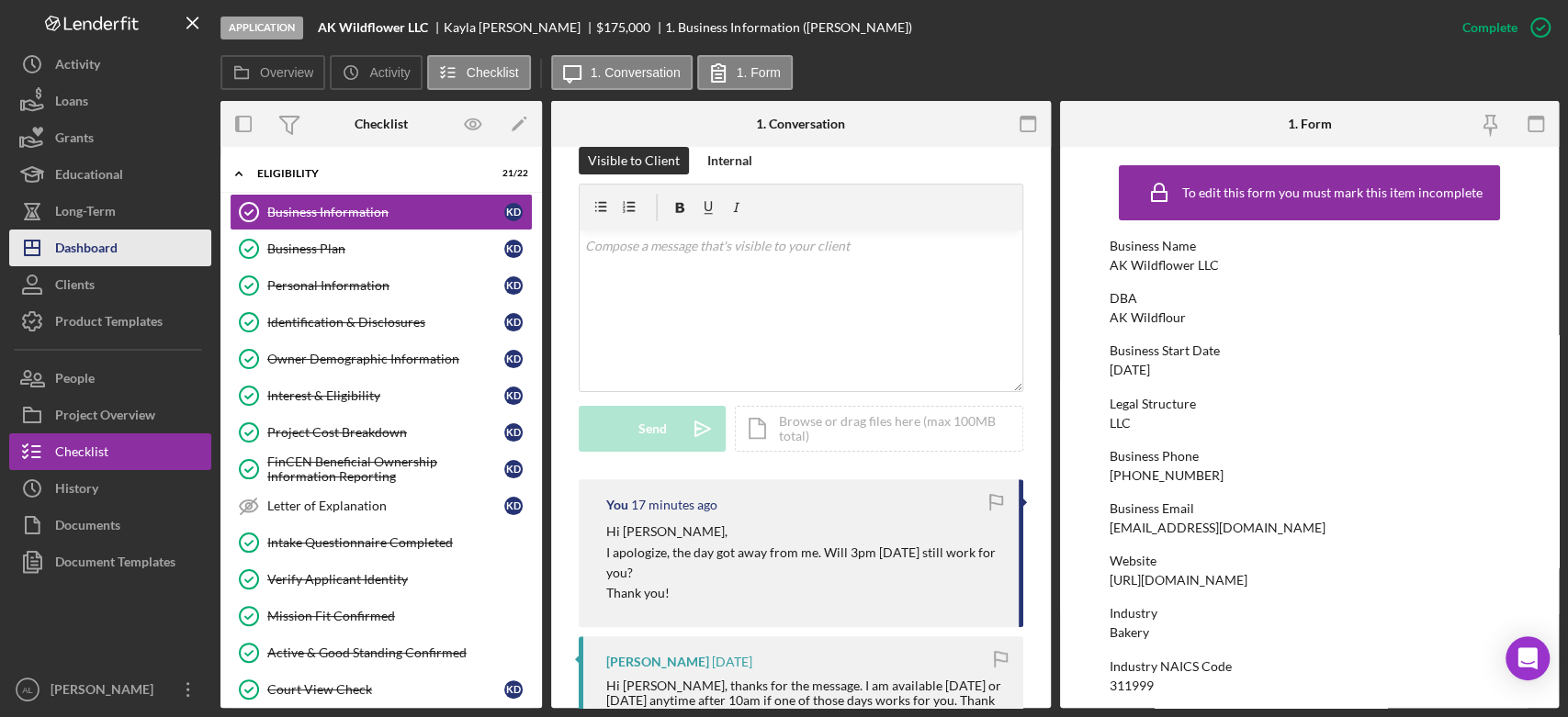
click at [122, 235] on button "Icon/Dashboard Dashboard" at bounding box center [111, 248] width 202 height 37
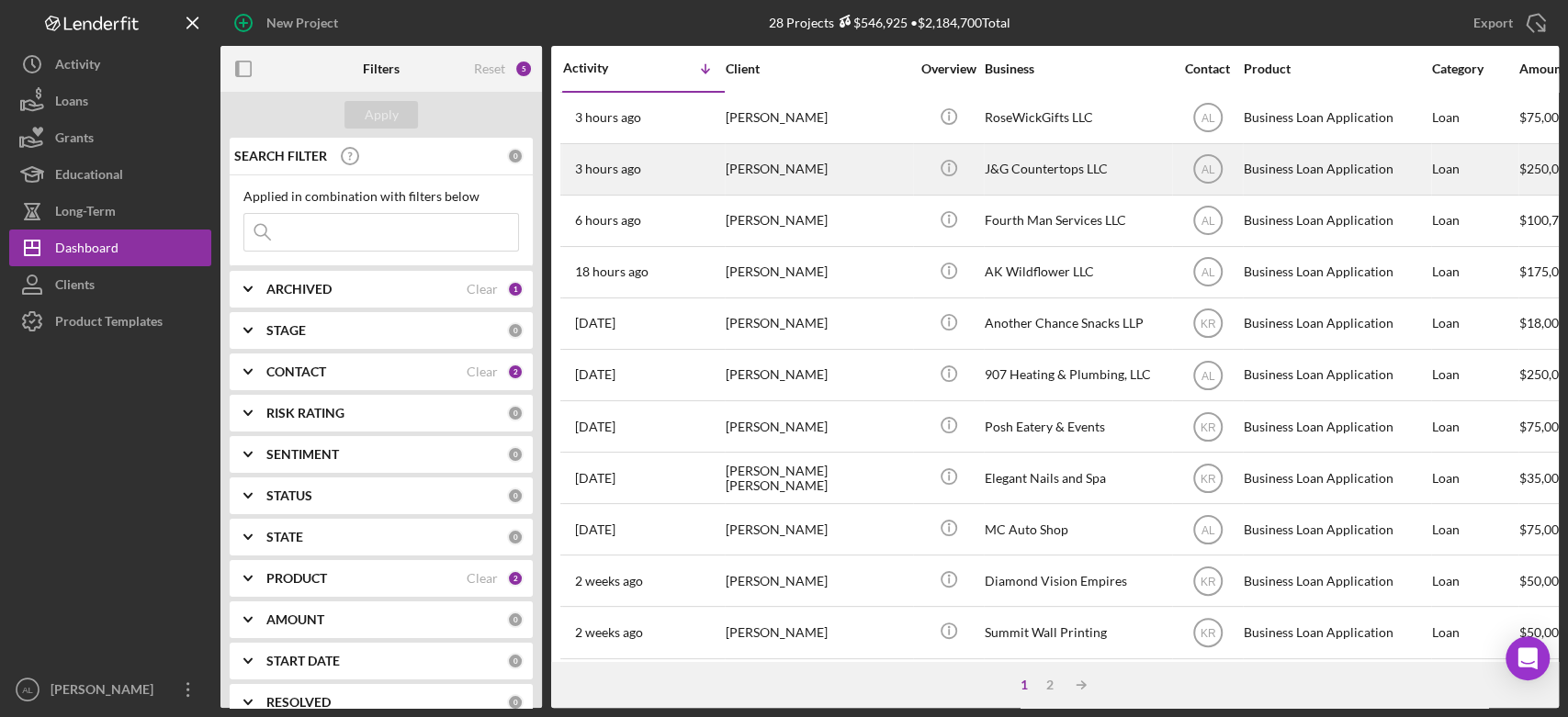
click at [906, 157] on div "[PERSON_NAME]" at bounding box center [817, 169] width 184 height 49
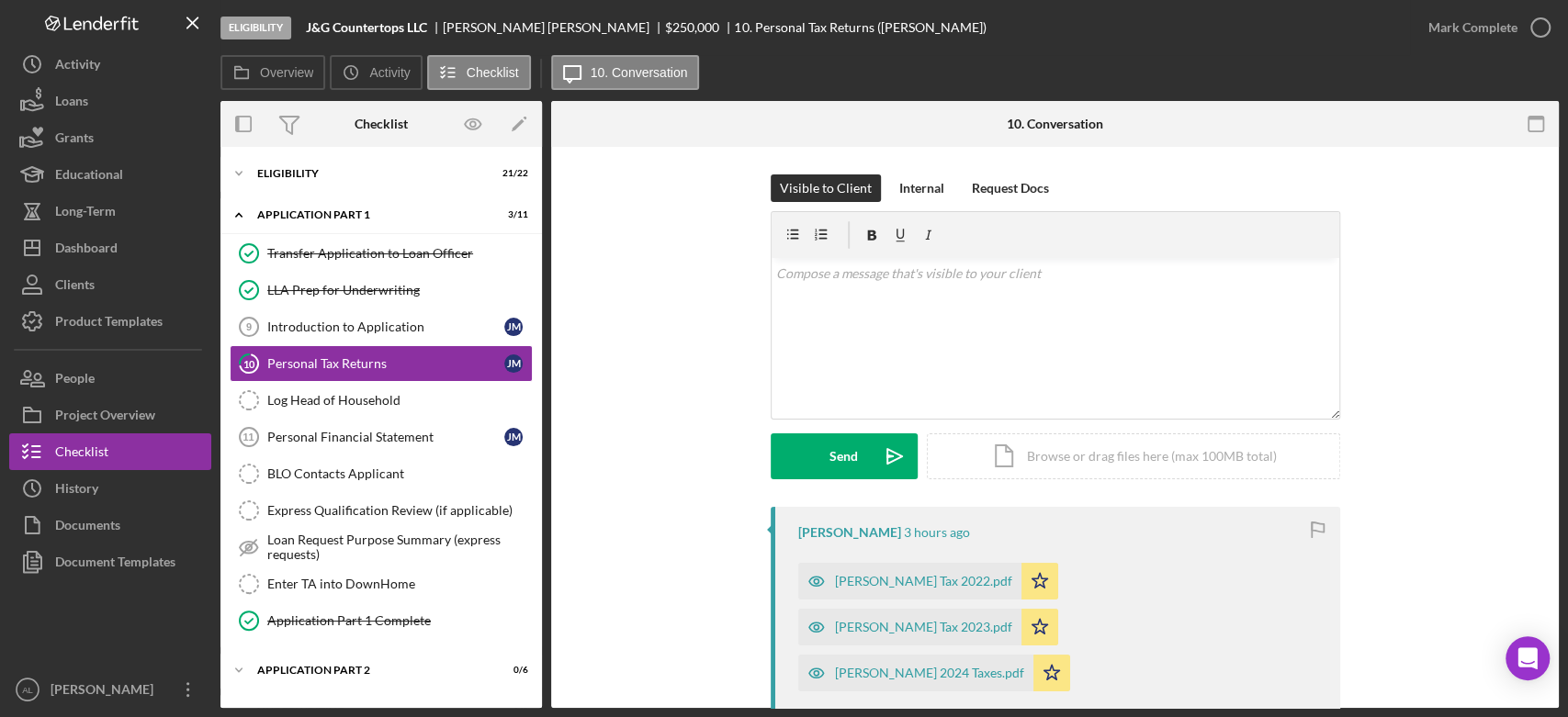
click at [877, 666] on div "[PERSON_NAME] 2024 Taxes.pdf" at bounding box center [929, 673] width 189 height 14
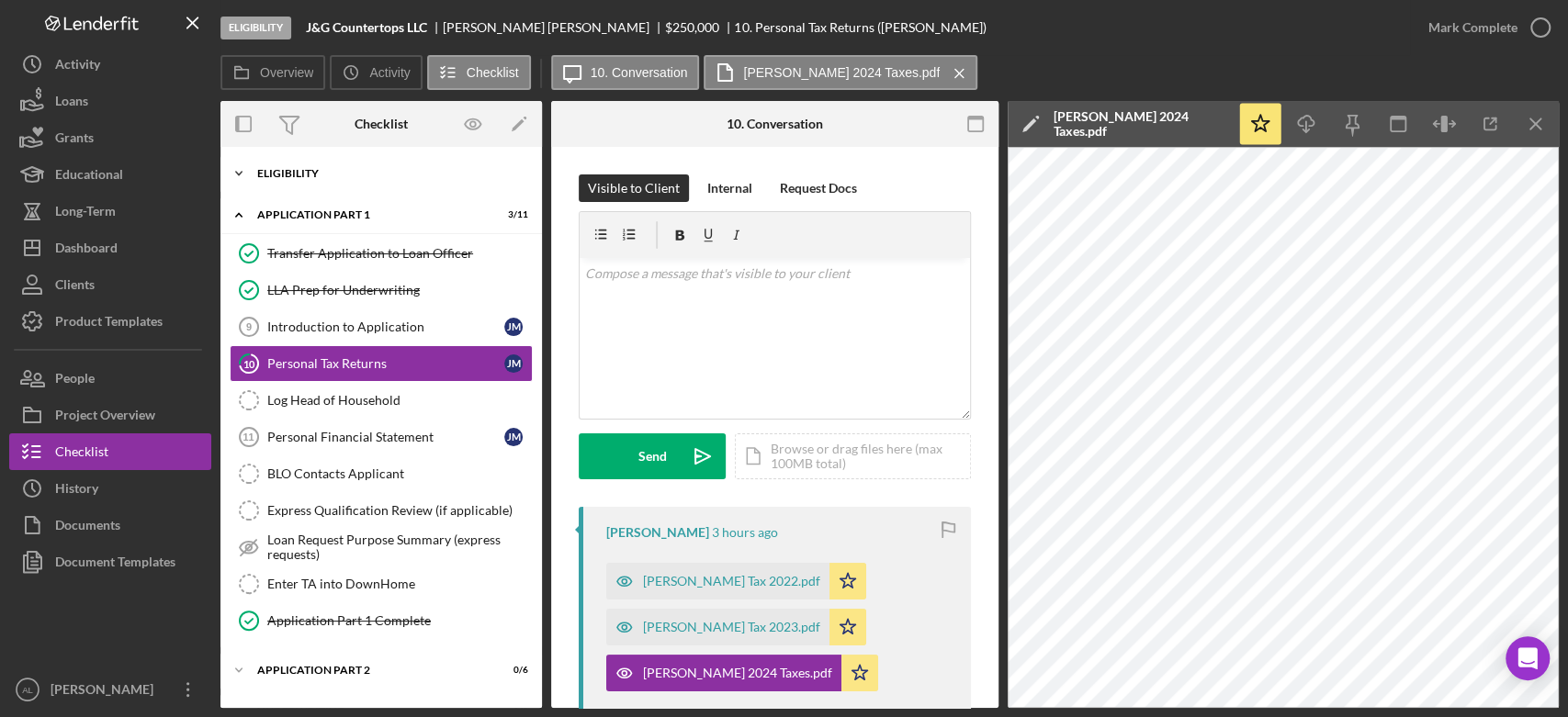
click at [400, 174] on div "Eligibility" at bounding box center [388, 173] width 261 height 11
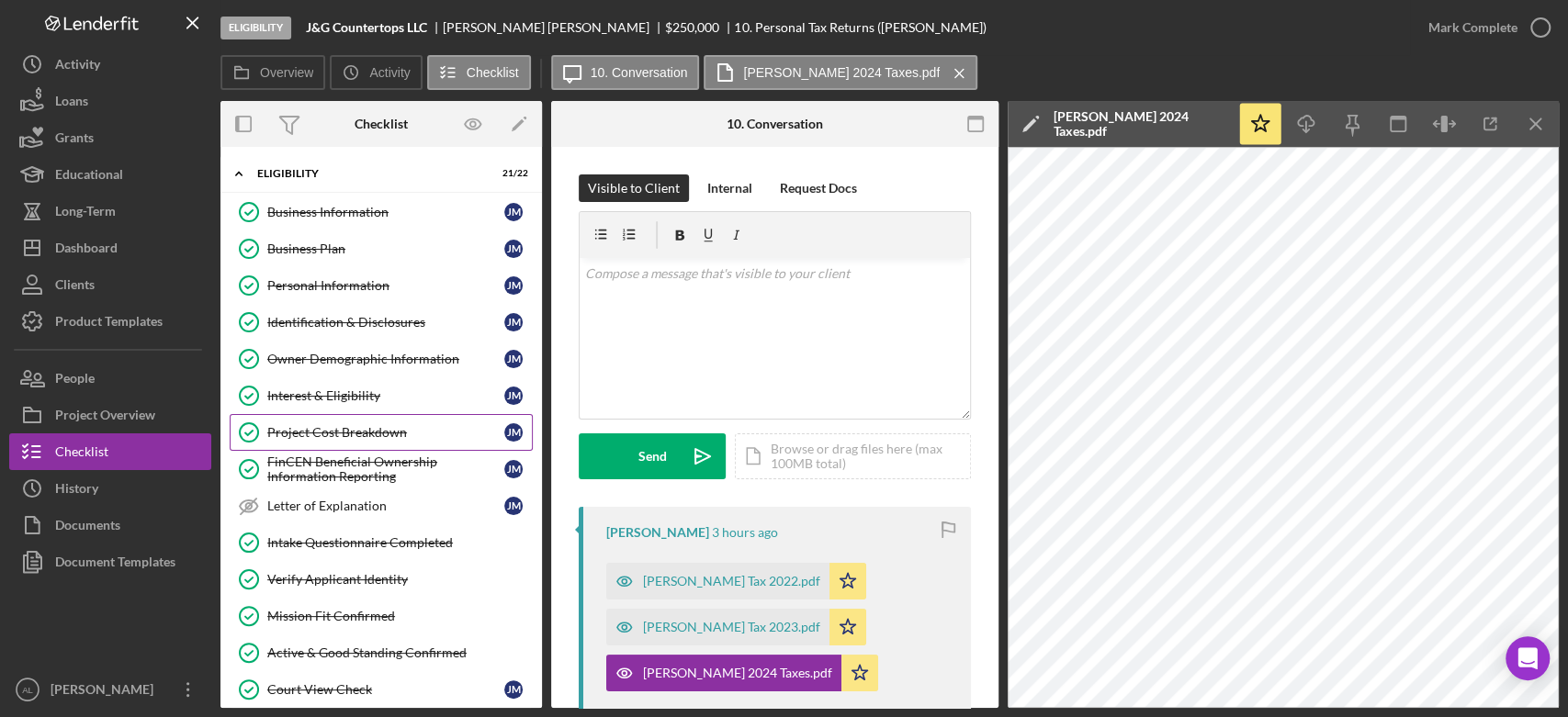
click at [355, 425] on div "Project Cost Breakdown" at bounding box center [386, 432] width 236 height 14
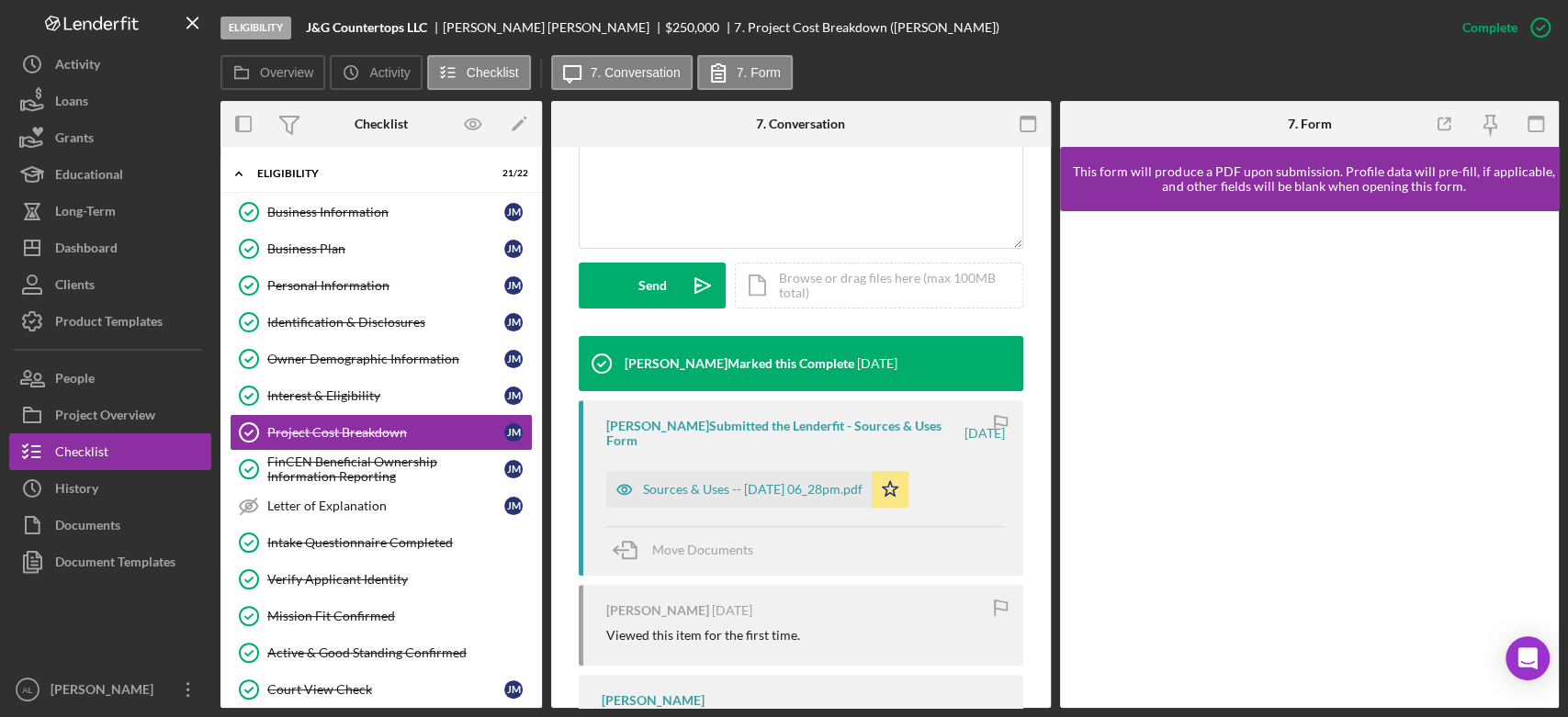
scroll to position [453, 0]
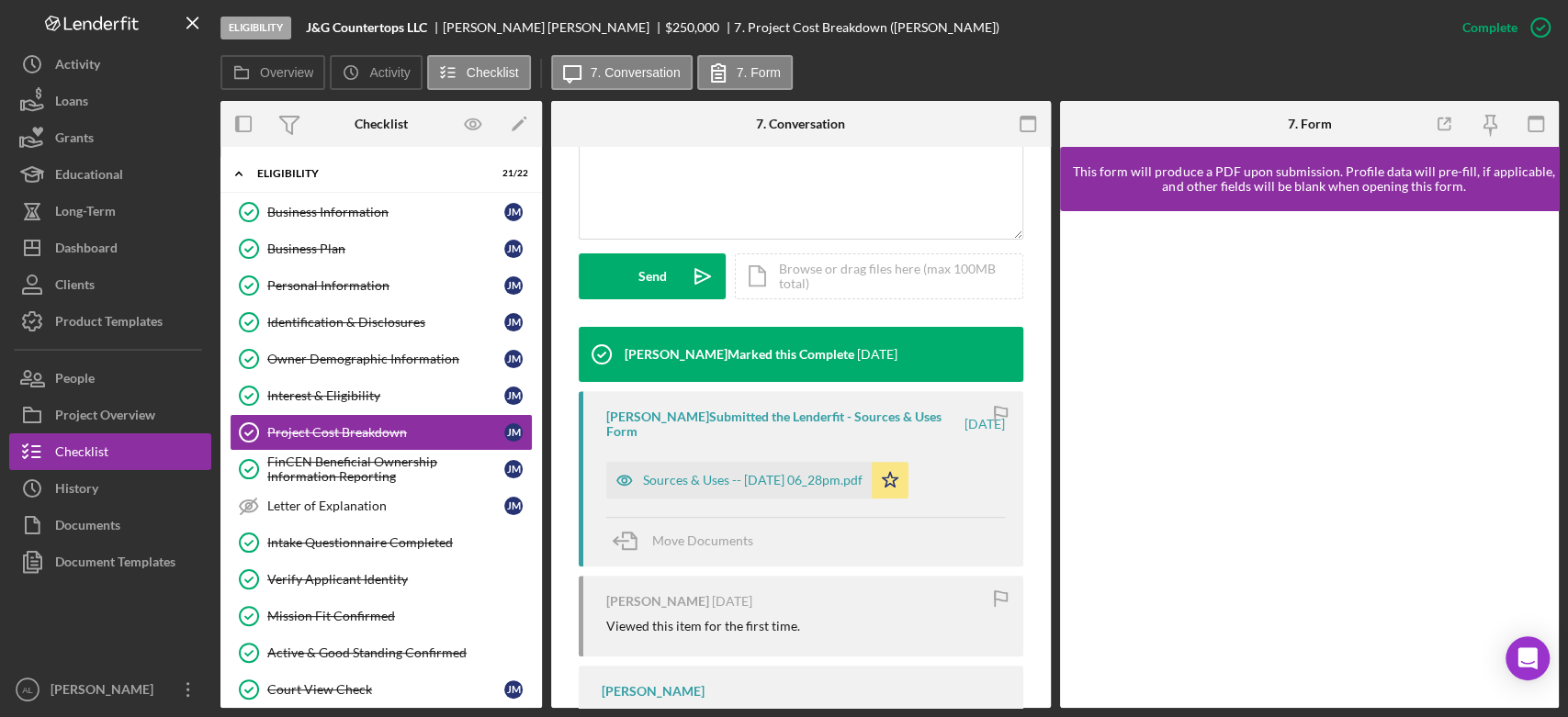
click at [804, 502] on div "[PERSON_NAME] Submitted the Lenderfit - Sources & Uses Form [DATE] Sources & Us…" at bounding box center [801, 479] width 444 height 175
drag, startPoint x: 806, startPoint y: 500, endPoint x: 816, endPoint y: 493, distance: 12.2
click at [816, 493] on div "[PERSON_NAME] Submitted the Lenderfit - Sources & Uses Form [DATE] Sources & Us…" at bounding box center [801, 479] width 444 height 175
click at [816, 493] on div "Sources & Uses -- [DATE] 06_28pm.pdf" at bounding box center [739, 481] width 265 height 37
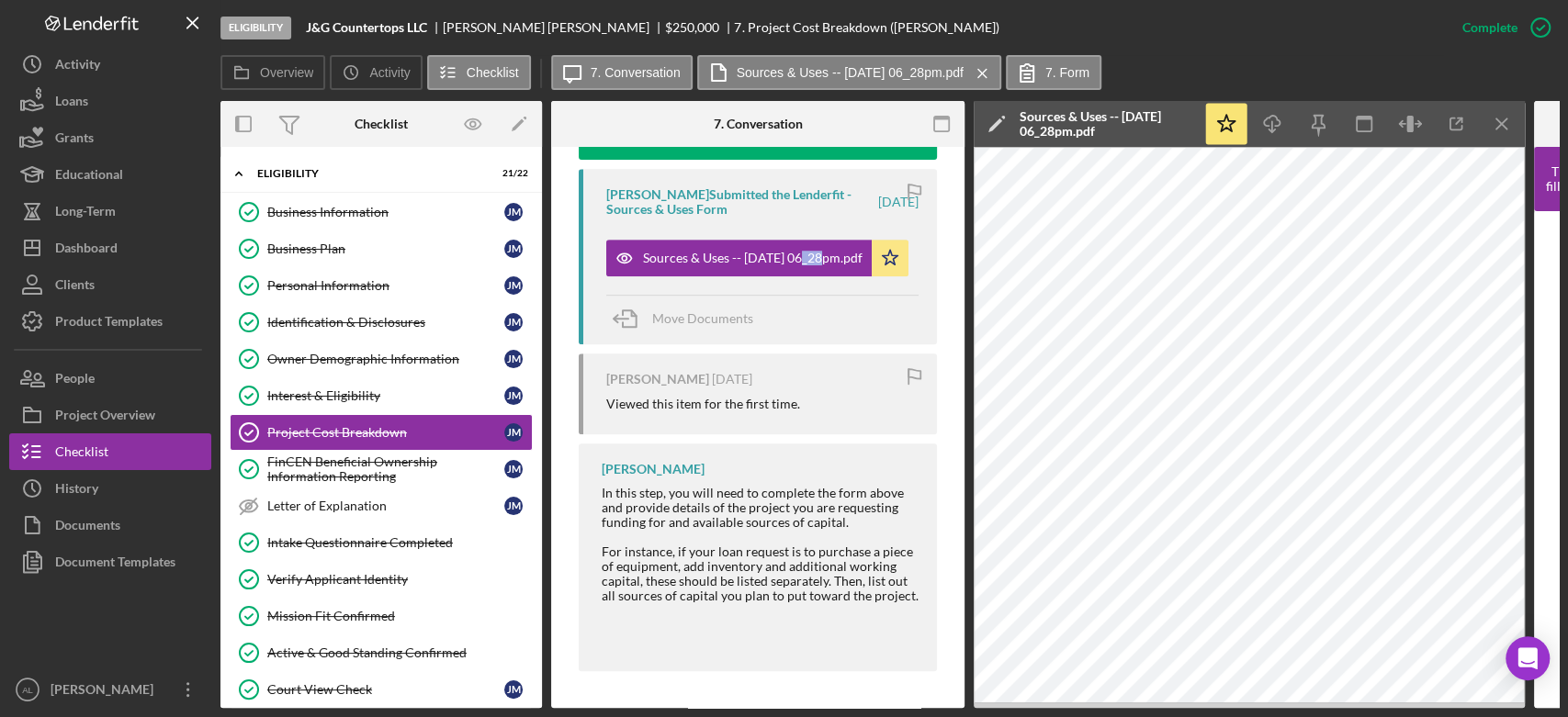
scroll to position [691, 0]
click at [397, 202] on link "Business Information Business Information [PERSON_NAME]" at bounding box center [381, 212] width 303 height 37
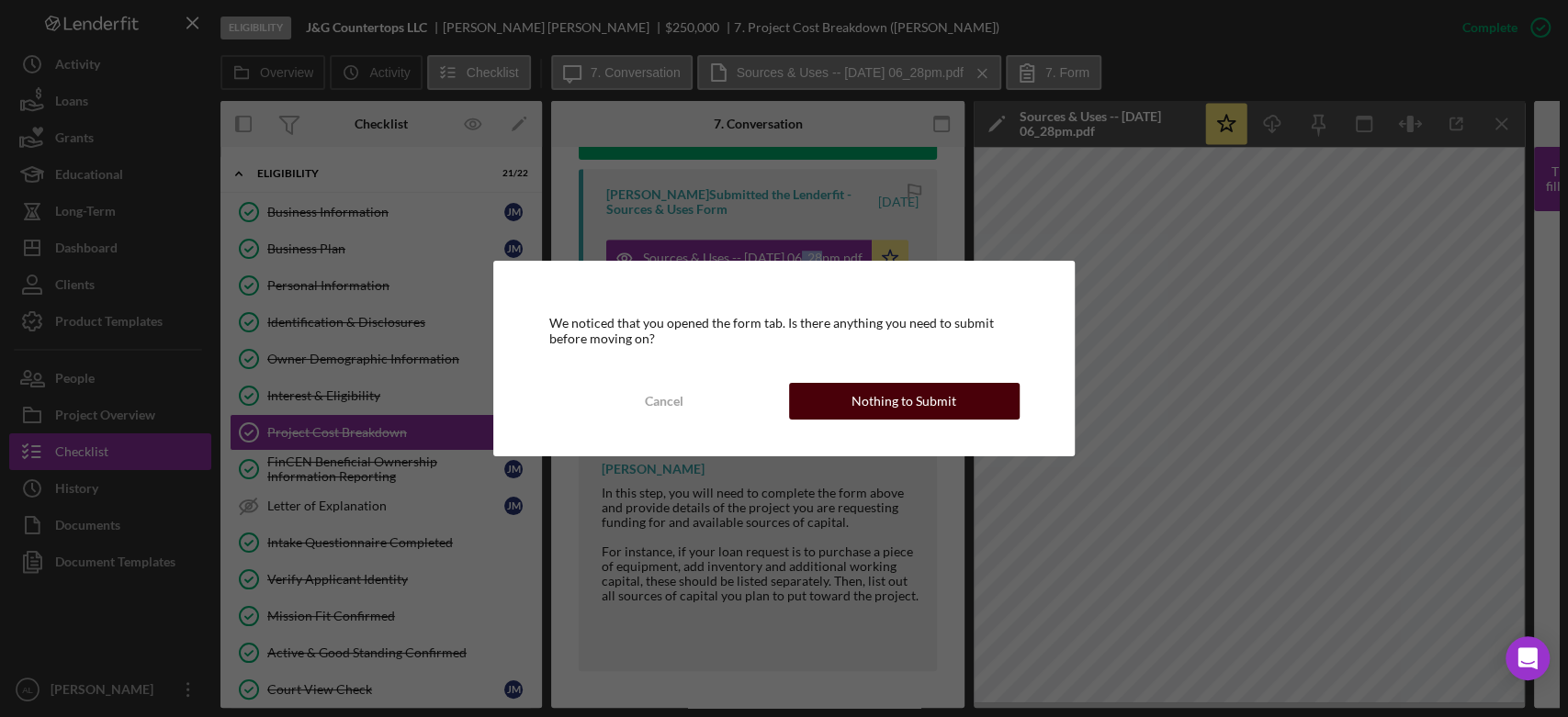
click at [868, 407] on div "Nothing to Submit" at bounding box center [904, 401] width 105 height 37
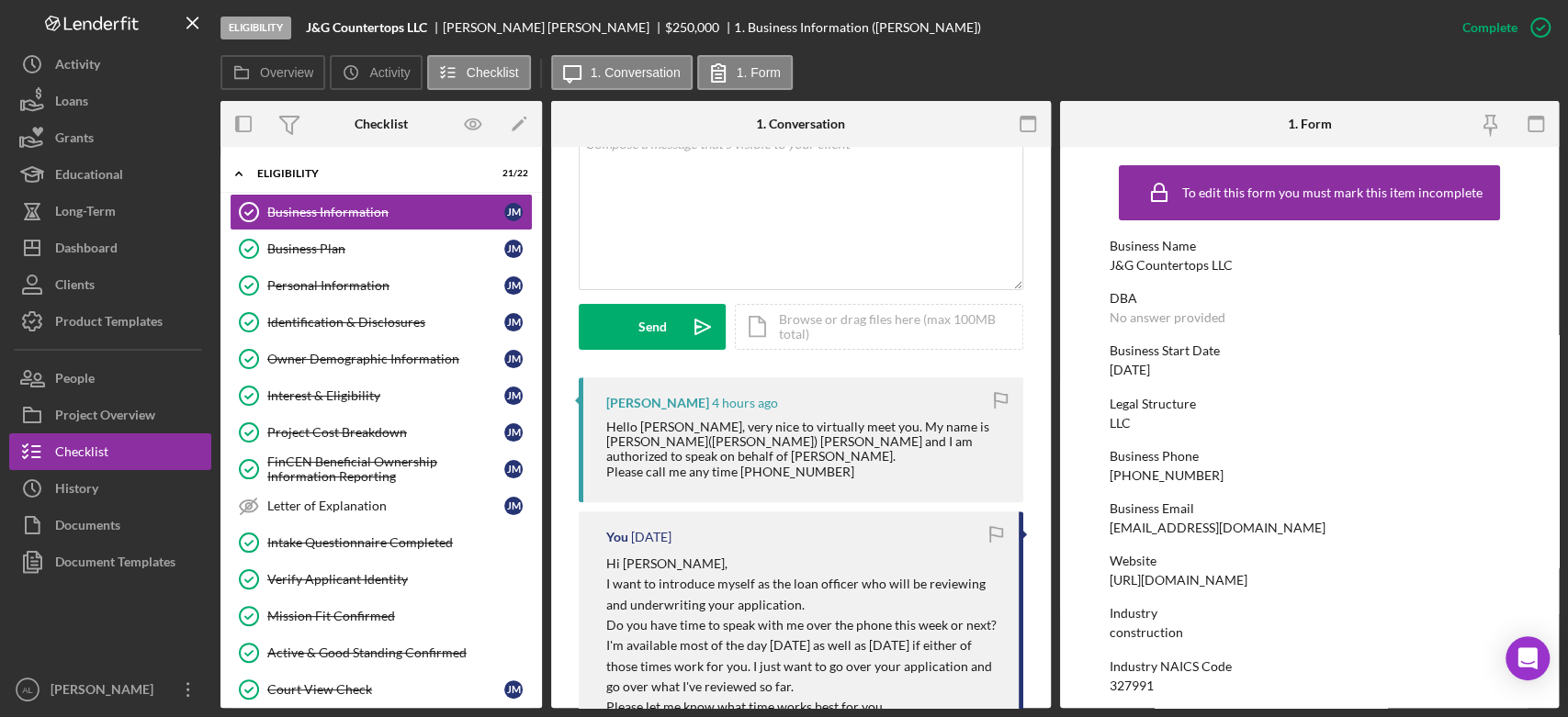
scroll to position [401, 0]
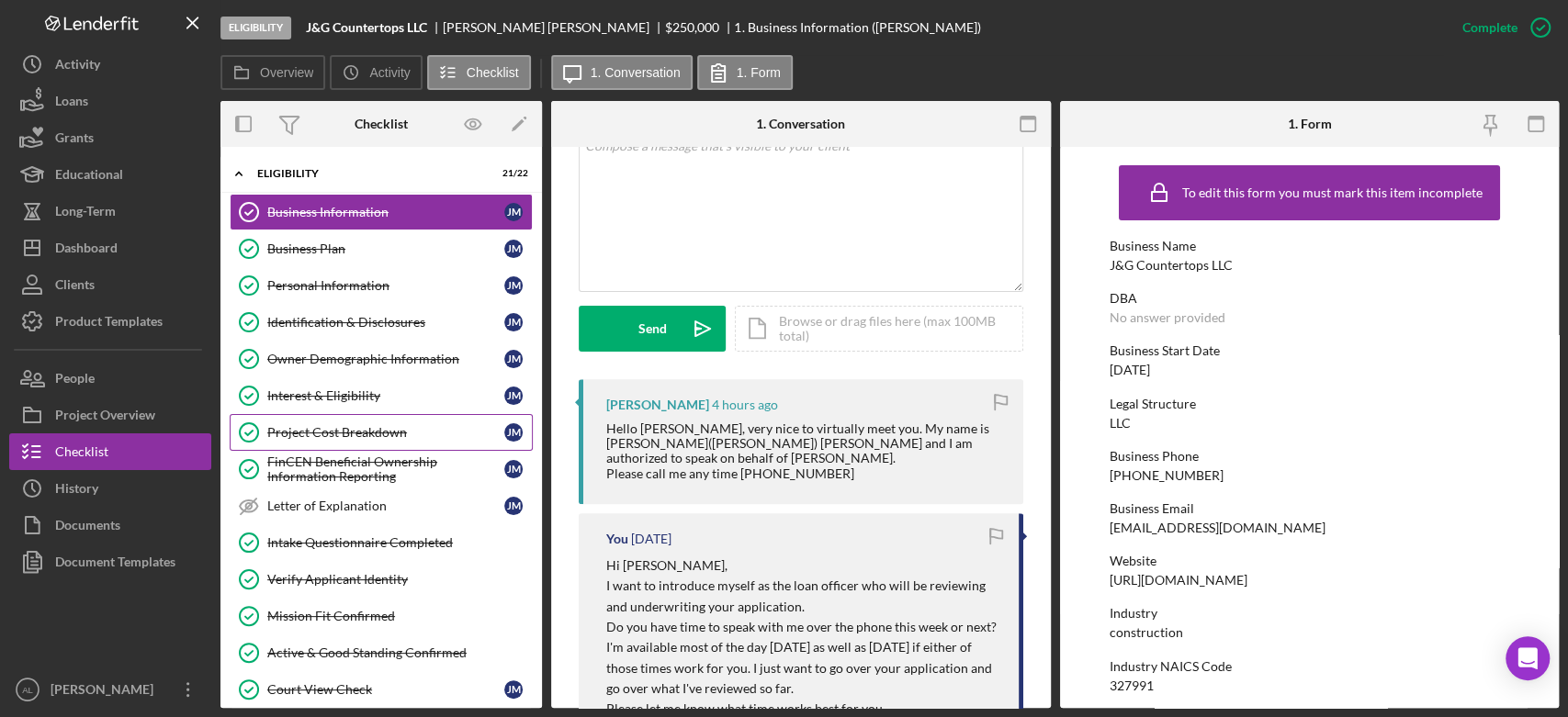
click at [362, 435] on div "Project Cost Breakdown" at bounding box center [386, 432] width 236 height 14
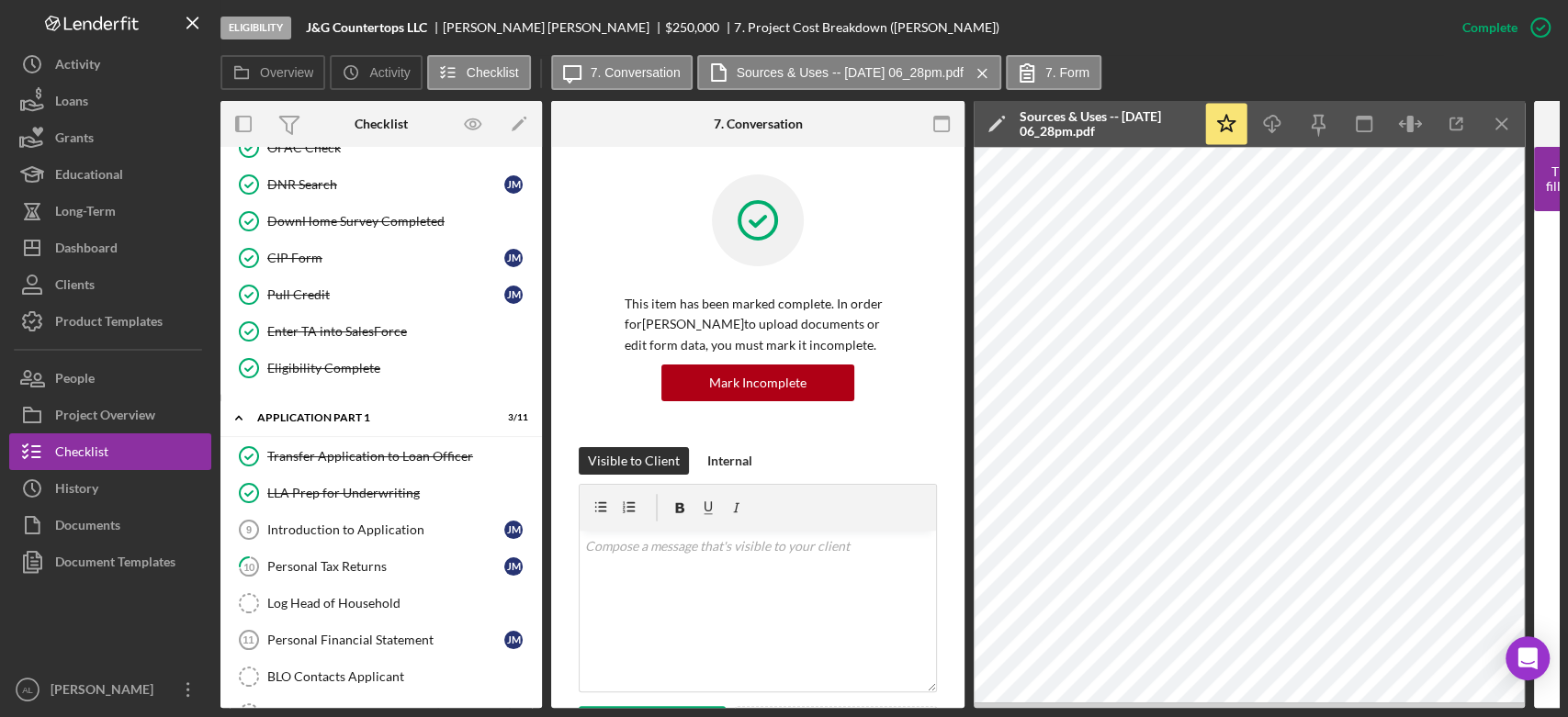
scroll to position [614, 0]
click at [316, 401] on div "Icon/Expander Application Part 1 3 / 11" at bounding box center [381, 419] width 321 height 37
click at [316, 351] on link "Enter TA into SalesForce Enter TA into SalesForce" at bounding box center [381, 333] width 303 height 37
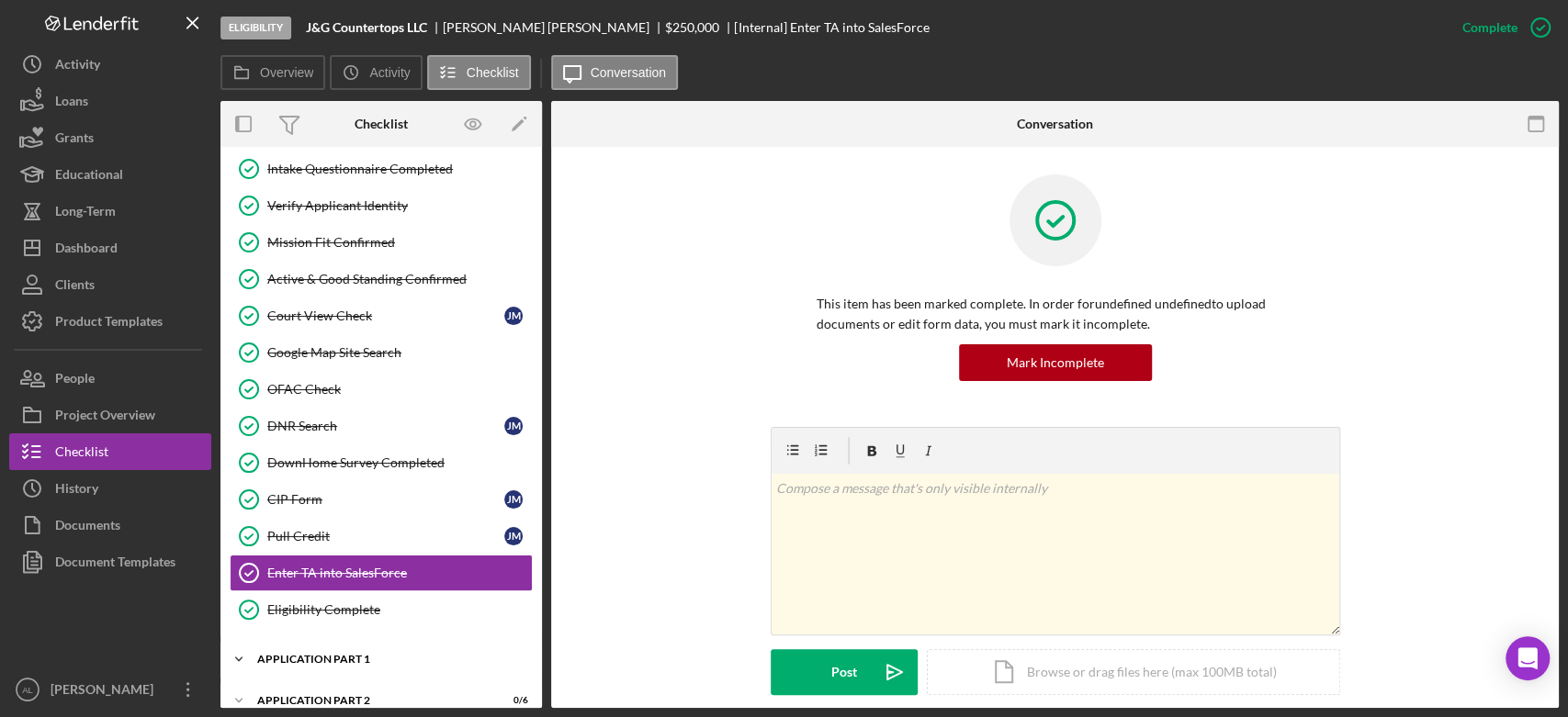
scroll to position [372, 0]
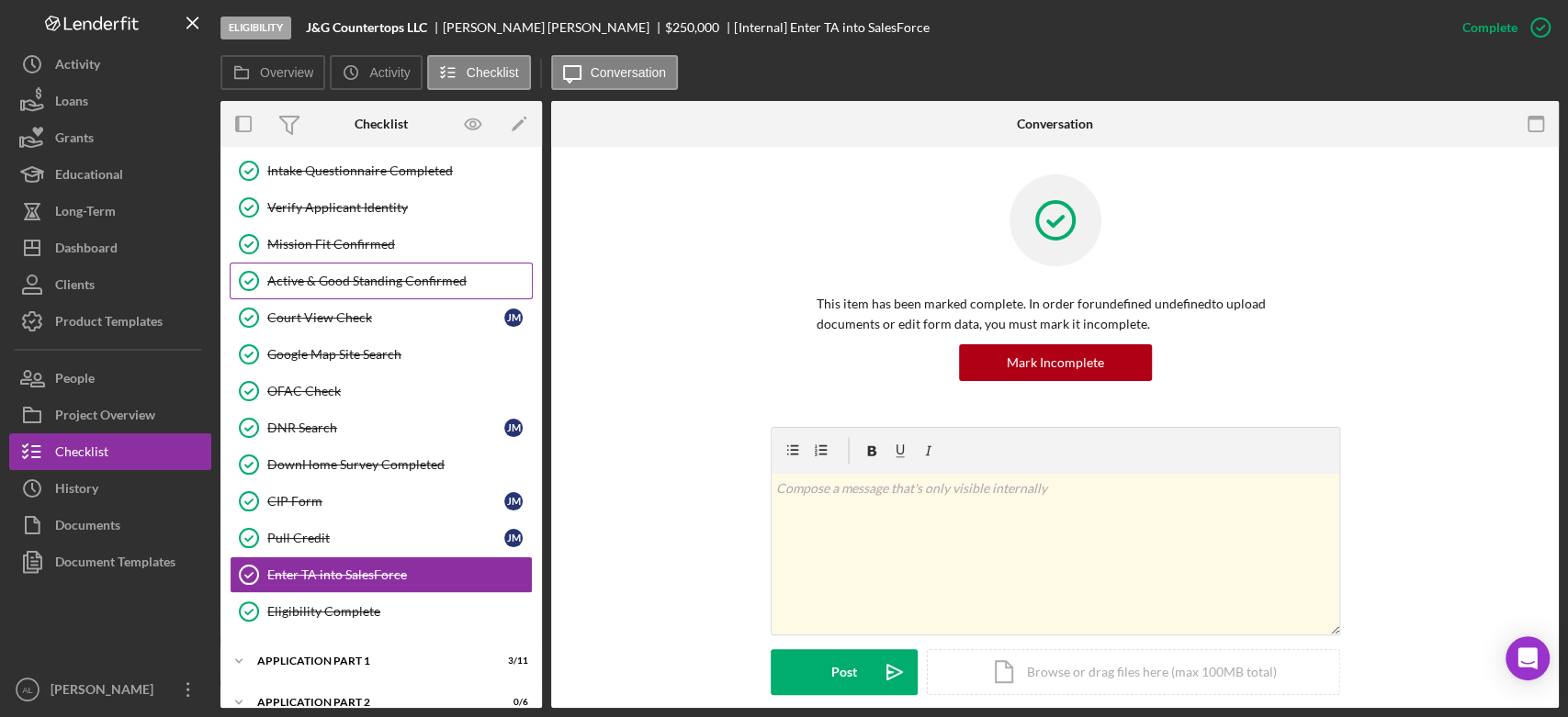
click at [375, 284] on div "Active & Good Standing Confirmed" at bounding box center [399, 281] width 264 height 14
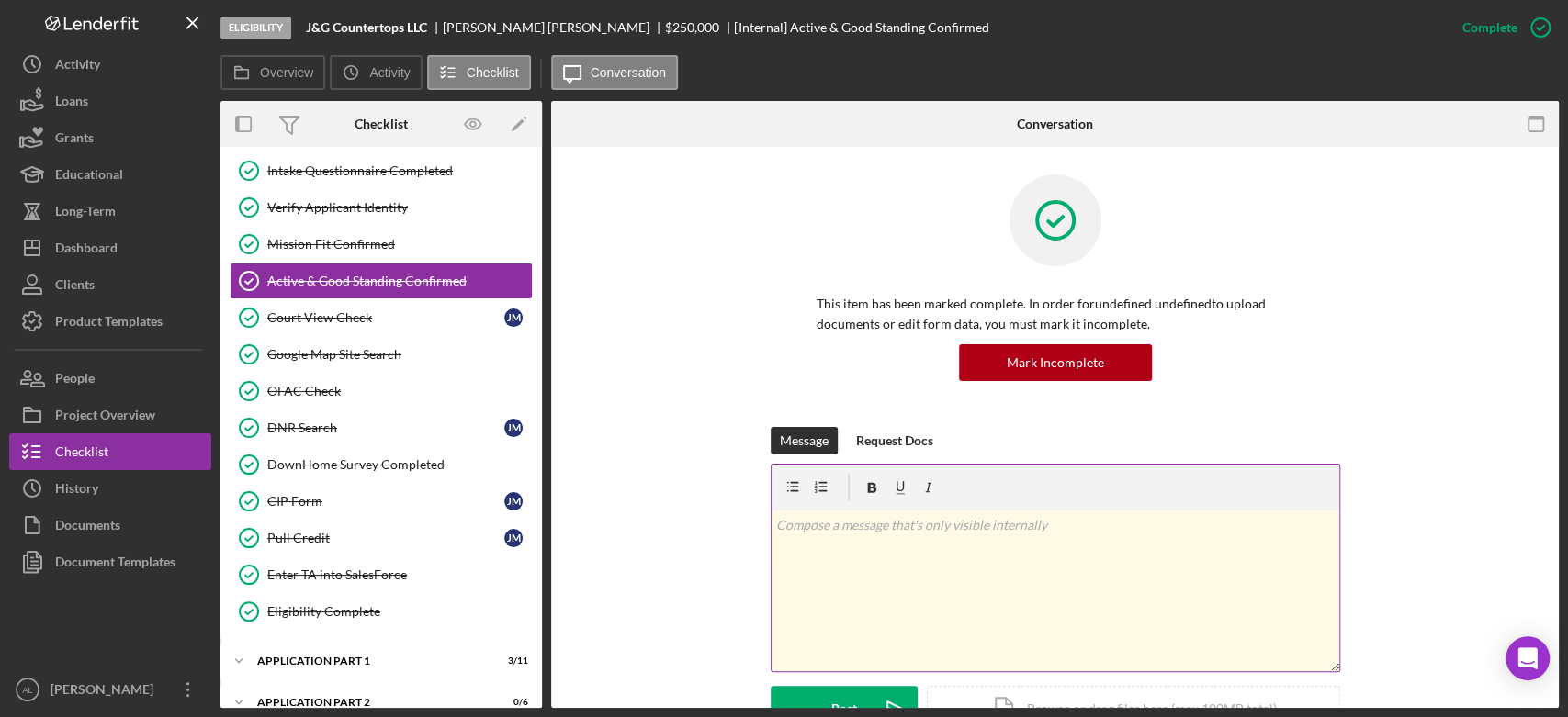
scroll to position [507, 0]
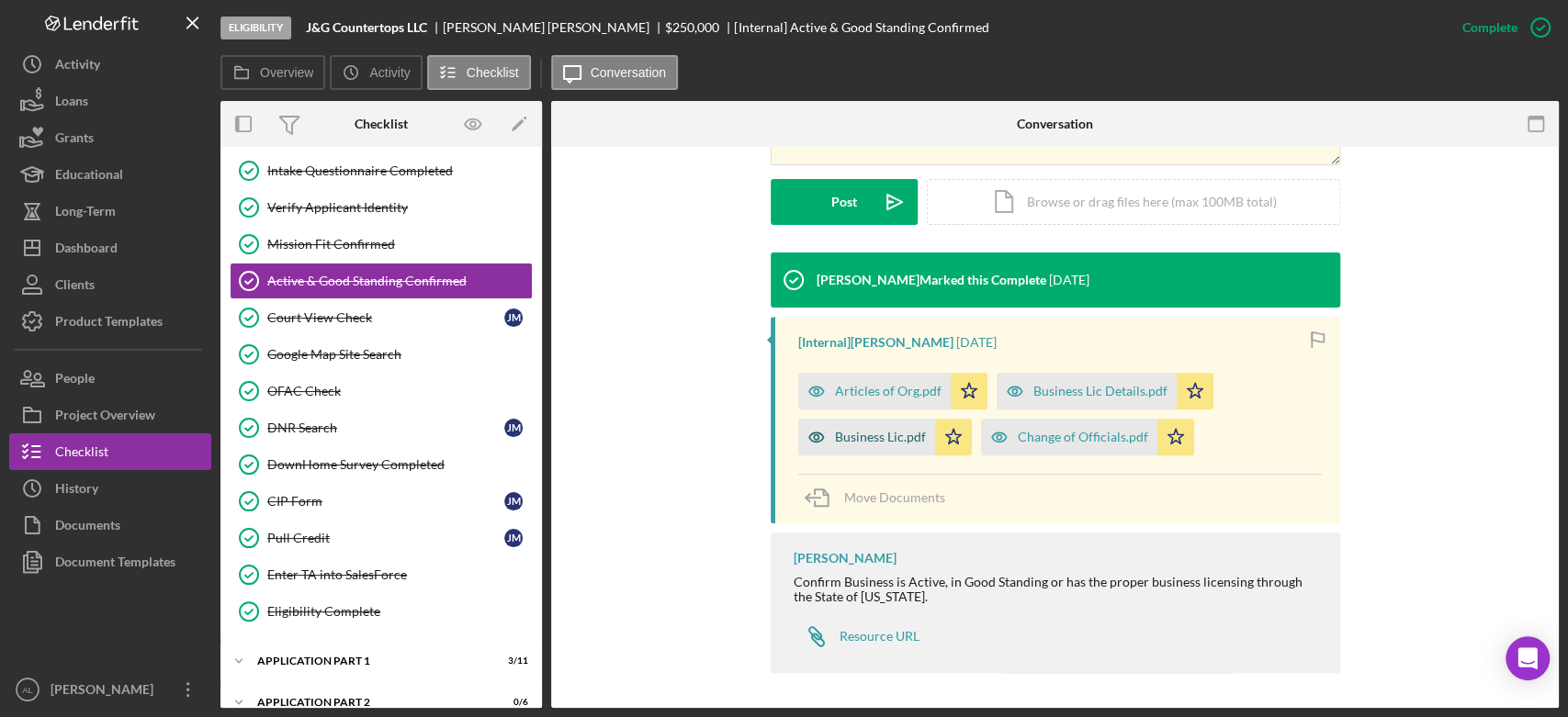
click at [890, 443] on div "Business Lic.pdf" at bounding box center [880, 436] width 91 height 14
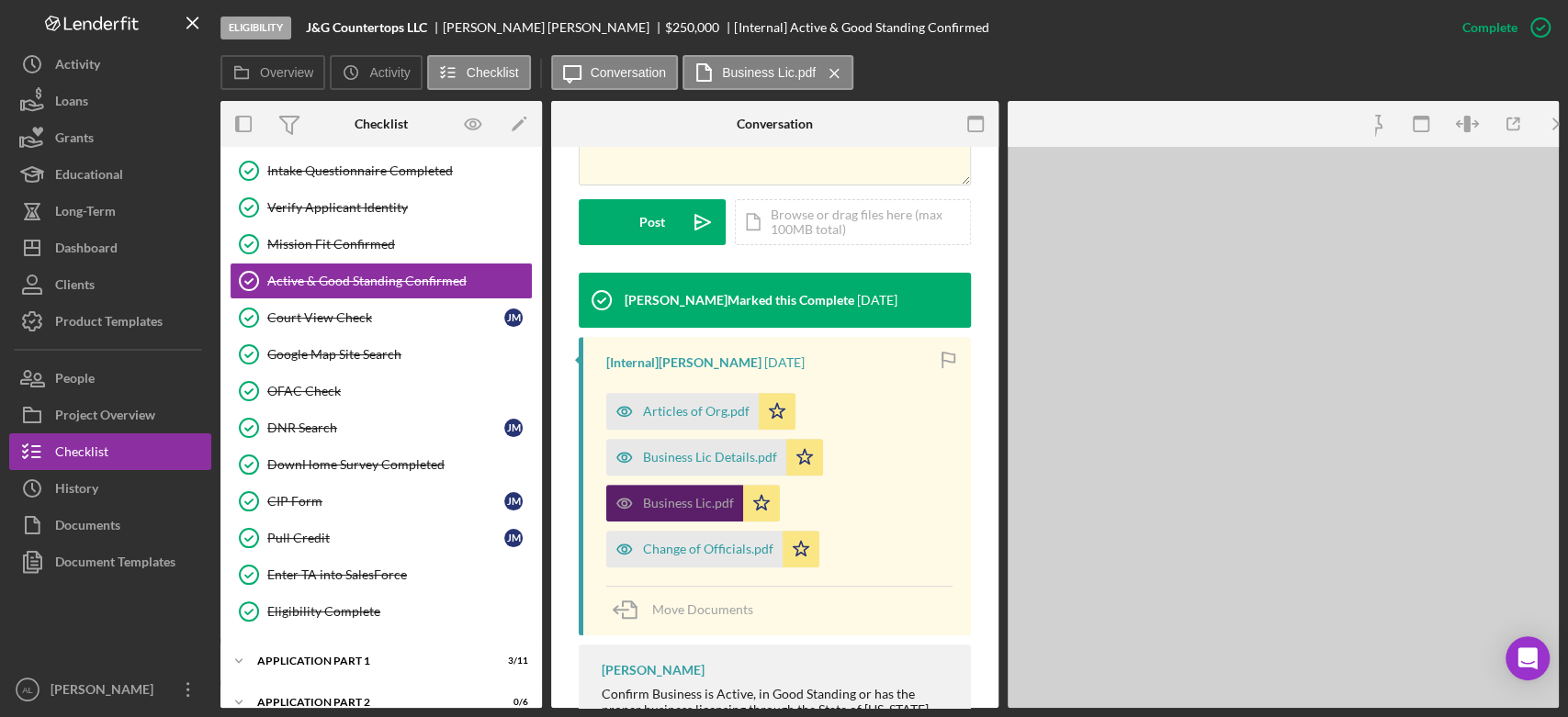
scroll to position [528, 0]
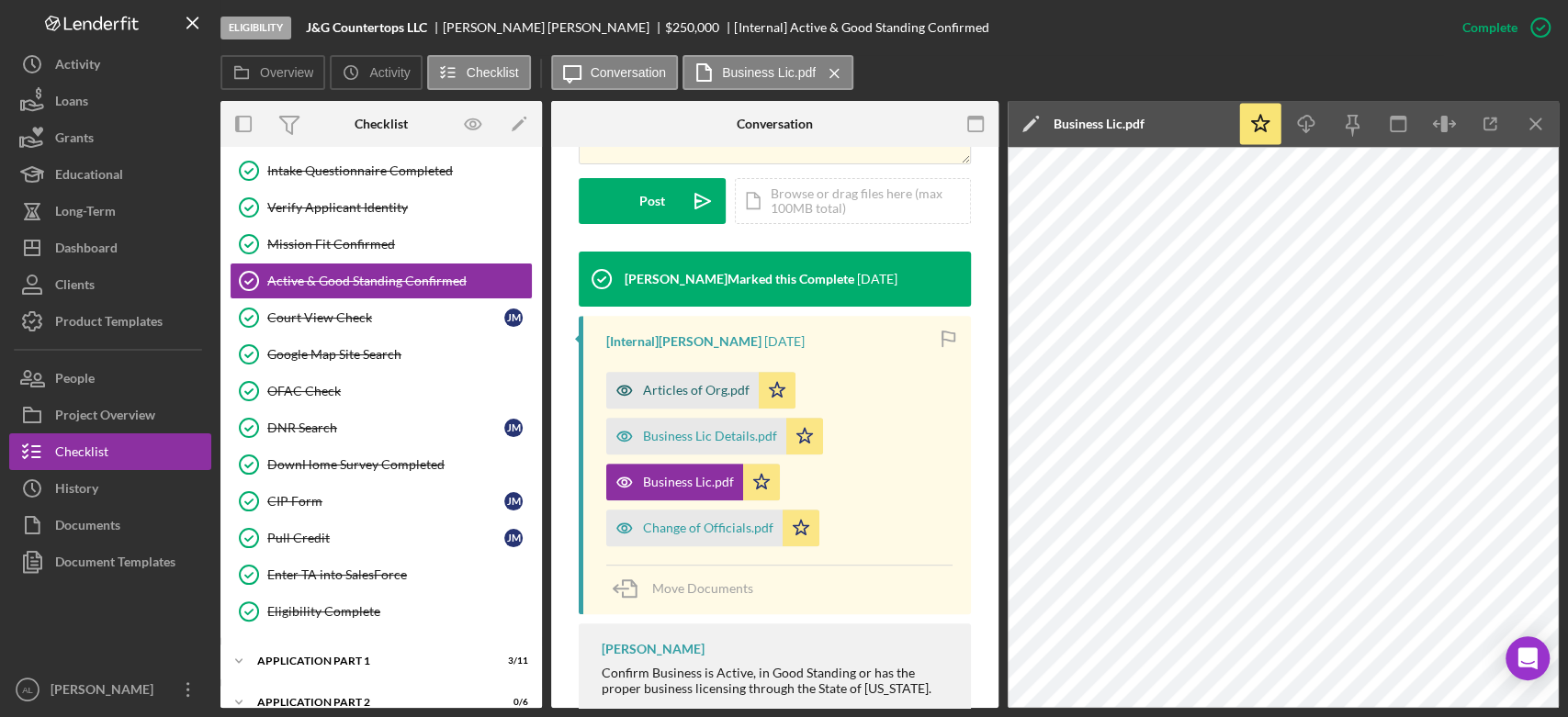
click at [712, 394] on div "Articles of Org.pdf" at bounding box center [696, 389] width 107 height 14
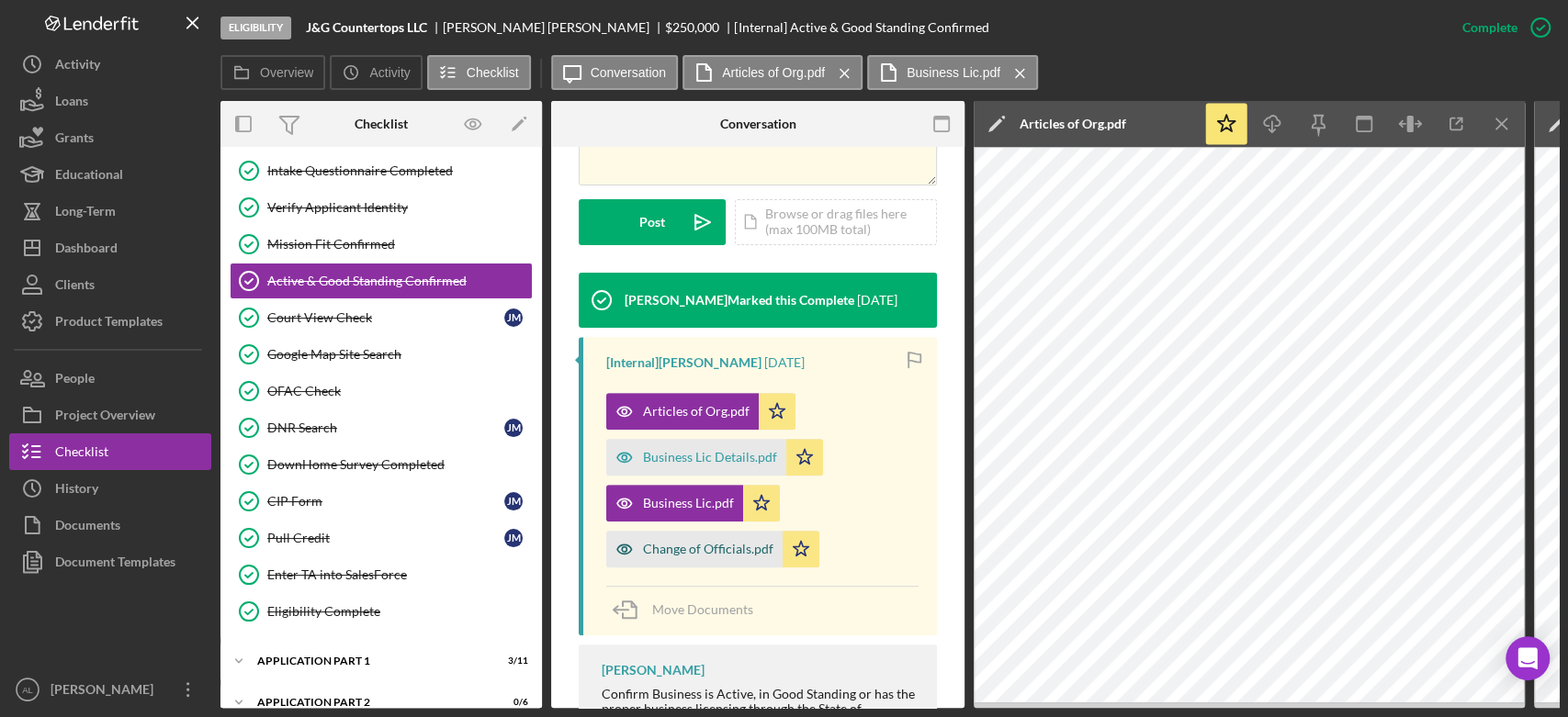
click at [688, 535] on div "Change of Officials.pdf" at bounding box center [694, 549] width 176 height 37
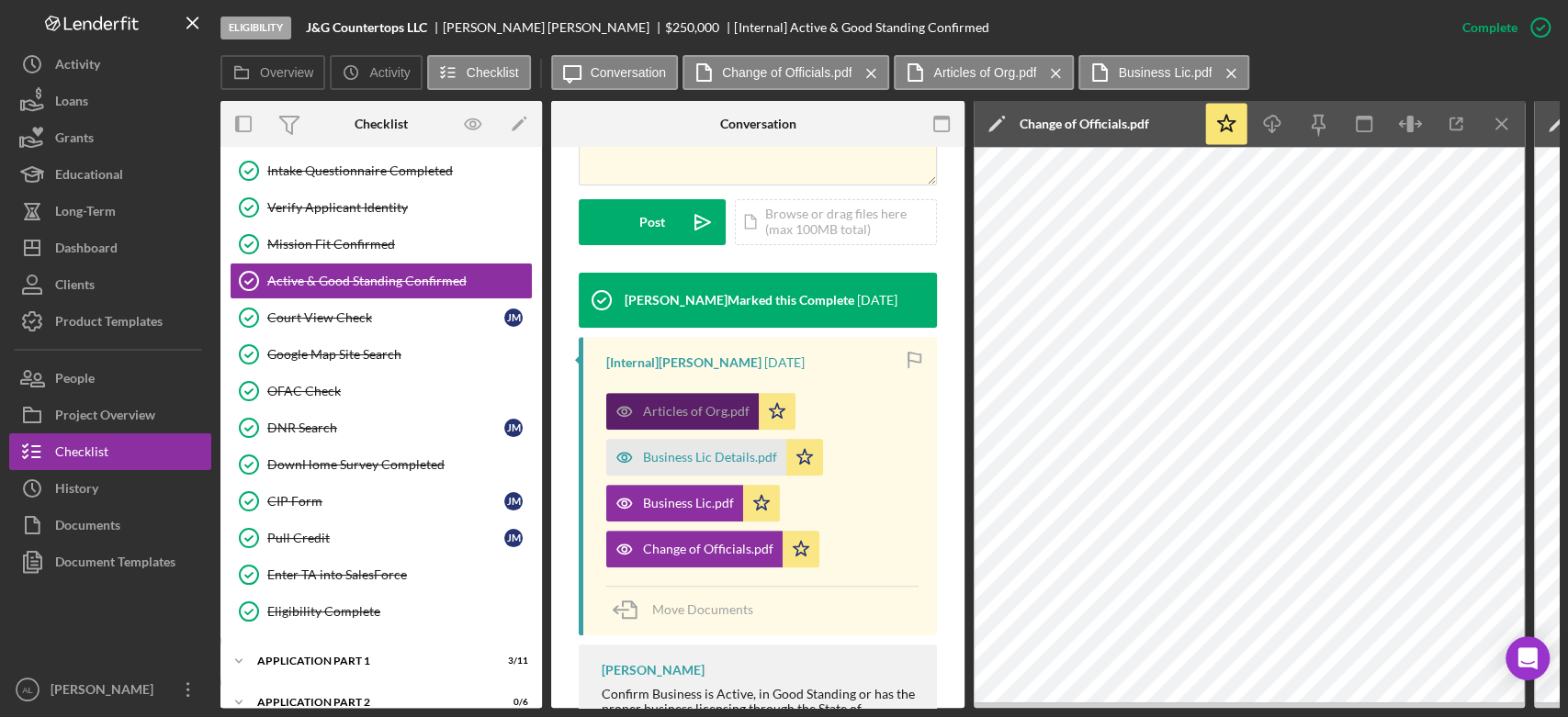
click at [690, 401] on div "Articles of Org.pdf" at bounding box center [683, 411] width 153 height 37
click at [1507, 124] on icon "Icon/Menu Close" at bounding box center [1502, 124] width 41 height 41
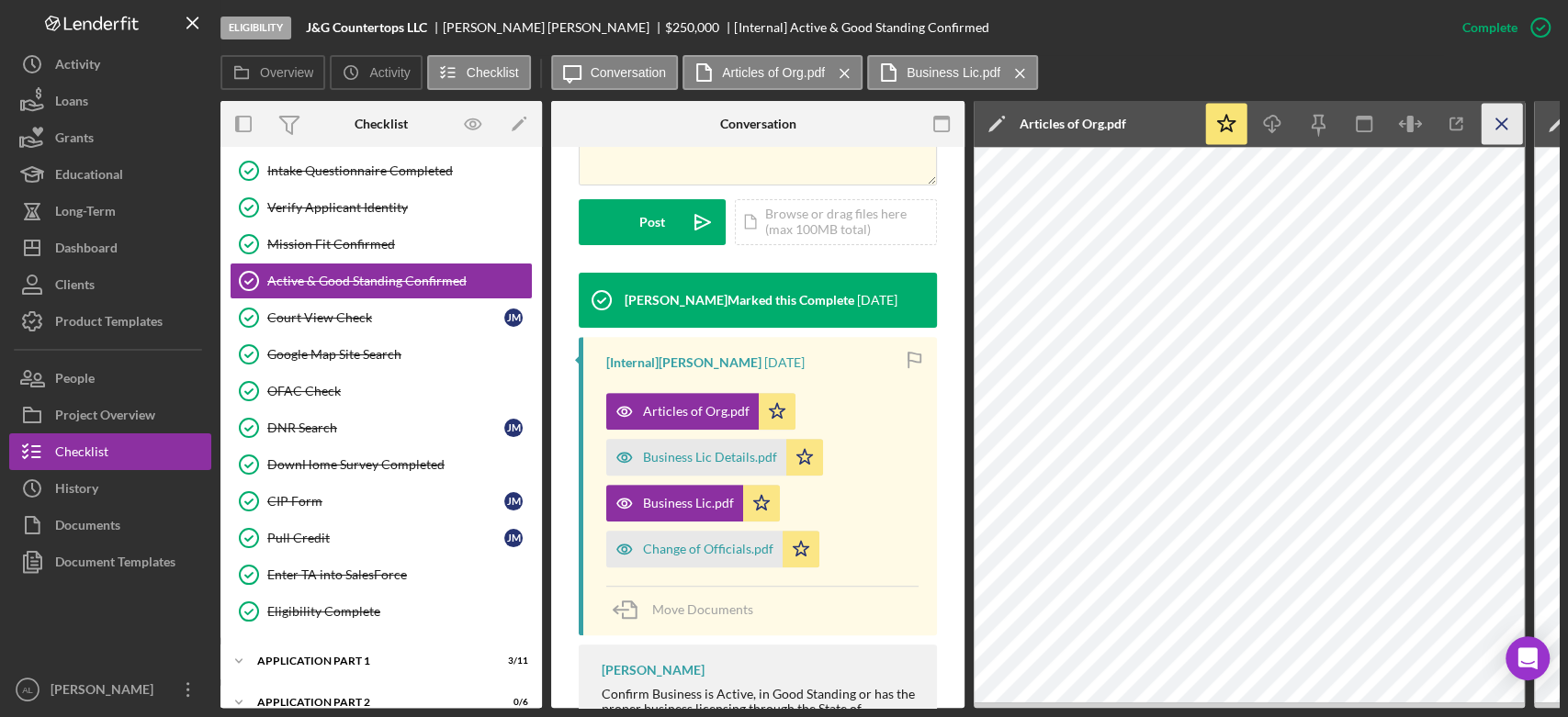
click at [1502, 124] on line "button" at bounding box center [1501, 123] width 11 height 11
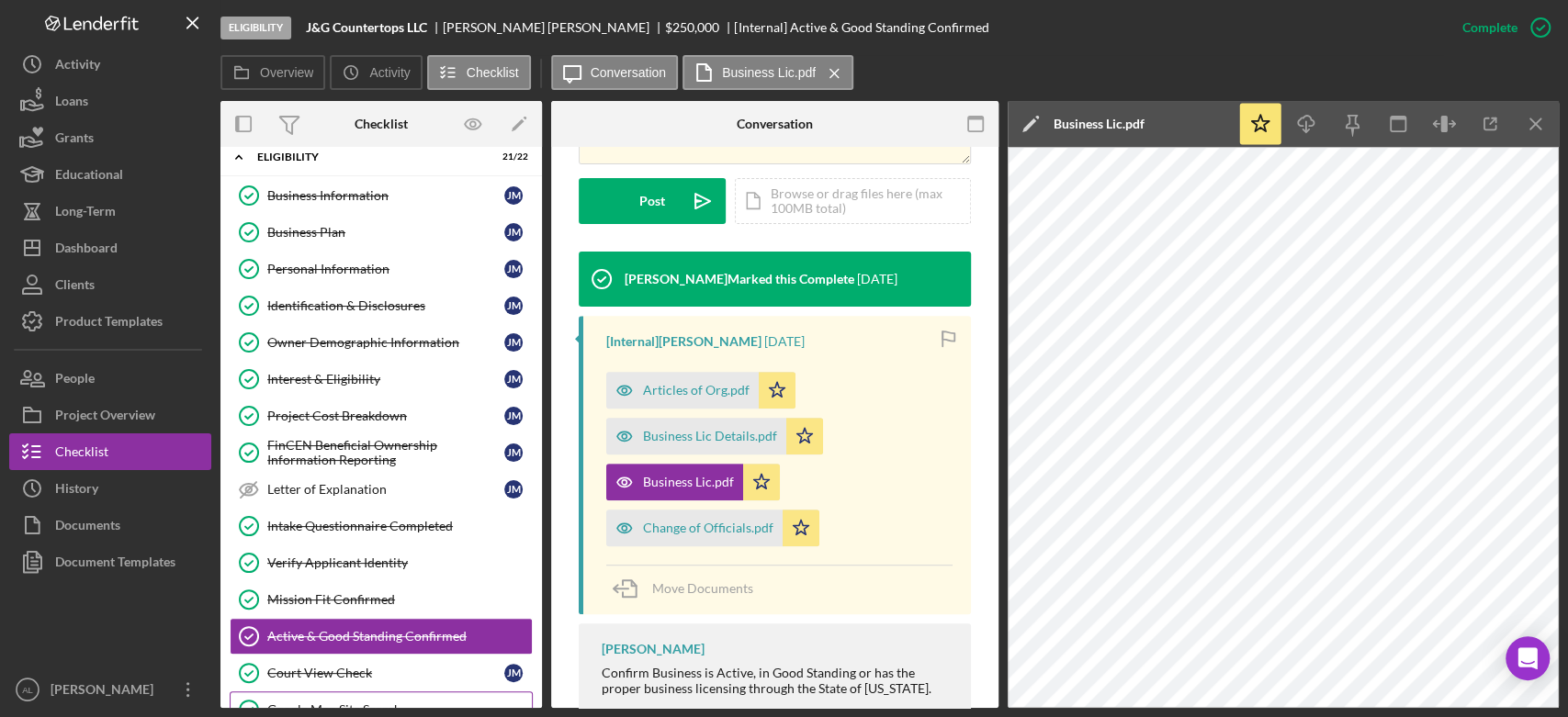
scroll to position [0, 0]
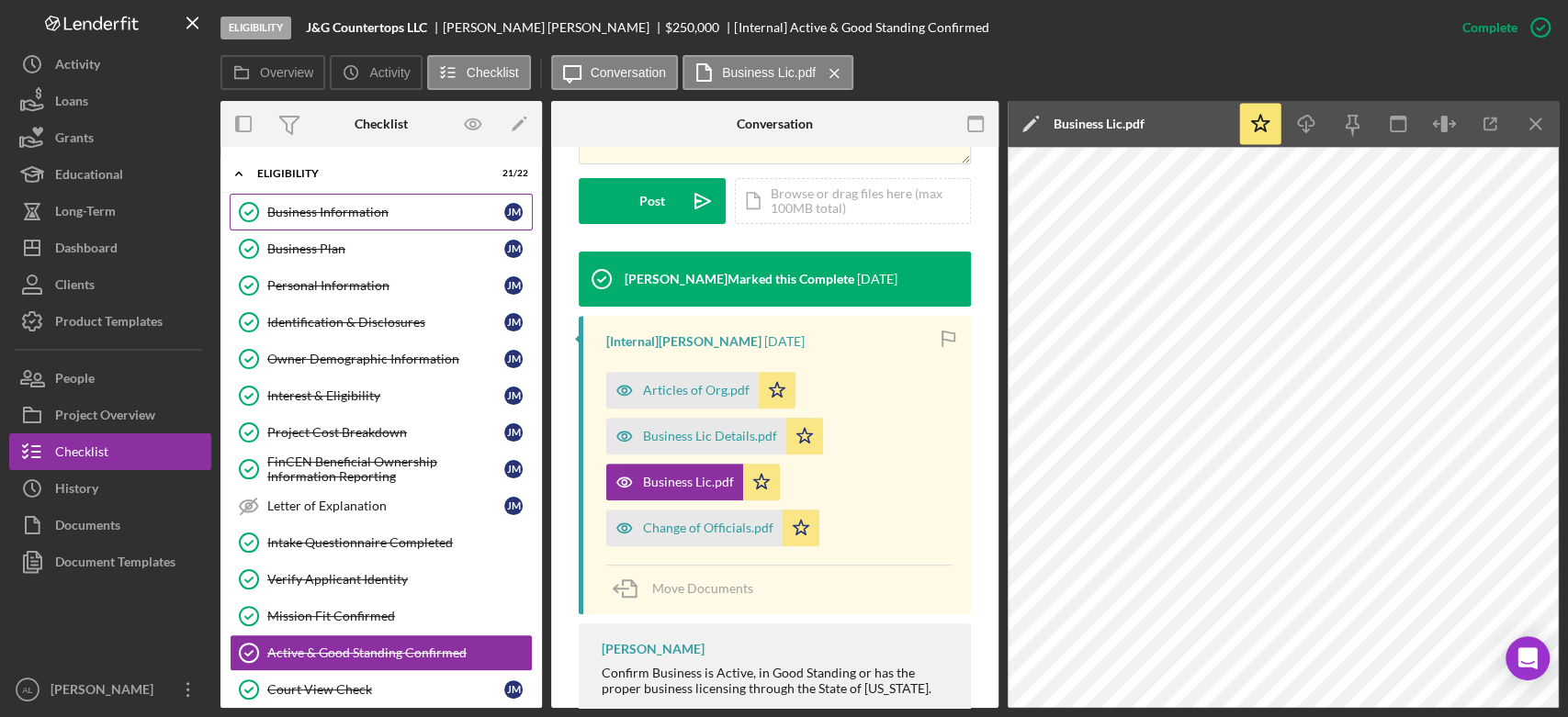
click at [381, 210] on div "Business Information" at bounding box center [386, 211] width 236 height 14
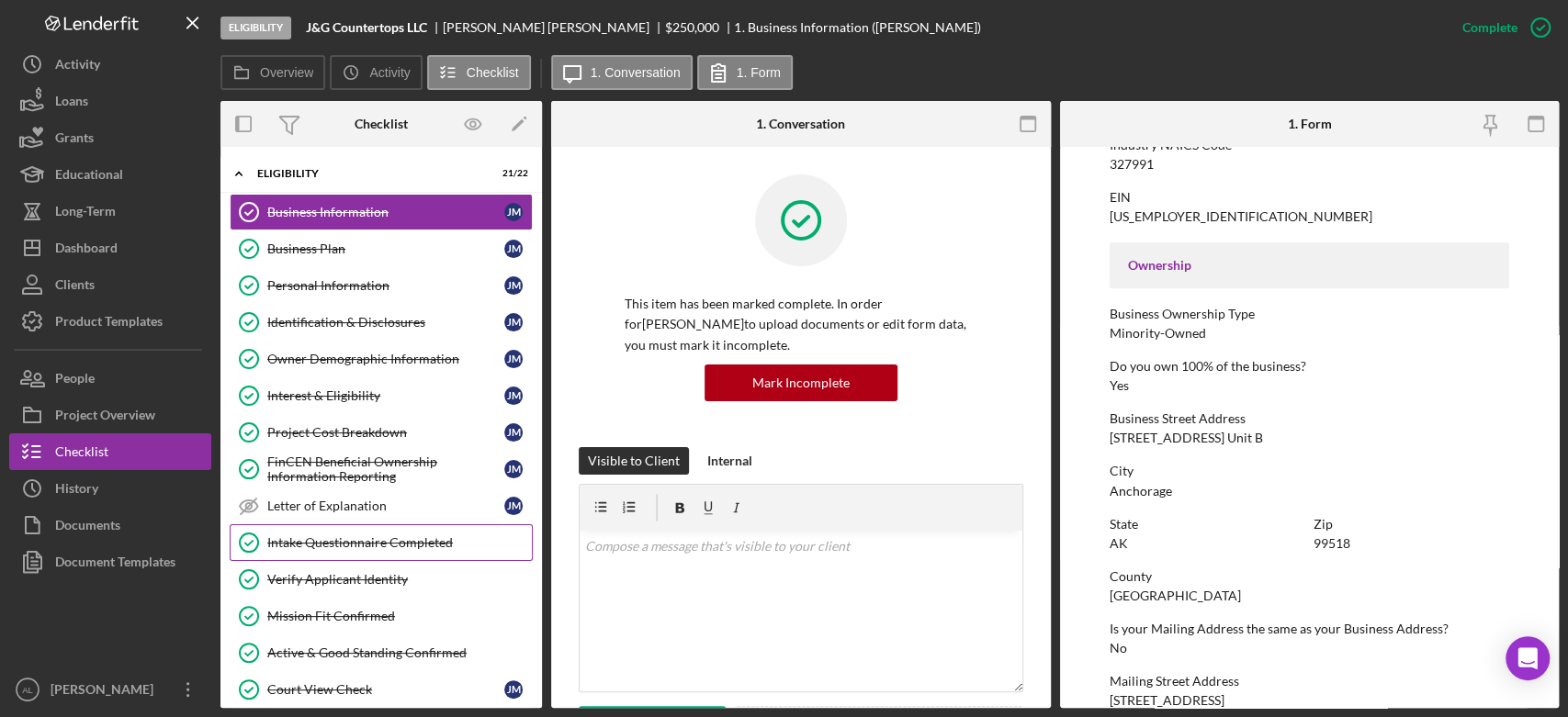
scroll to position [547, 0]
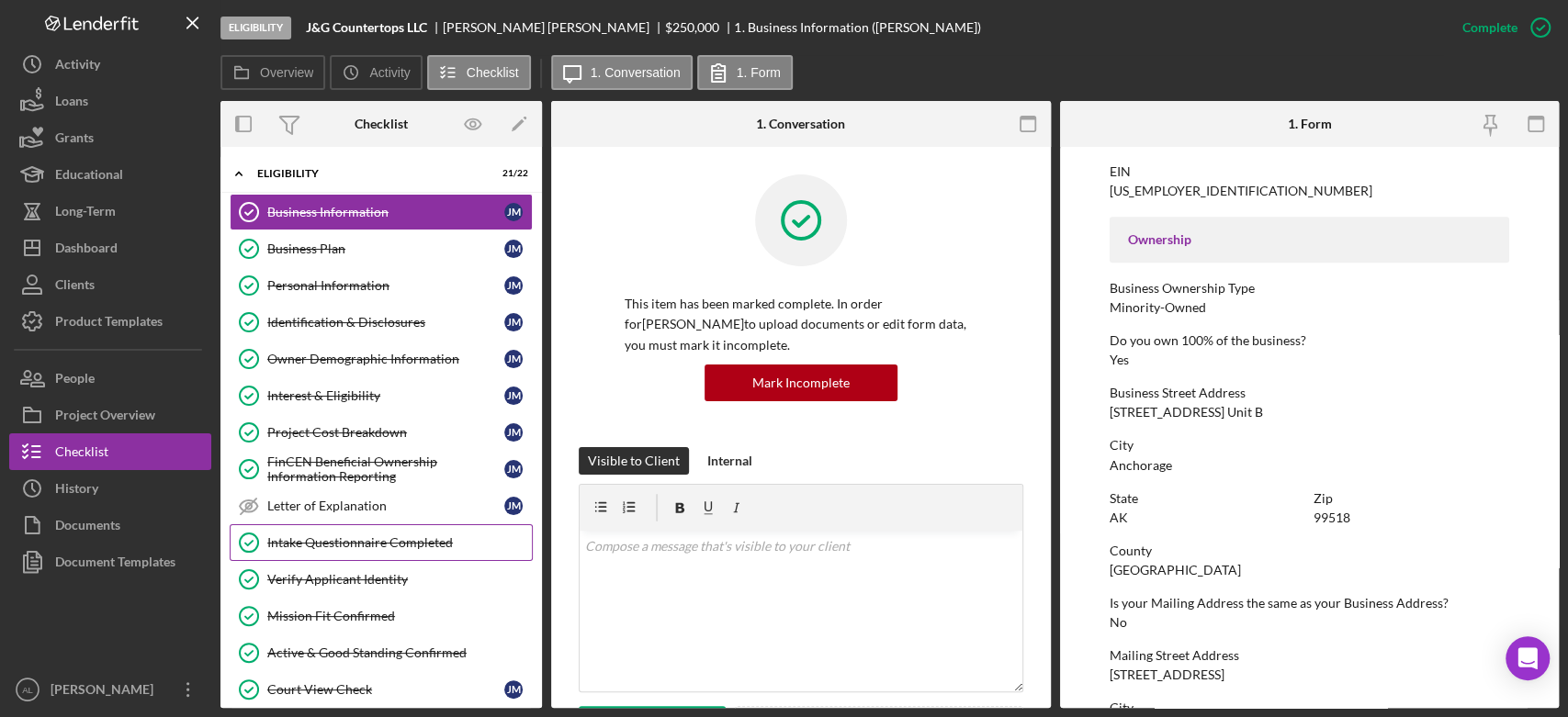
click at [285, 529] on link "Intake Questionnaire Completed Intake Questionnaire Completed" at bounding box center [381, 543] width 303 height 37
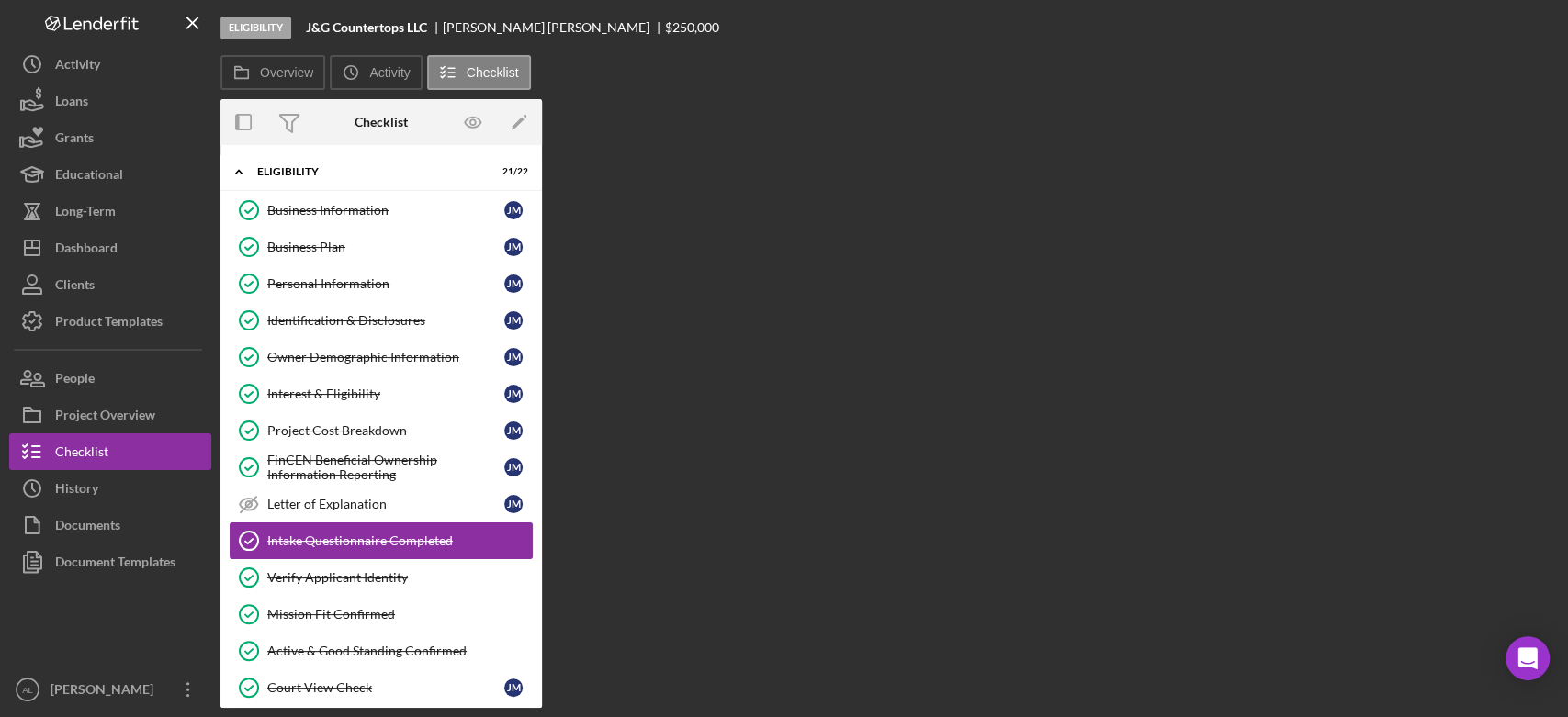
click at [285, 529] on link "Intake Questionnaire Completed Intake Questionnaire Completed" at bounding box center [381, 541] width 303 height 37
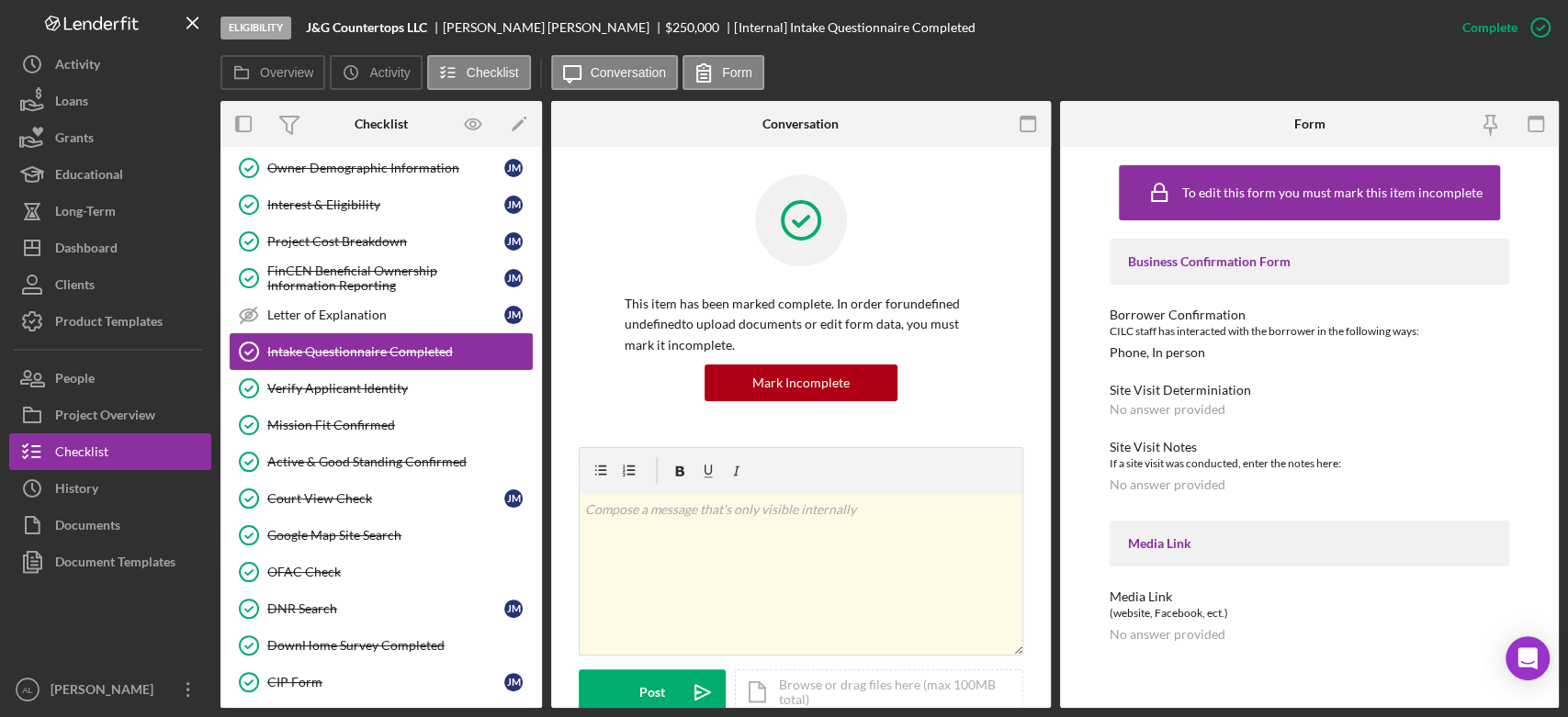
scroll to position [457, 0]
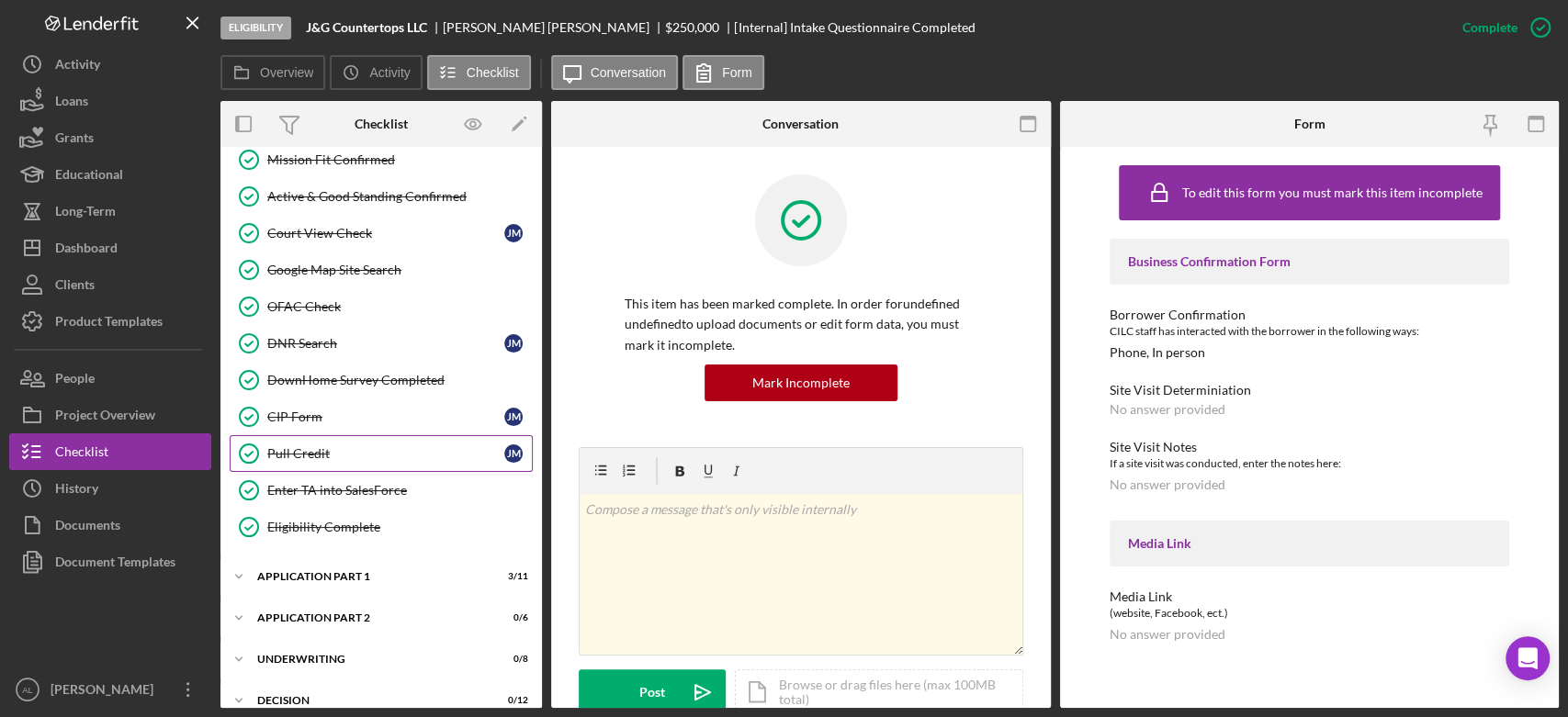
click at [353, 448] on div "Pull Credit" at bounding box center [386, 453] width 236 height 14
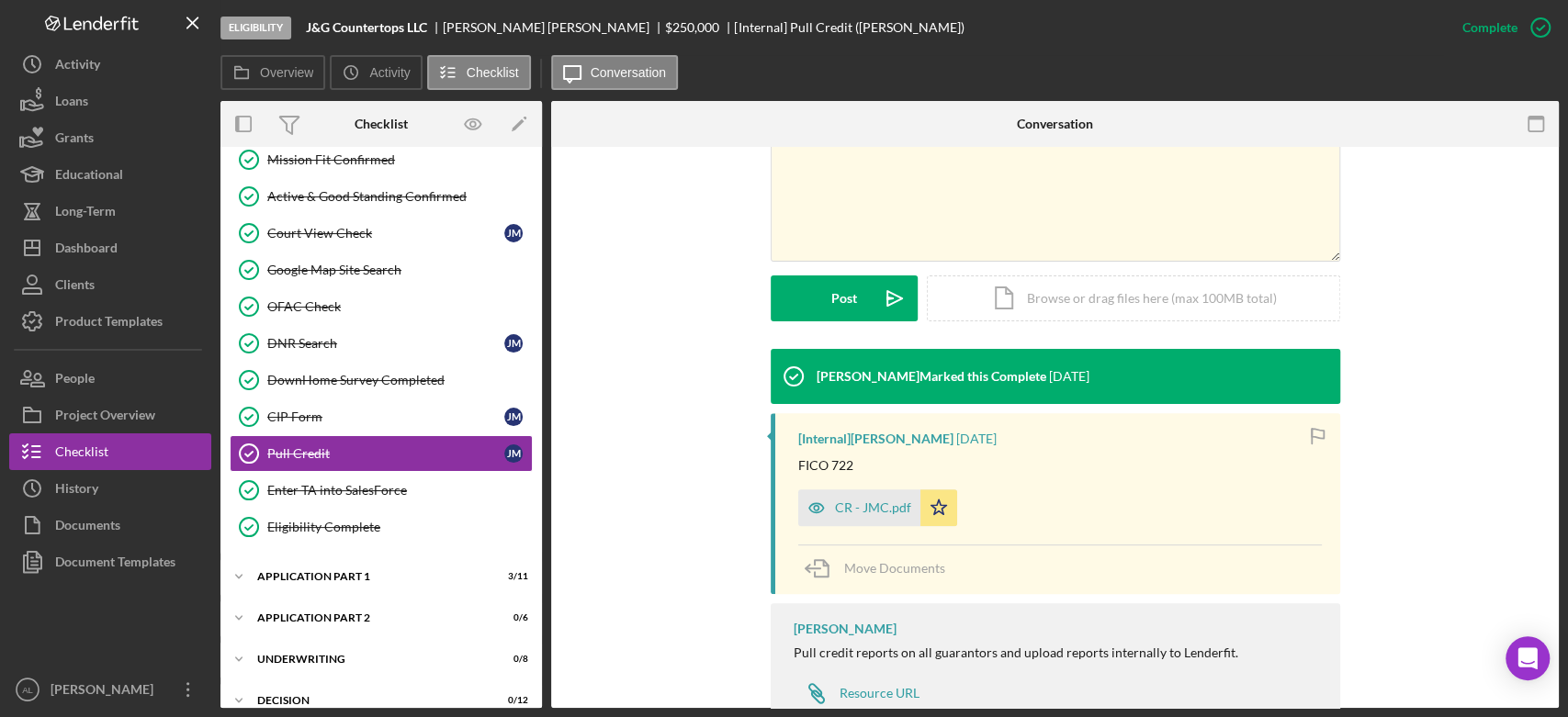
scroll to position [467, 0]
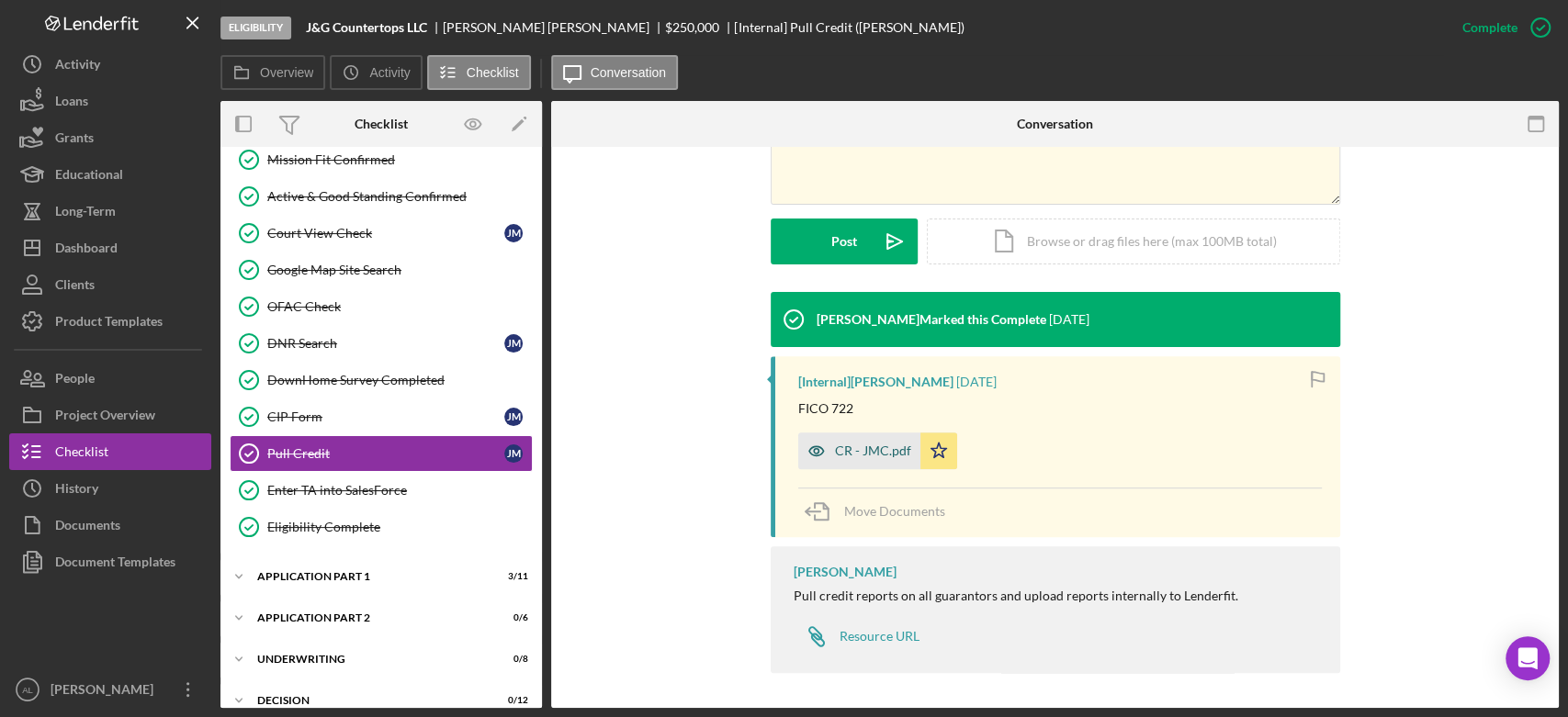
click at [859, 454] on div "CR - JMC.pdf" at bounding box center [872, 450] width 76 height 14
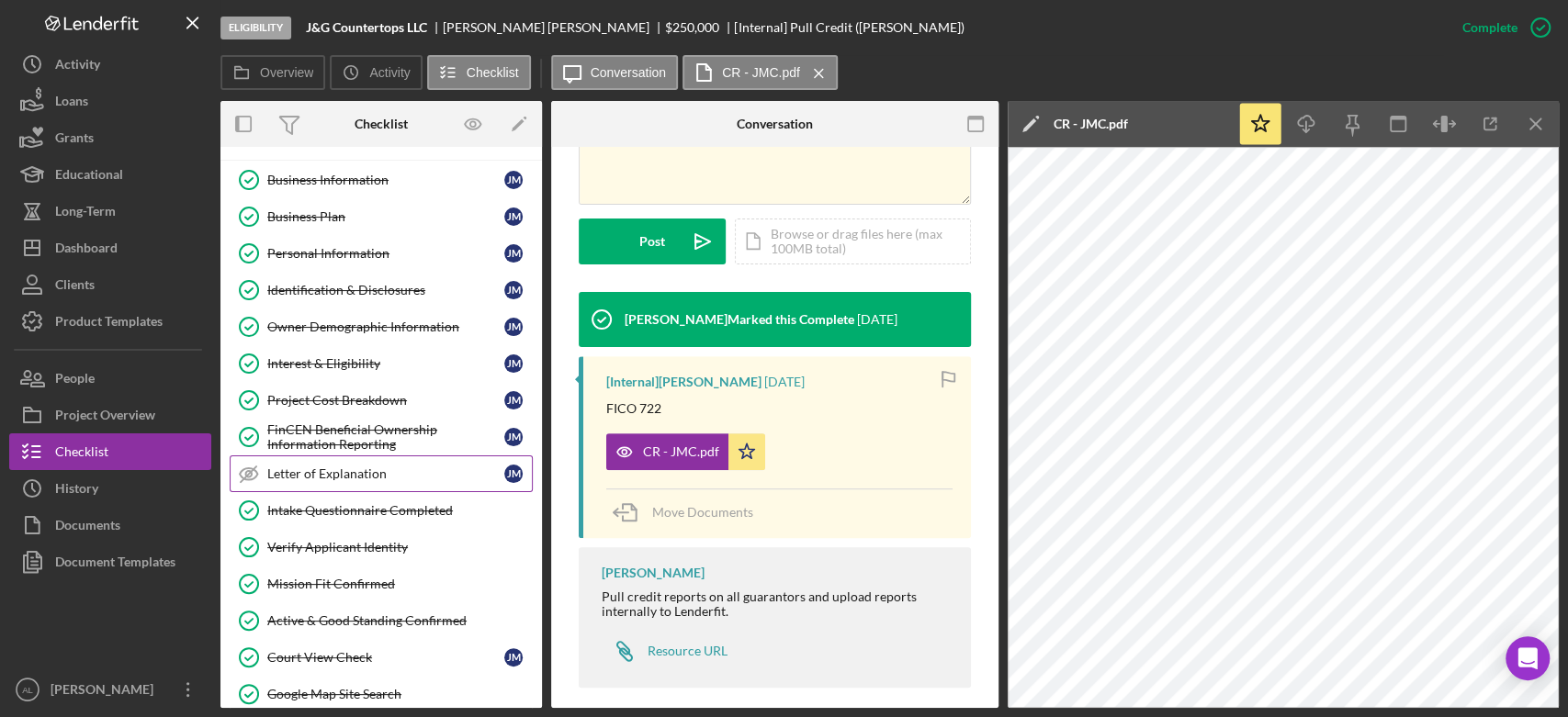
scroll to position [0, 0]
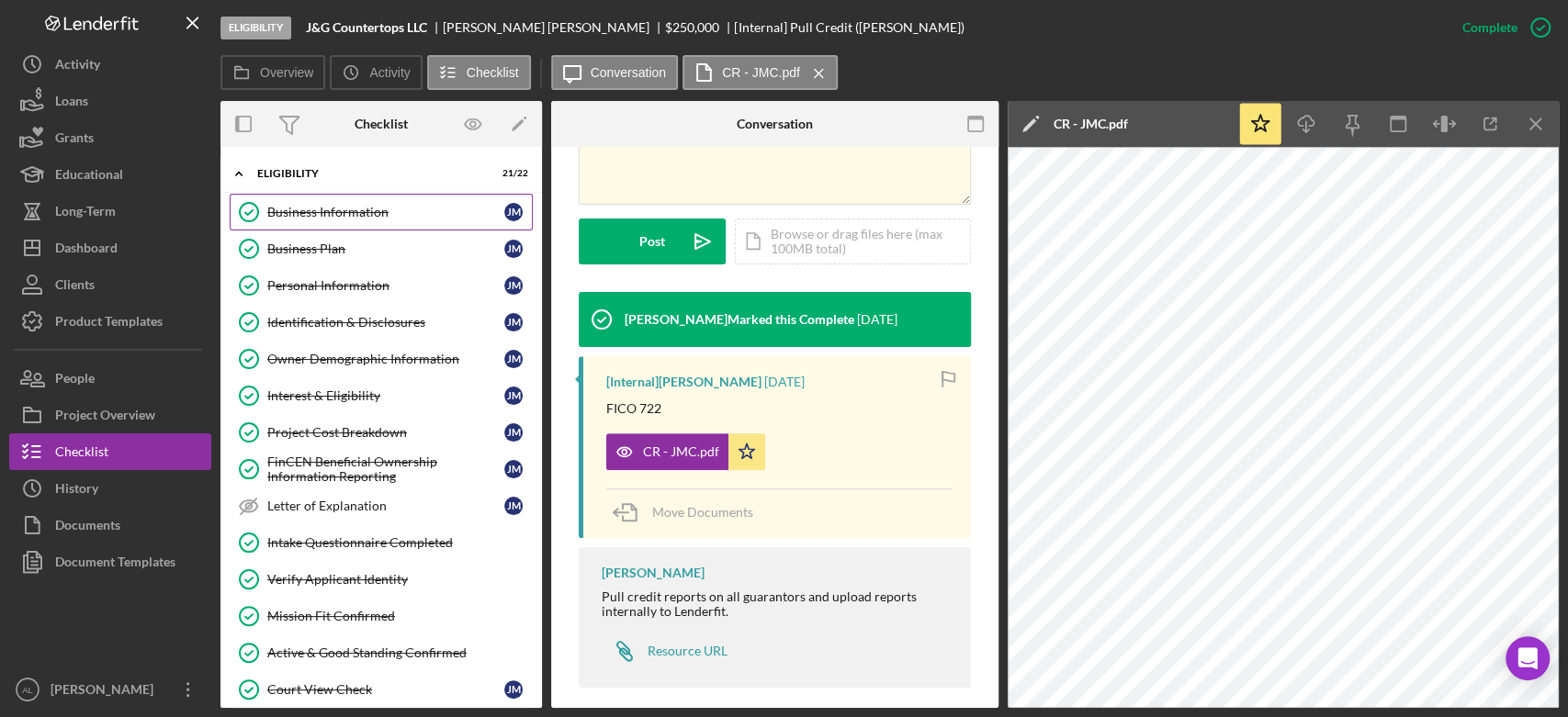
click at [375, 205] on div "Business Information" at bounding box center [386, 211] width 236 height 14
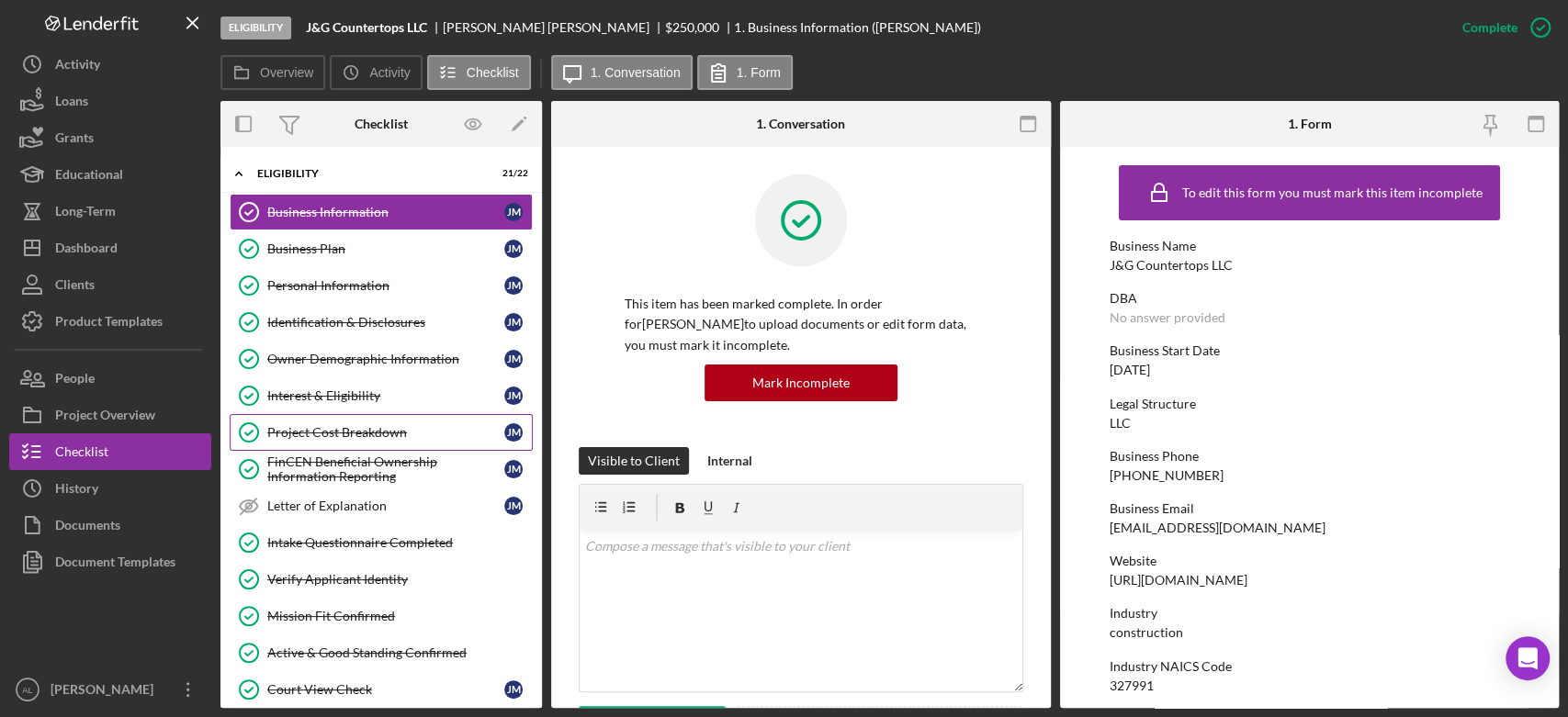
click at [348, 437] on div "Project Cost Breakdown" at bounding box center [386, 432] width 236 height 14
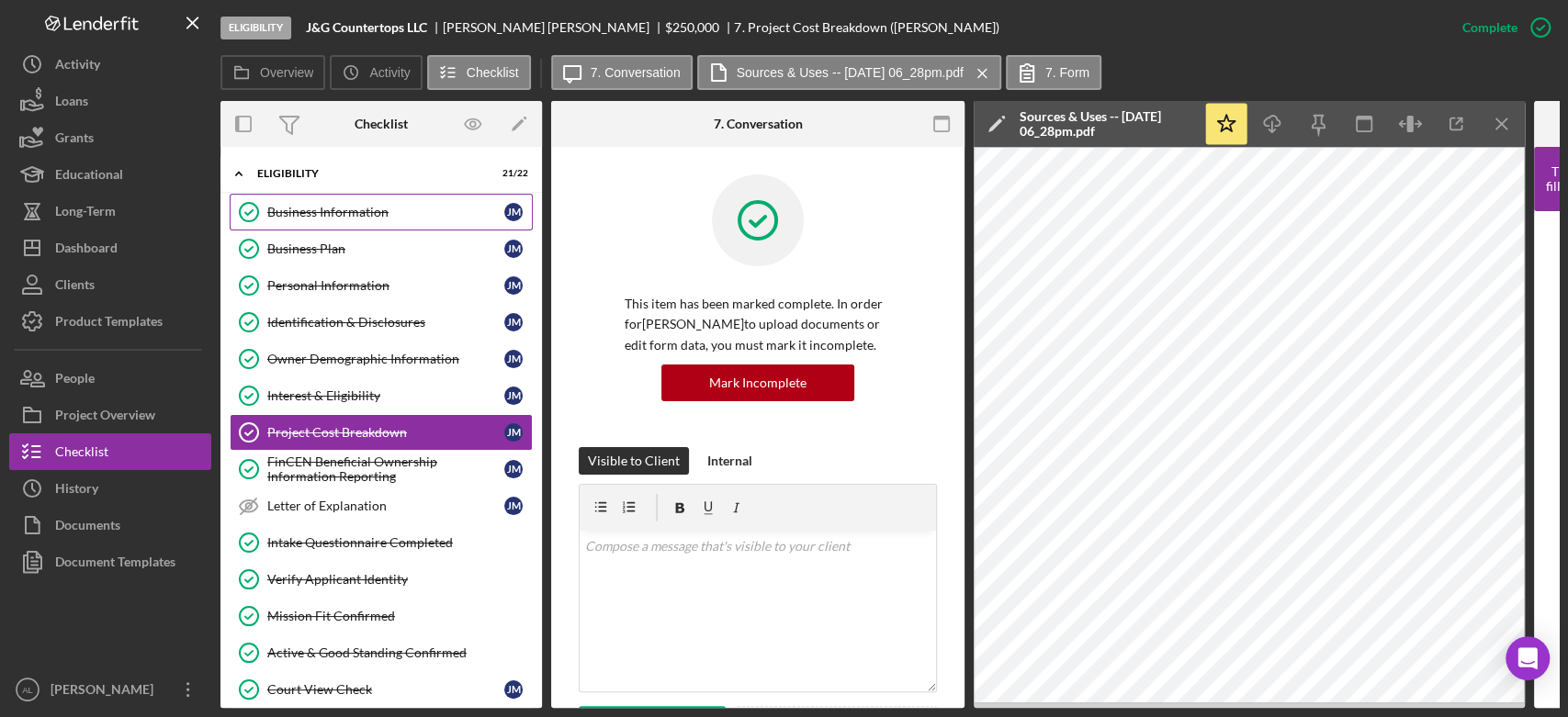
click at [378, 219] on link "Business Information Business Information [PERSON_NAME]" at bounding box center [381, 212] width 303 height 37
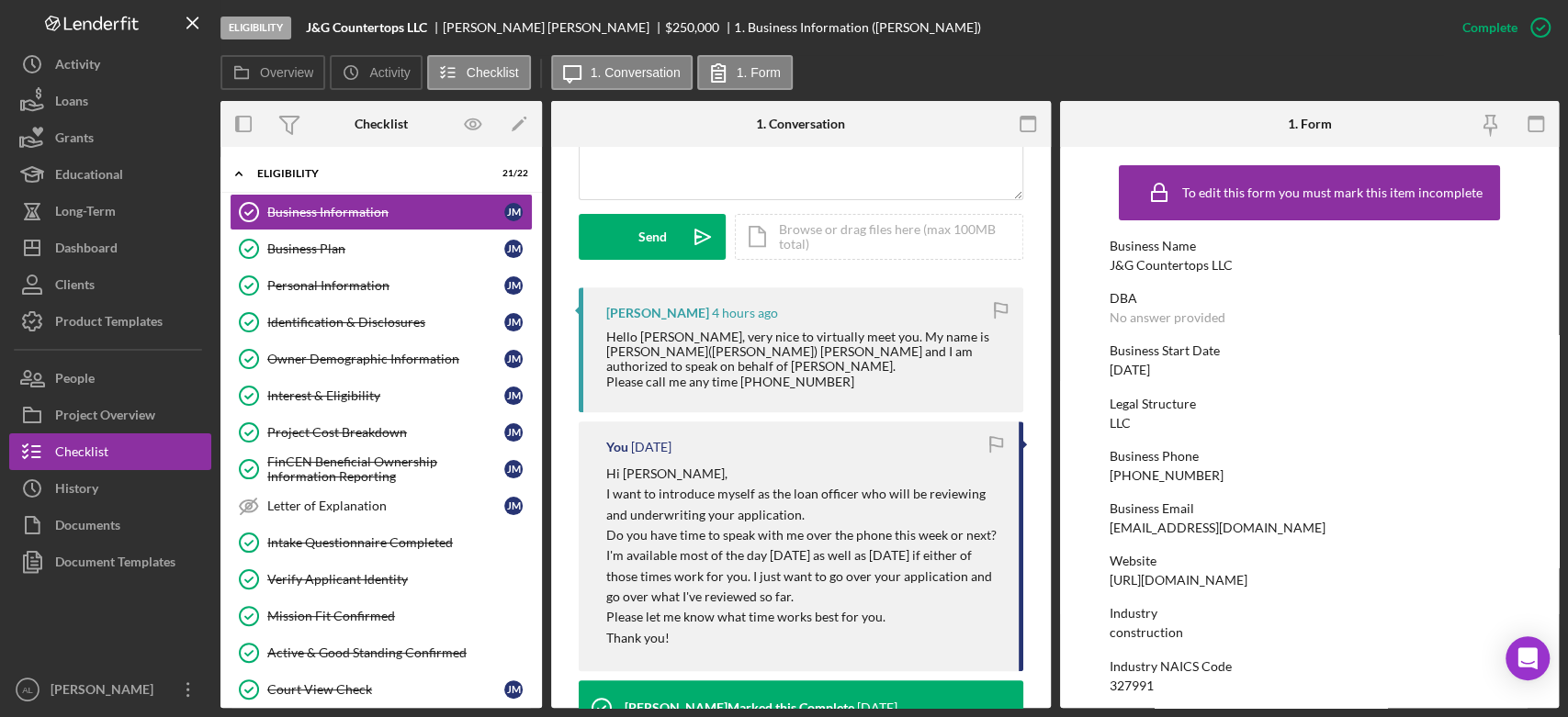
scroll to position [492, 0]
click at [372, 253] on div "Business Plan" at bounding box center [386, 248] width 236 height 14
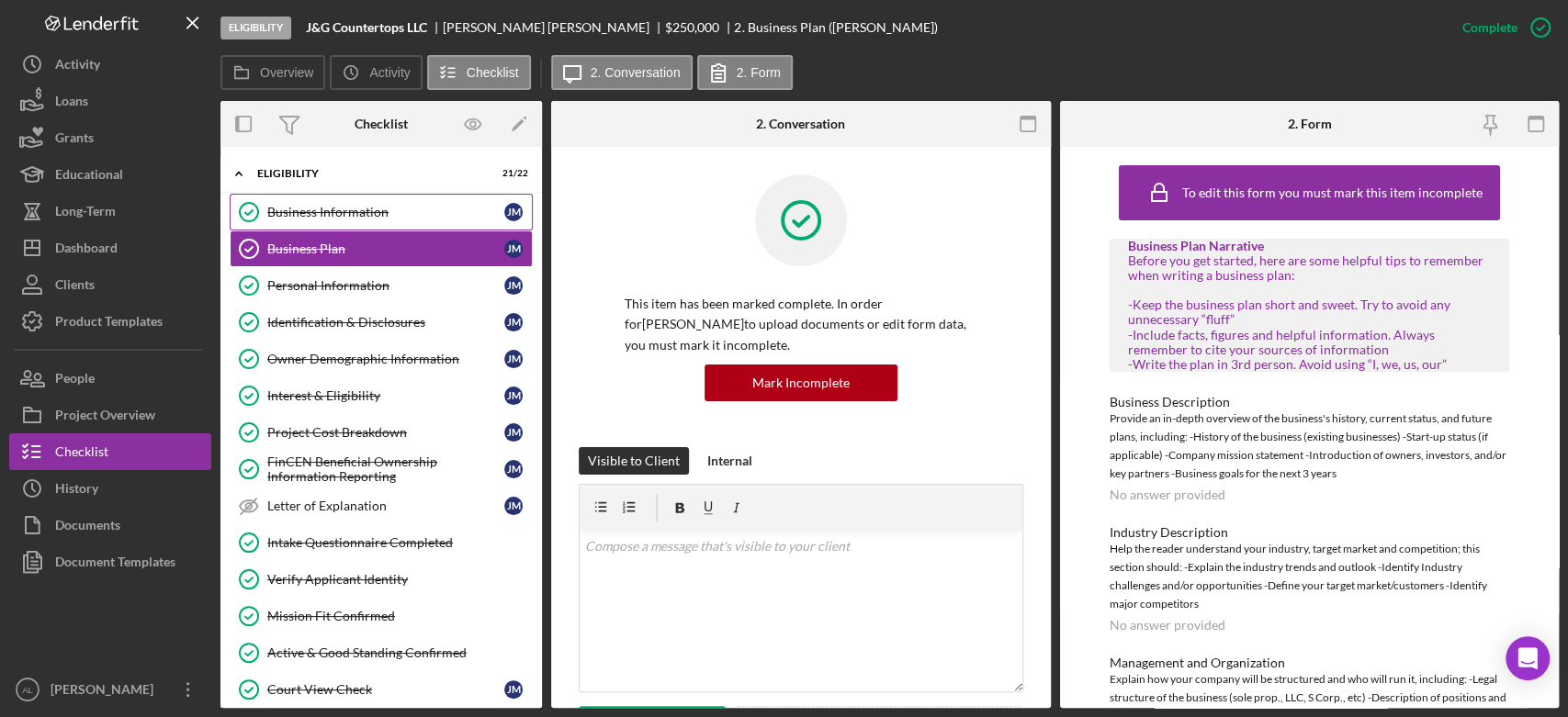
click at [389, 215] on div "Business Information" at bounding box center [386, 211] width 236 height 14
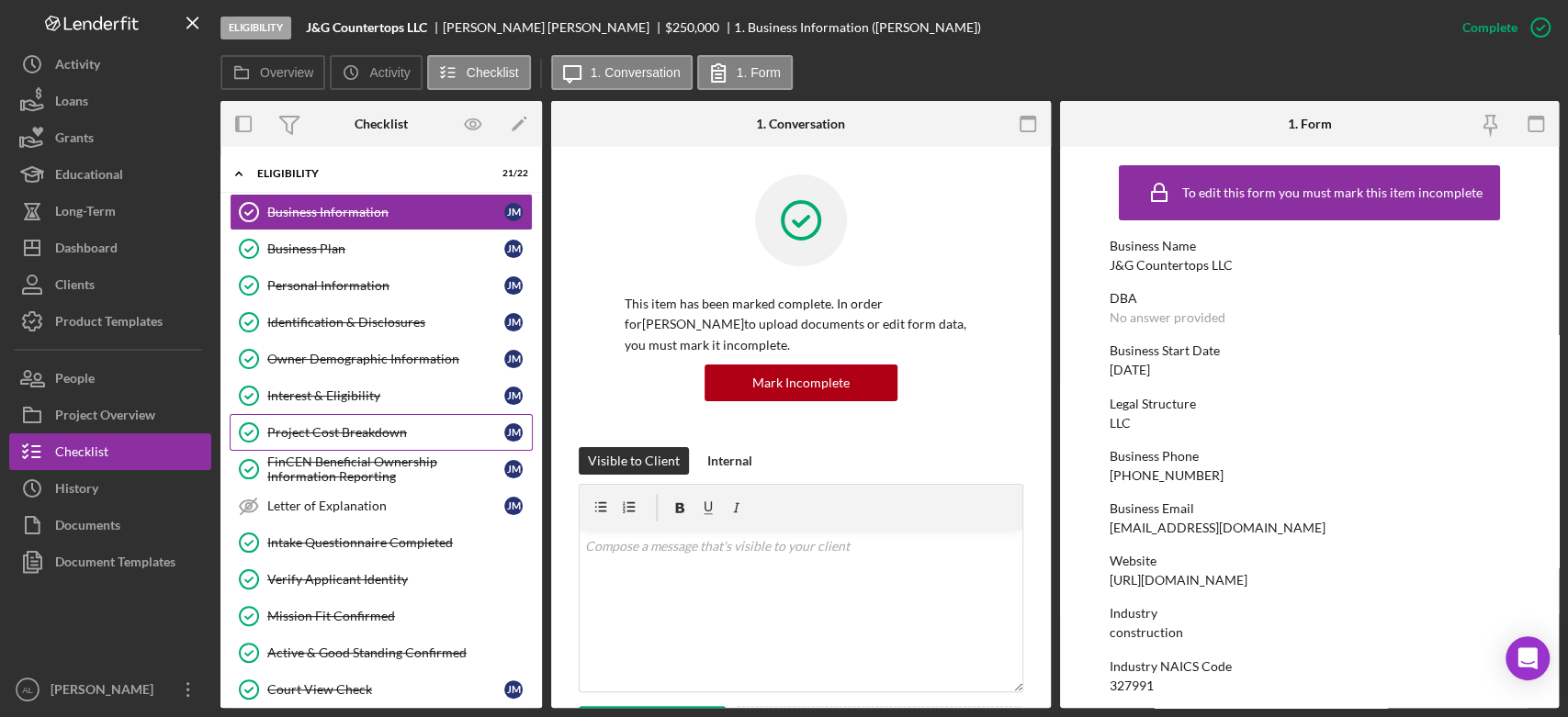
click at [401, 433] on div "Project Cost Breakdown" at bounding box center [386, 432] width 236 height 14
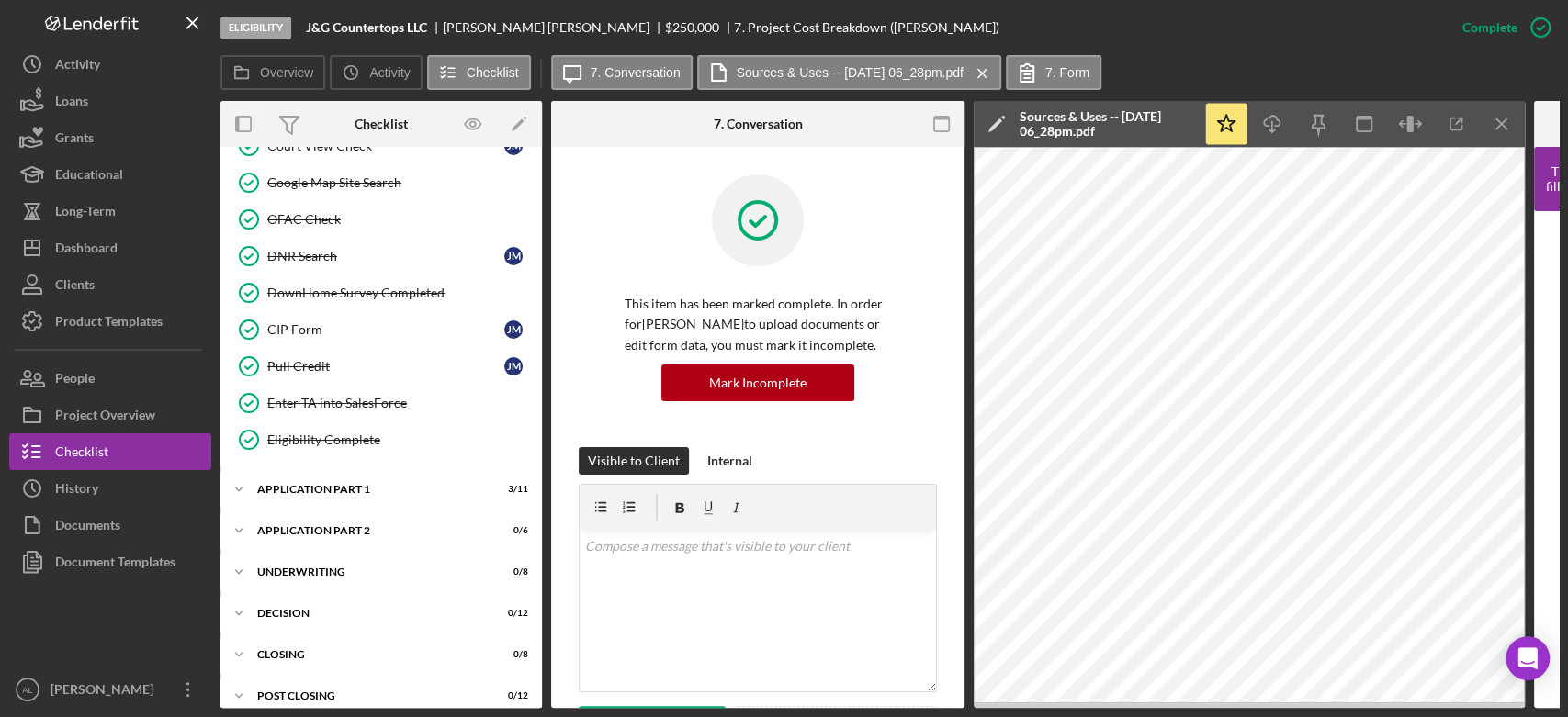
scroll to position [550, 0]
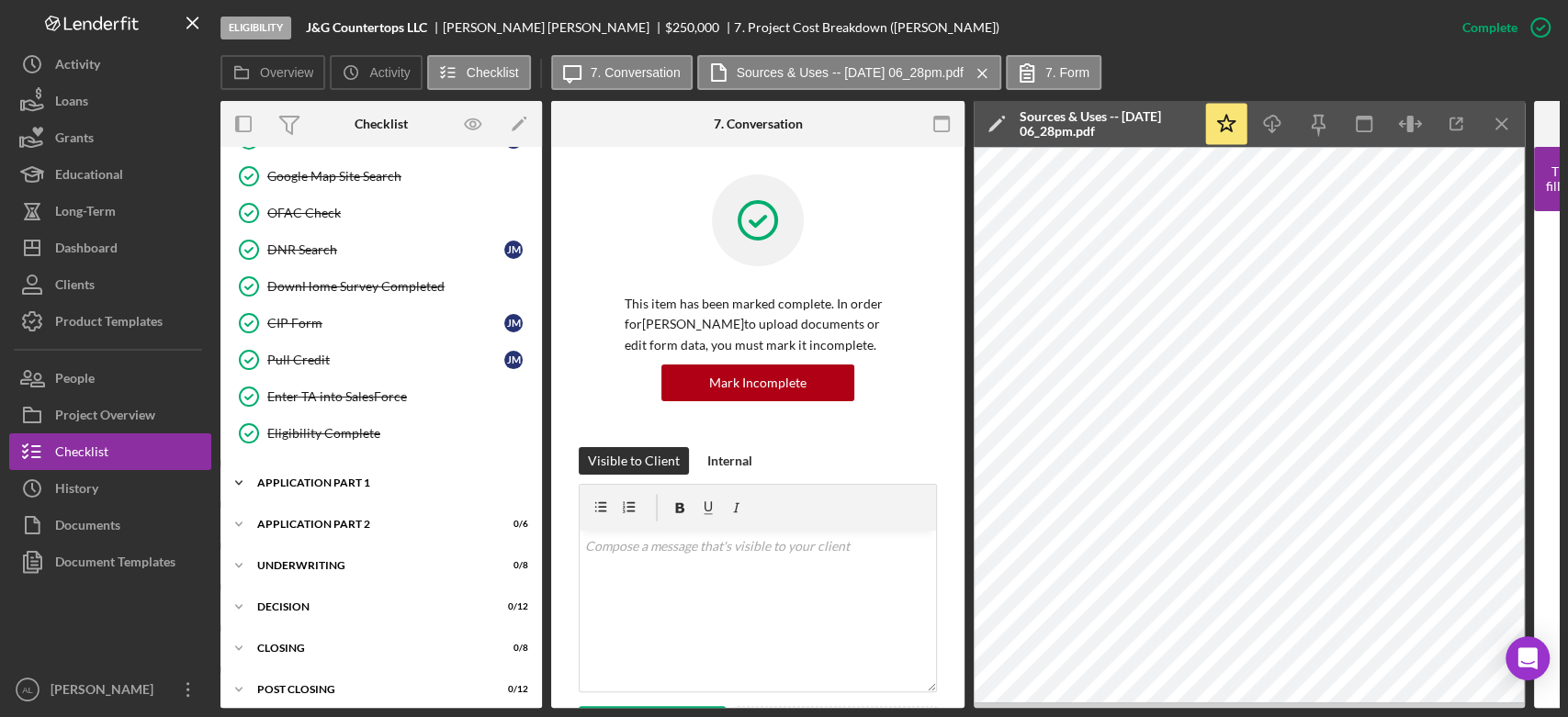
click at [416, 478] on div "Application Part 1" at bounding box center [388, 482] width 261 height 11
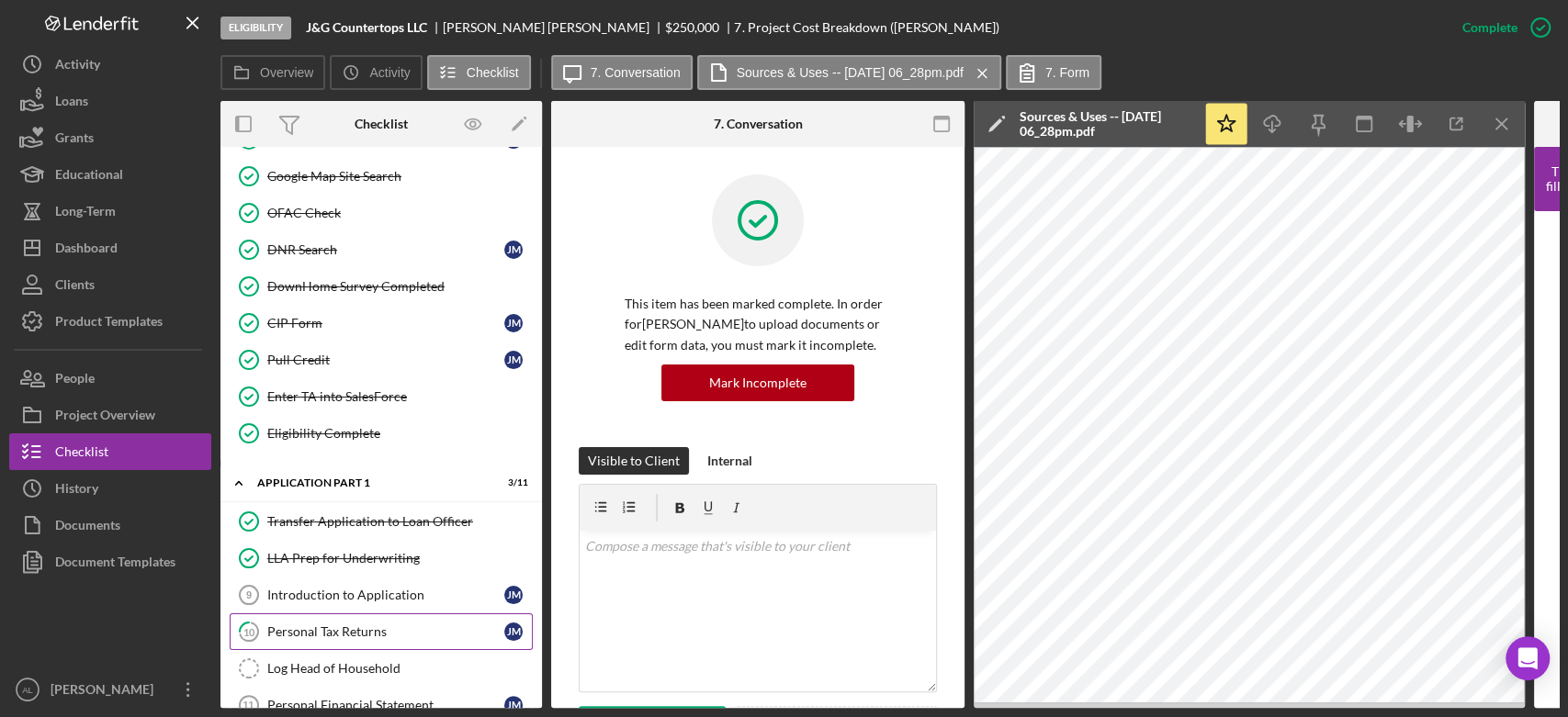
click at [354, 625] on div "Personal Tax Returns" at bounding box center [386, 631] width 236 height 14
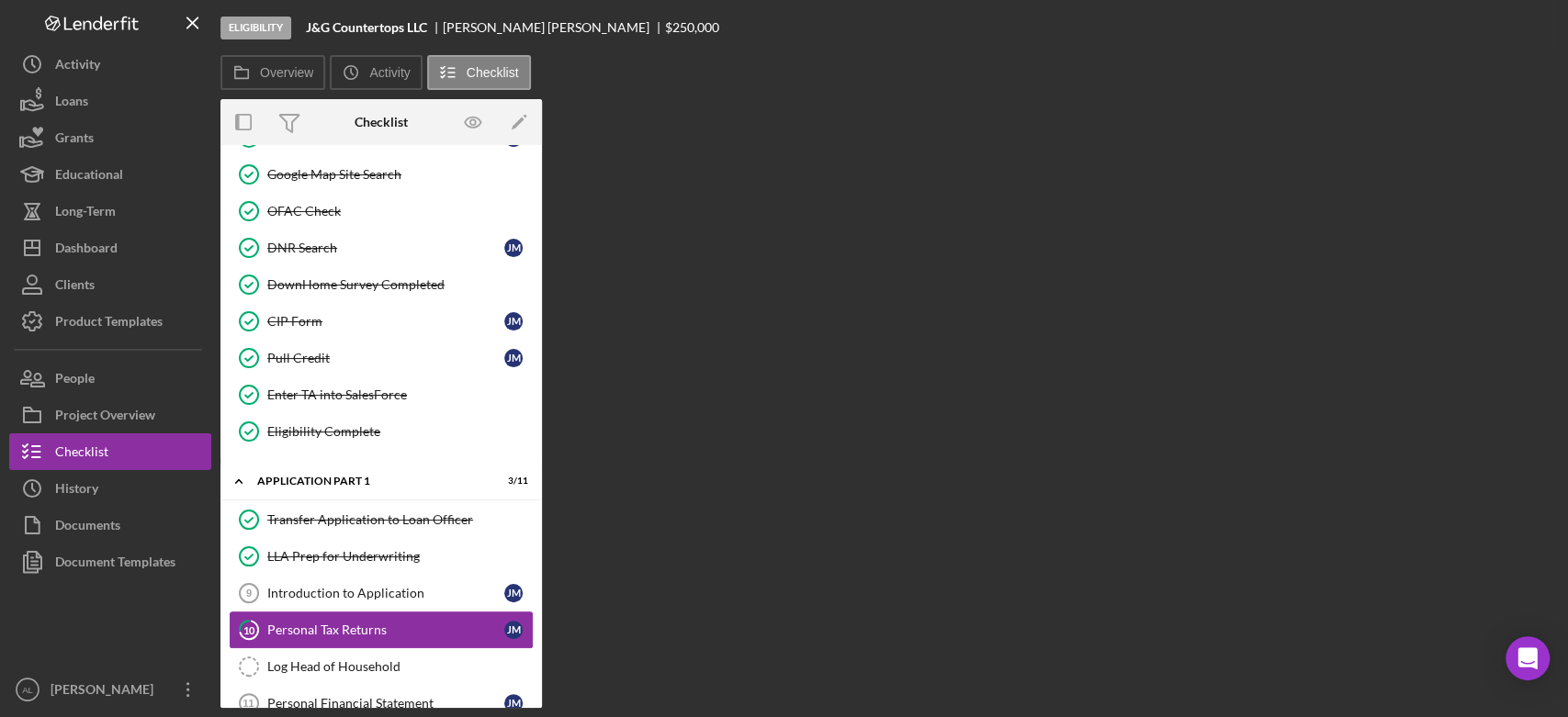
scroll to position [786, 0]
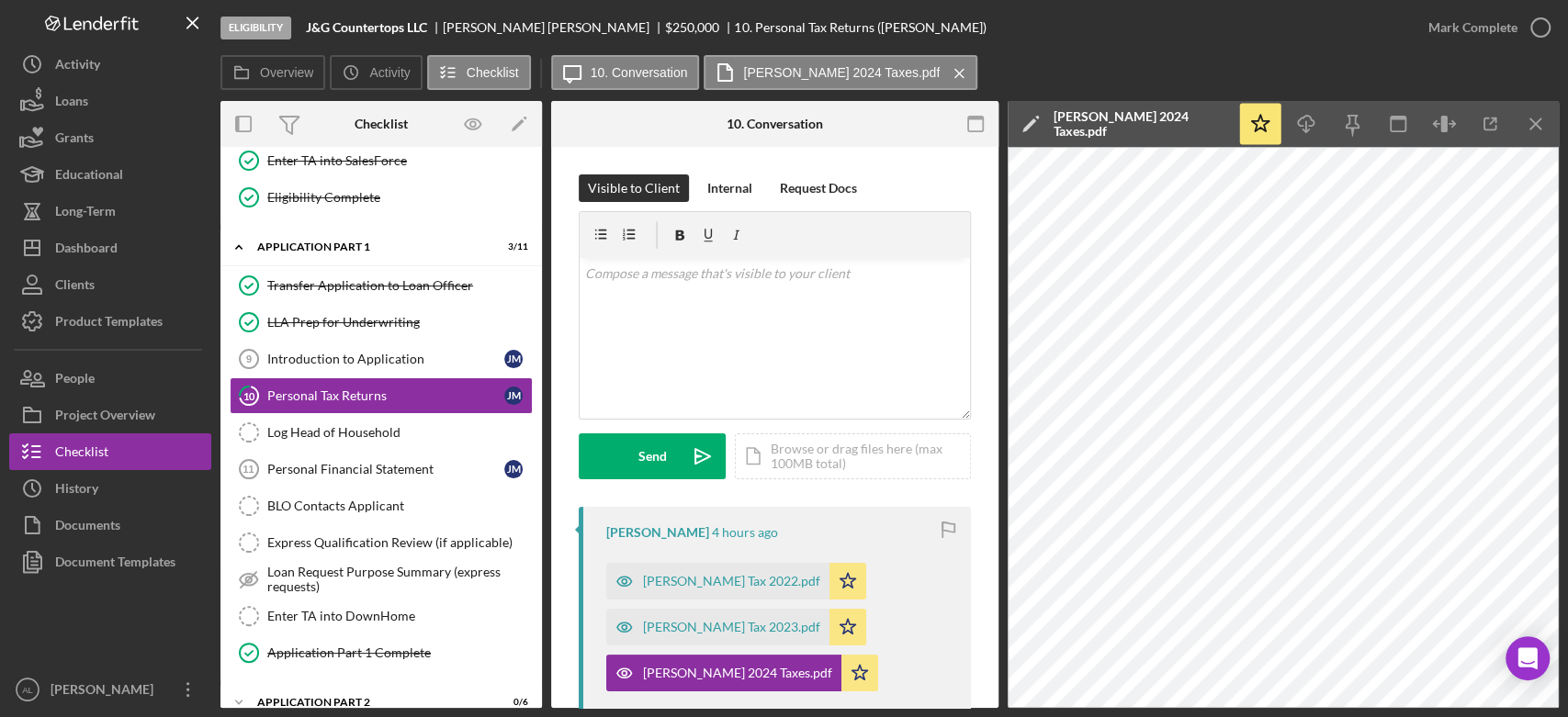
click at [972, 462] on div "Visible to Client Internal Request Docs v Color teal Color pink Remove color Ad…" at bounding box center [774, 665] width 447 height 1036
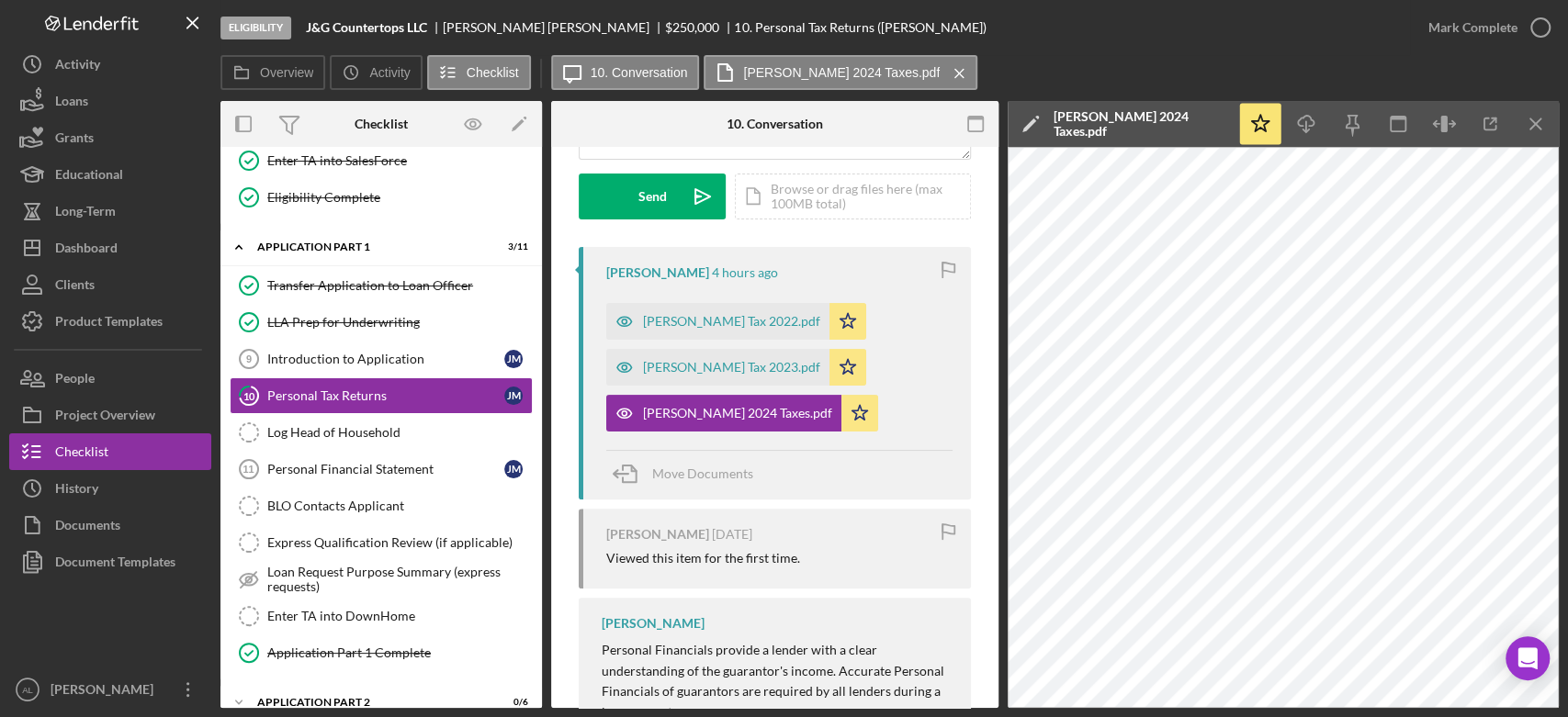
scroll to position [263, 0]
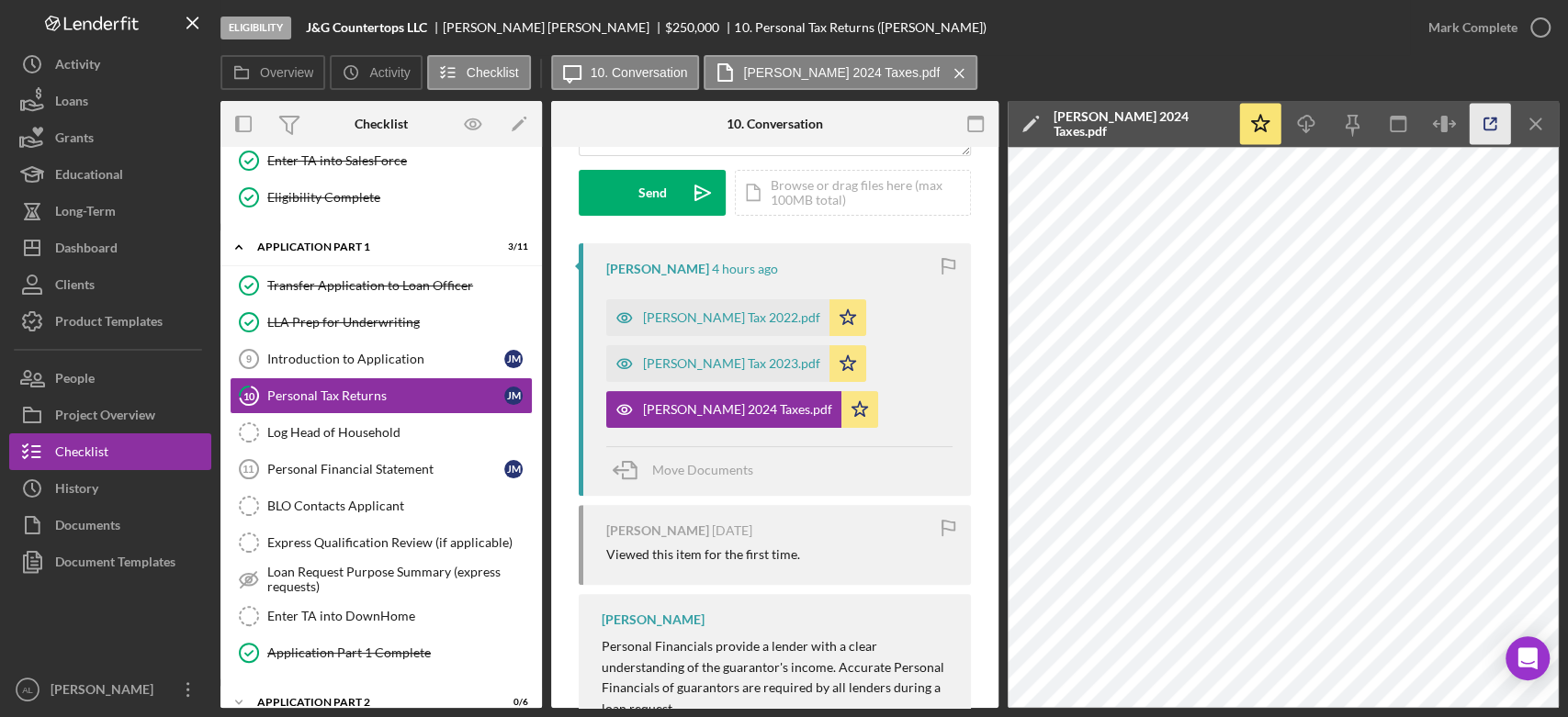
click at [1493, 118] on polyline "button" at bounding box center [1494, 120] width 5 height 5
click at [980, 218] on div "Visible to Client Internal Request Docs v Color teal Color pink Remove color Ad…" at bounding box center [774, 402] width 447 height 1036
click at [957, 373] on div "[PERSON_NAME] 4 hours ago [PERSON_NAME] Tax 2022.pdf Icon/Star [PERSON_NAME] Ta…" at bounding box center [775, 369] width 392 height 253
click at [376, 463] on div "Personal Financial Statement" at bounding box center [386, 469] width 236 height 14
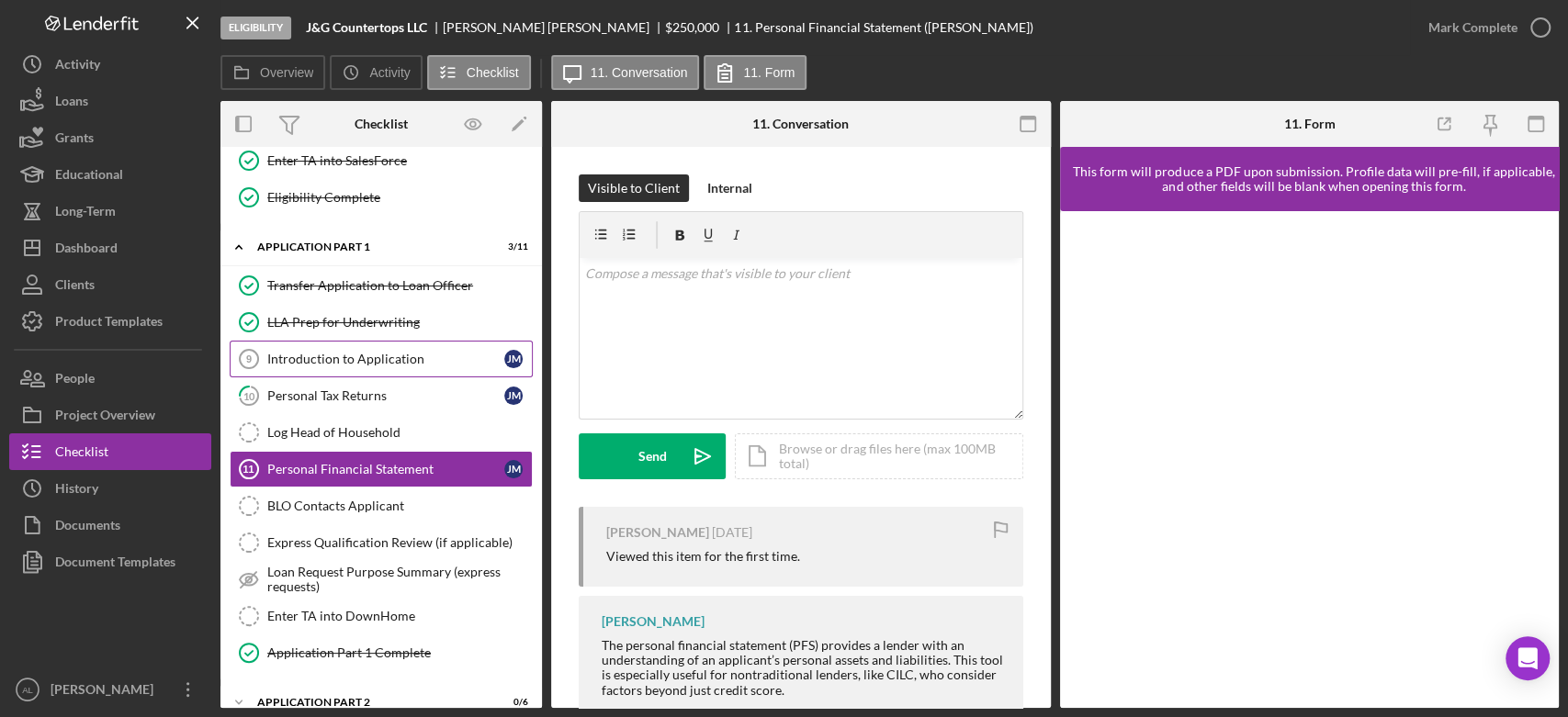
click at [388, 352] on div "Introduction to Application" at bounding box center [386, 358] width 236 height 14
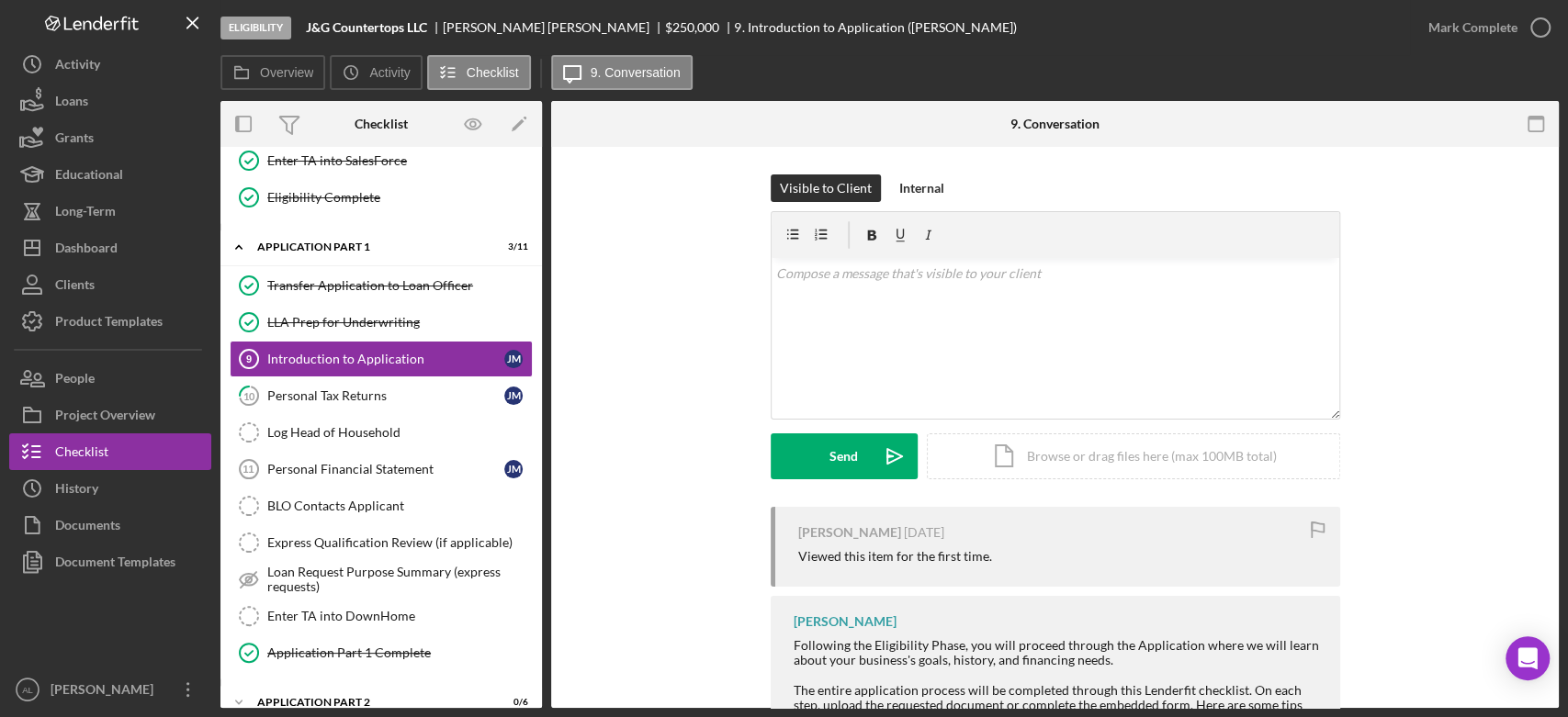
click at [570, 362] on div "Visible to Client Internal v Color teal Color pink Remove color Add row above A…" at bounding box center [1055, 554] width 1008 height 813
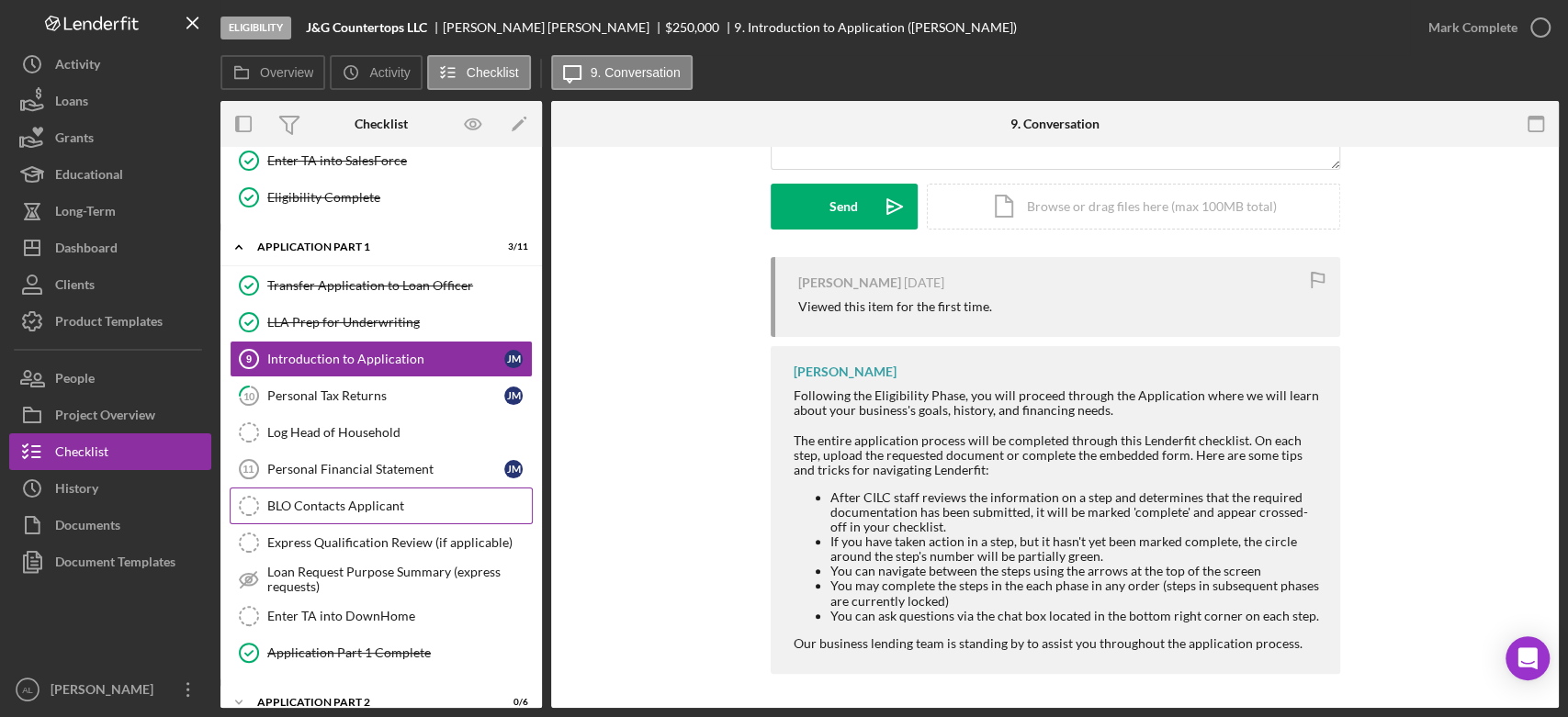
scroll to position [965, 0]
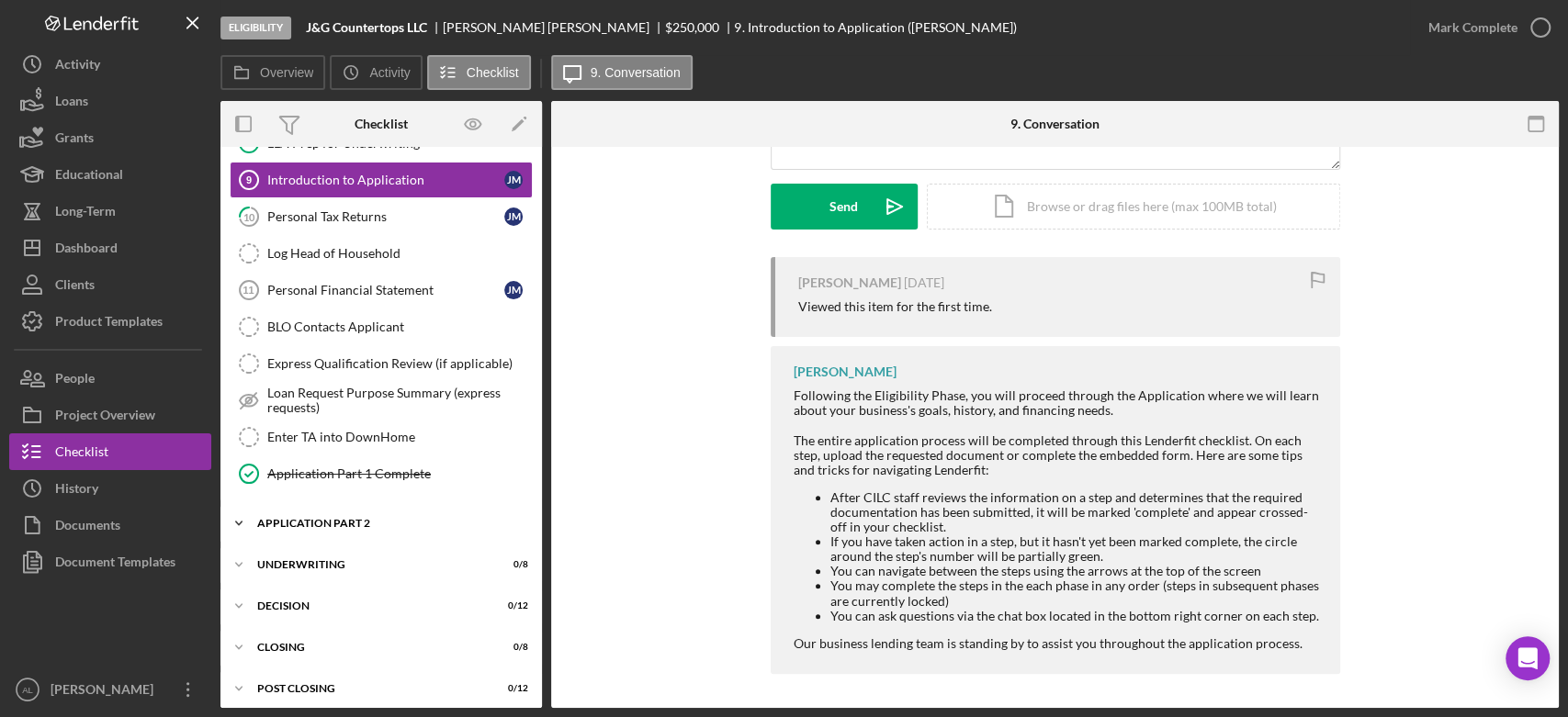
click at [355, 523] on div "Icon/Expander Application Part 2 0 / 6" at bounding box center [381, 523] width 321 height 37
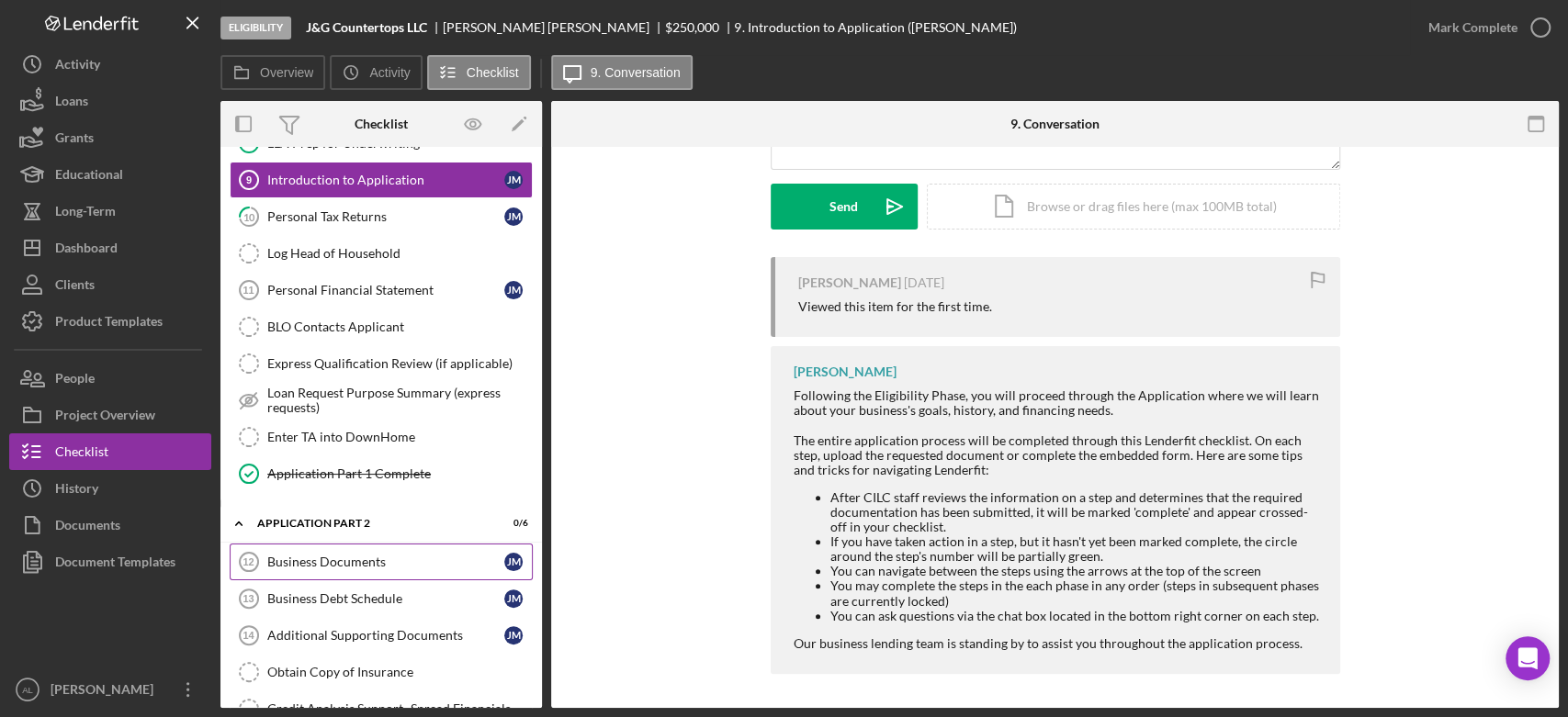
click at [377, 555] on div "Business Documents" at bounding box center [386, 561] width 236 height 14
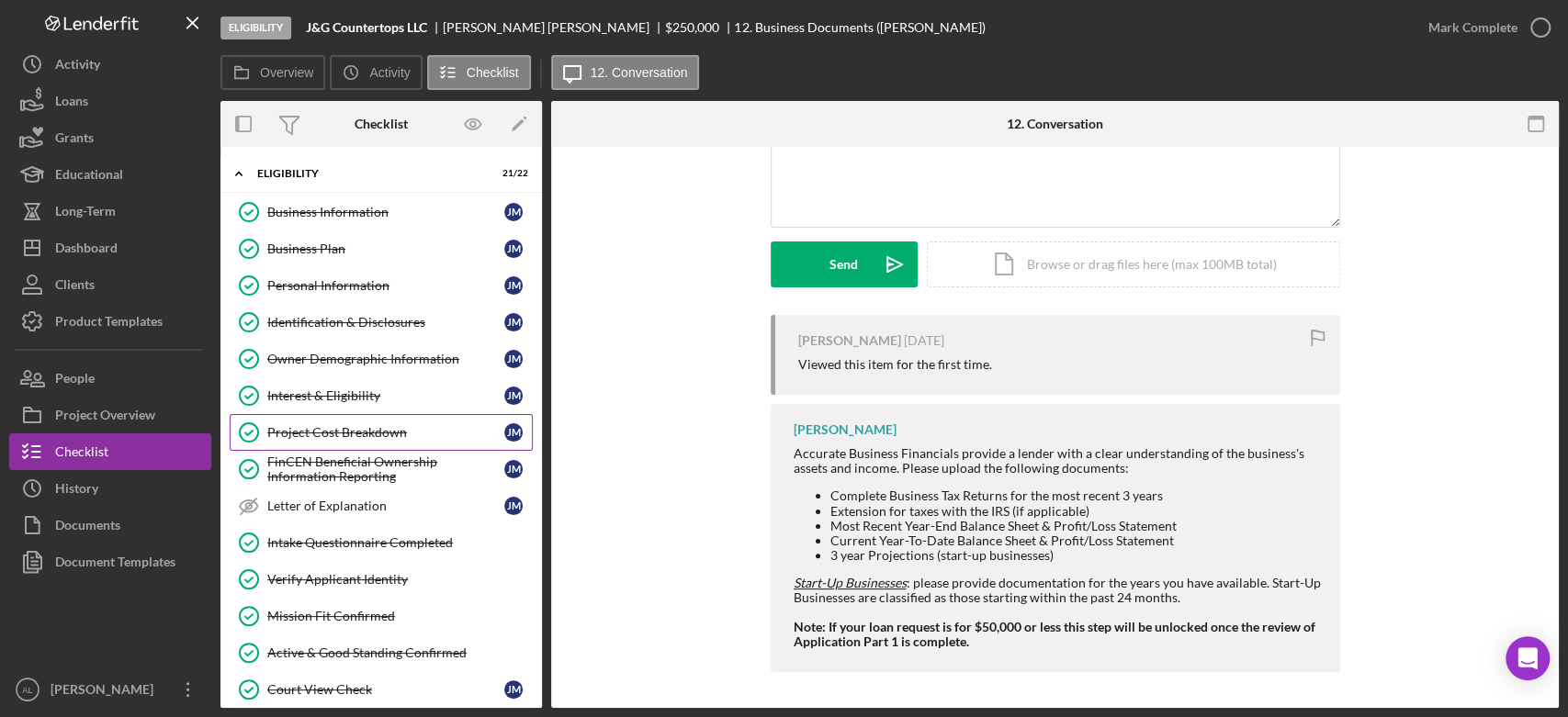
click at [382, 437] on div "Project Cost Breakdown" at bounding box center [386, 432] width 236 height 14
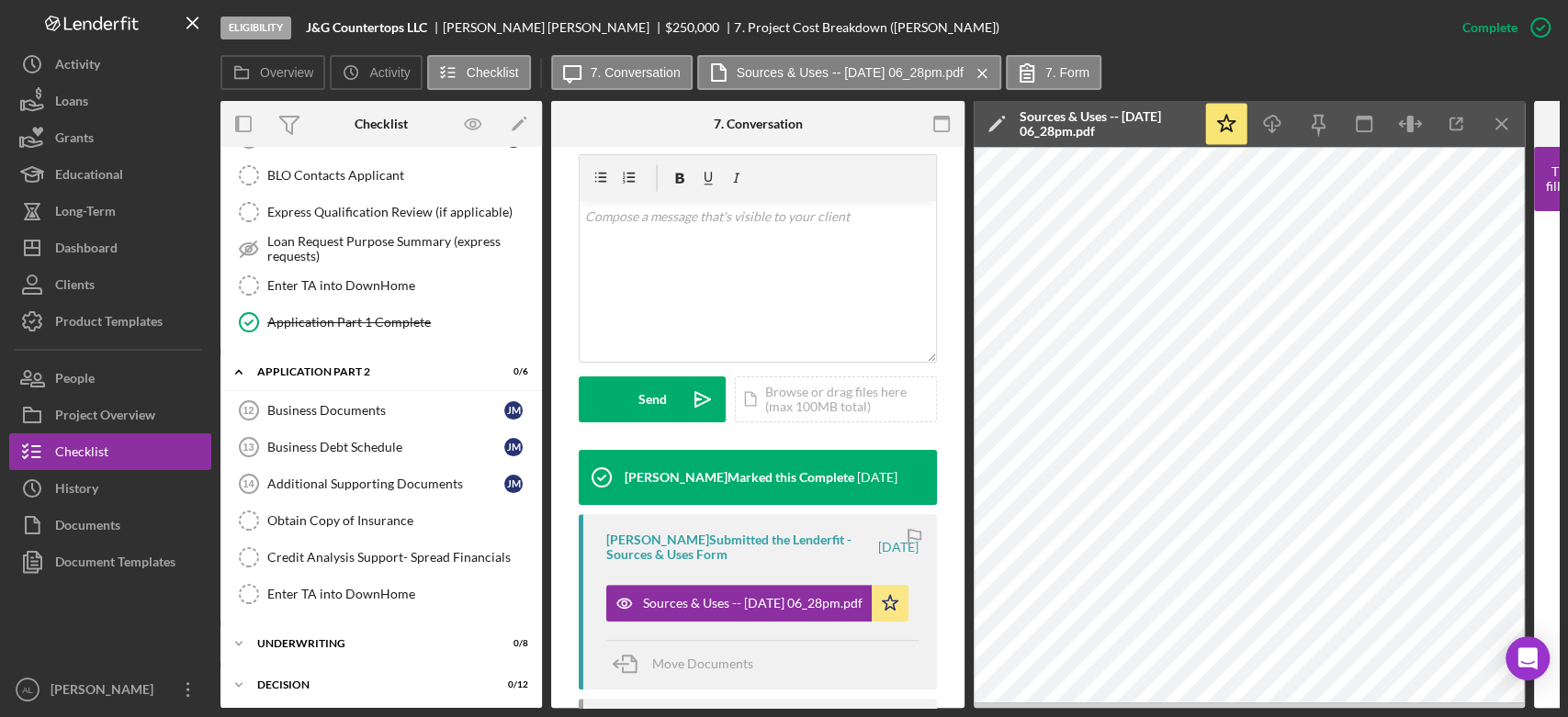
scroll to position [1200, 0]
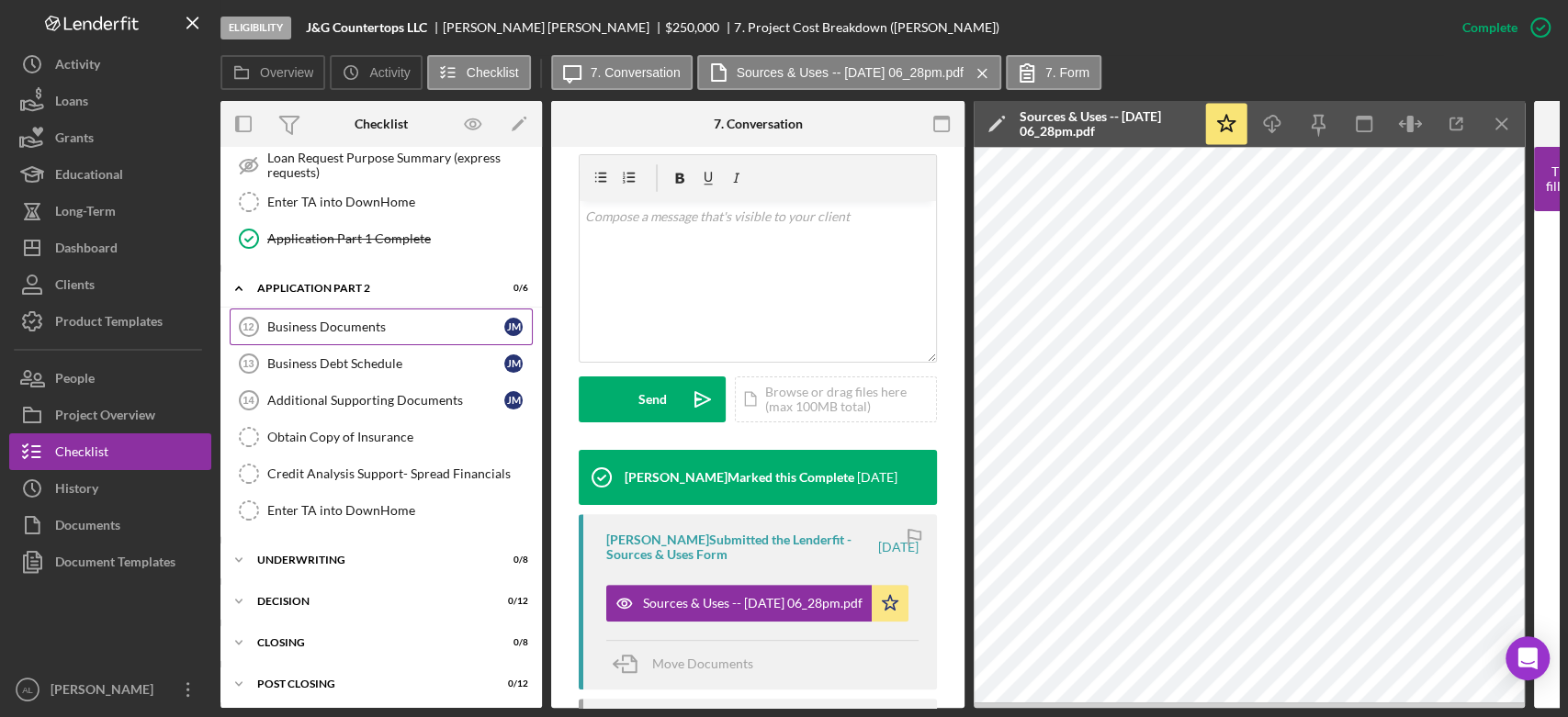
click at [411, 320] on div "Business Documents" at bounding box center [386, 326] width 236 height 14
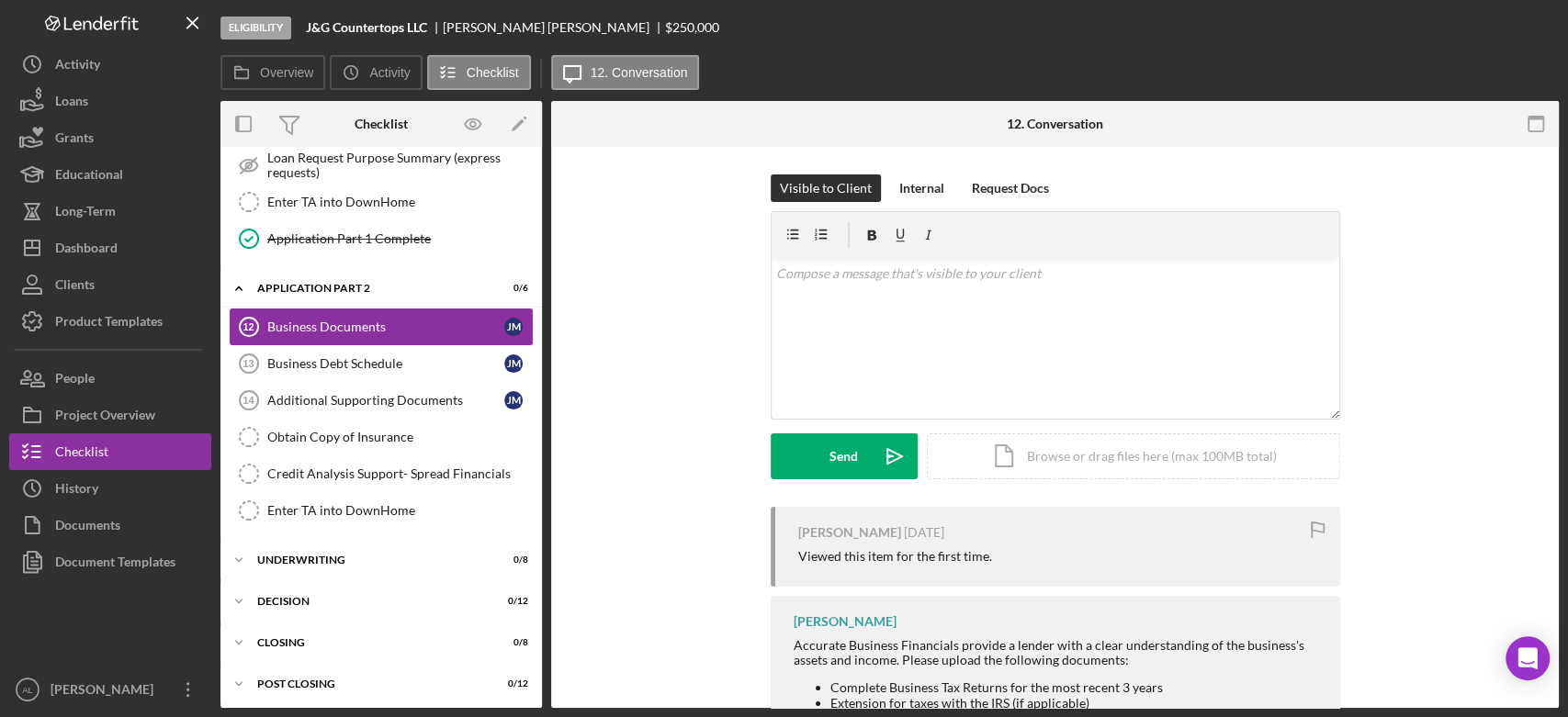
scroll to position [1196, 0]
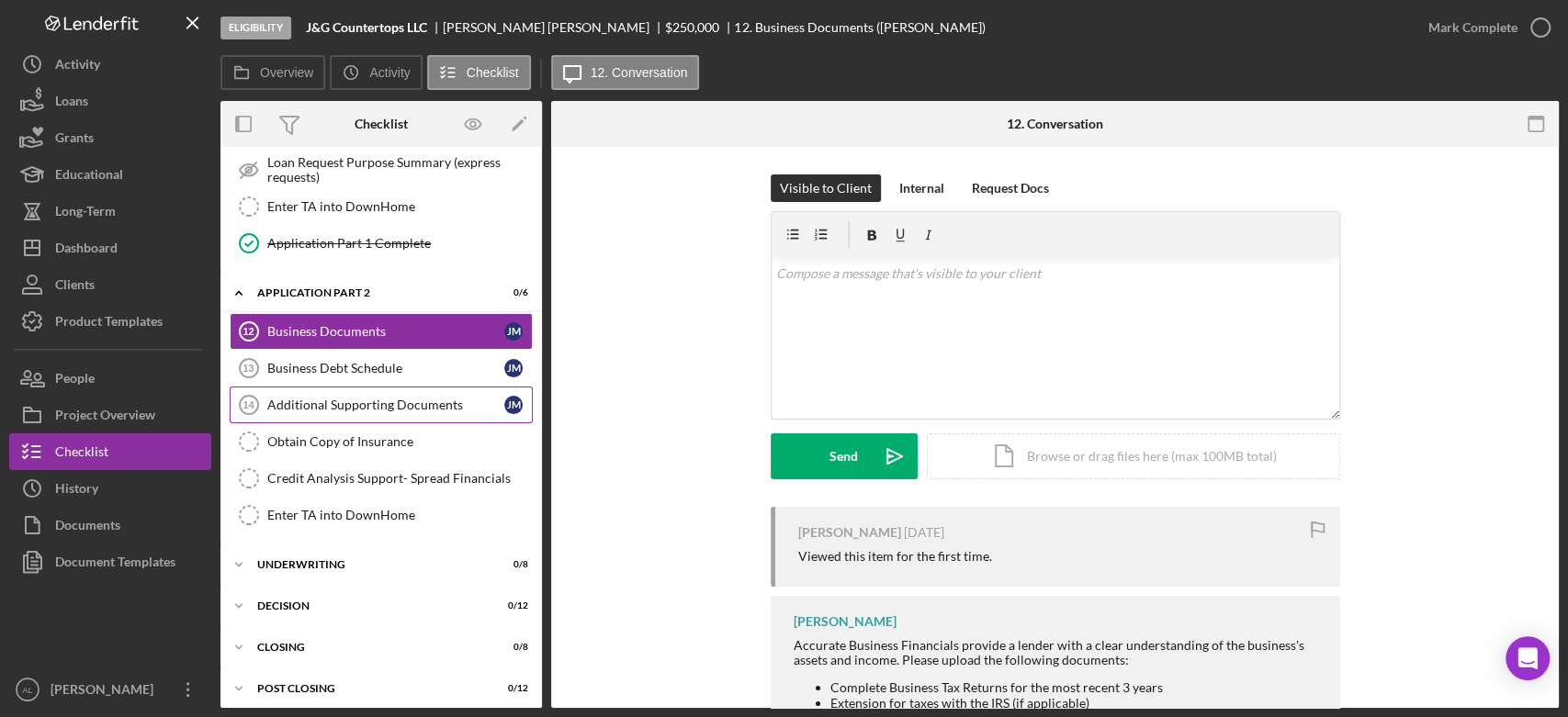
click at [430, 386] on link "Additional Supporting Documents 14 Additional Supporting Documents [PERSON_NAME]" at bounding box center [381, 405] width 303 height 37
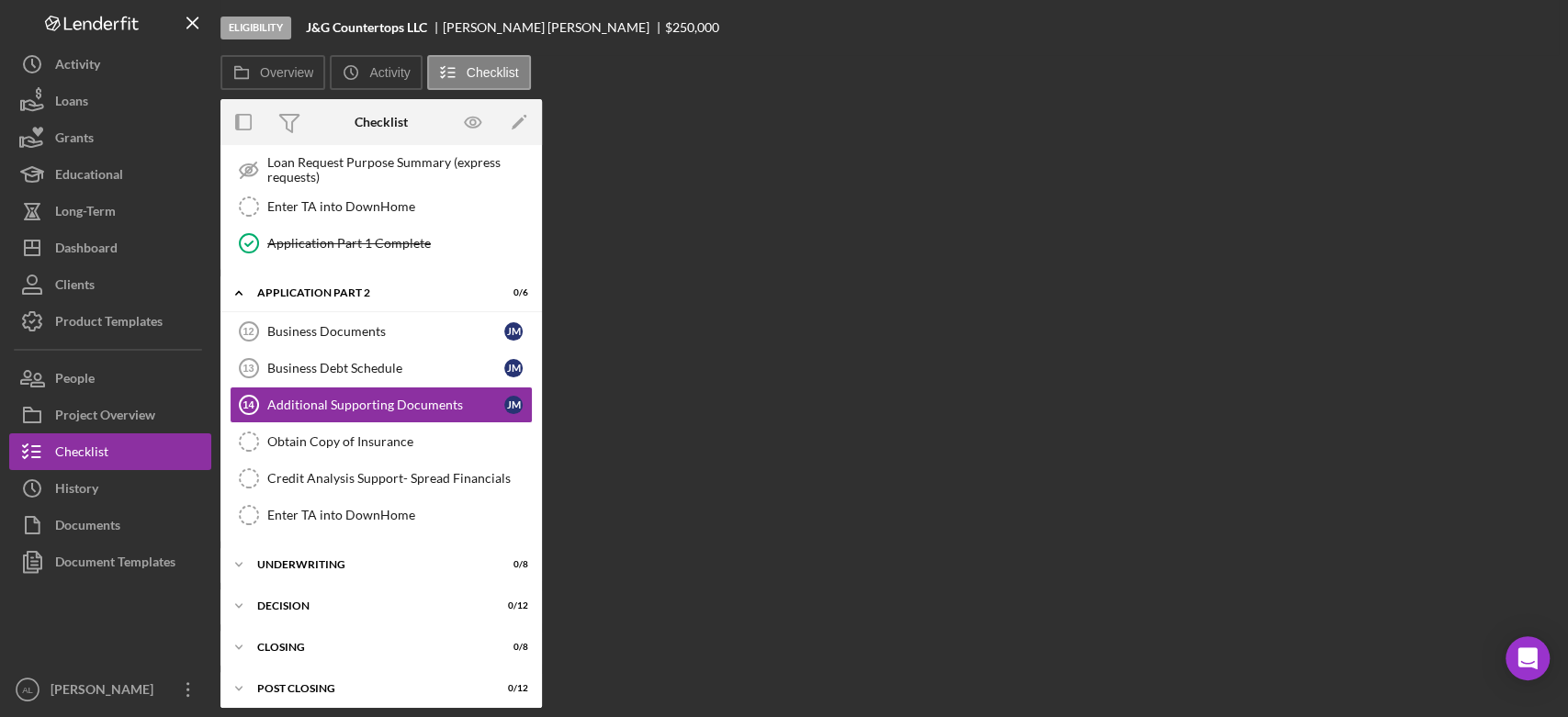
scroll to position [1196, 0]
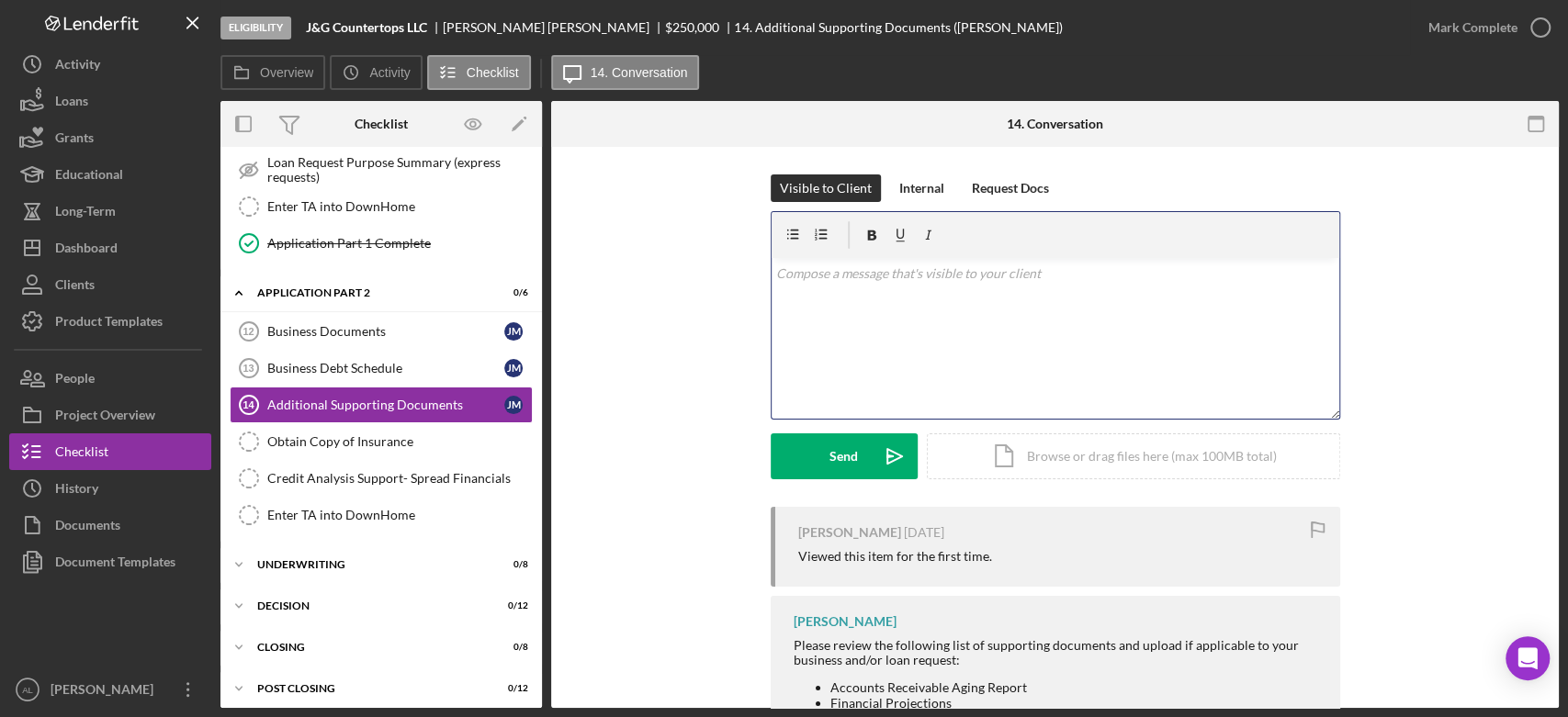
click at [882, 344] on div "v Color teal Color pink Remove color Add row above Add row below Add column bef…" at bounding box center [1056, 337] width 567 height 161
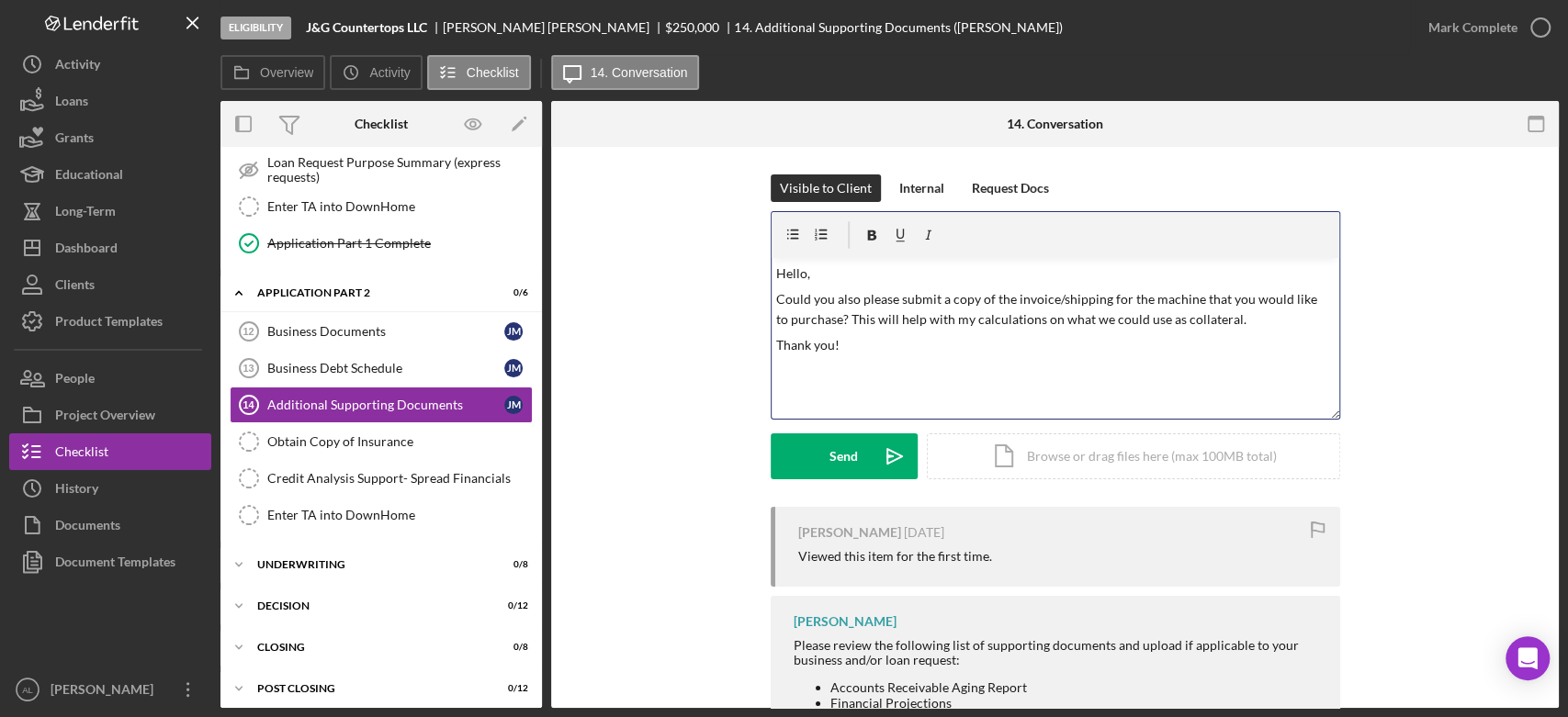
click at [1040, 323] on p "Could you also please submit a copy of the invoice/shipping for the machine tha…" at bounding box center [1055, 309] width 558 height 41
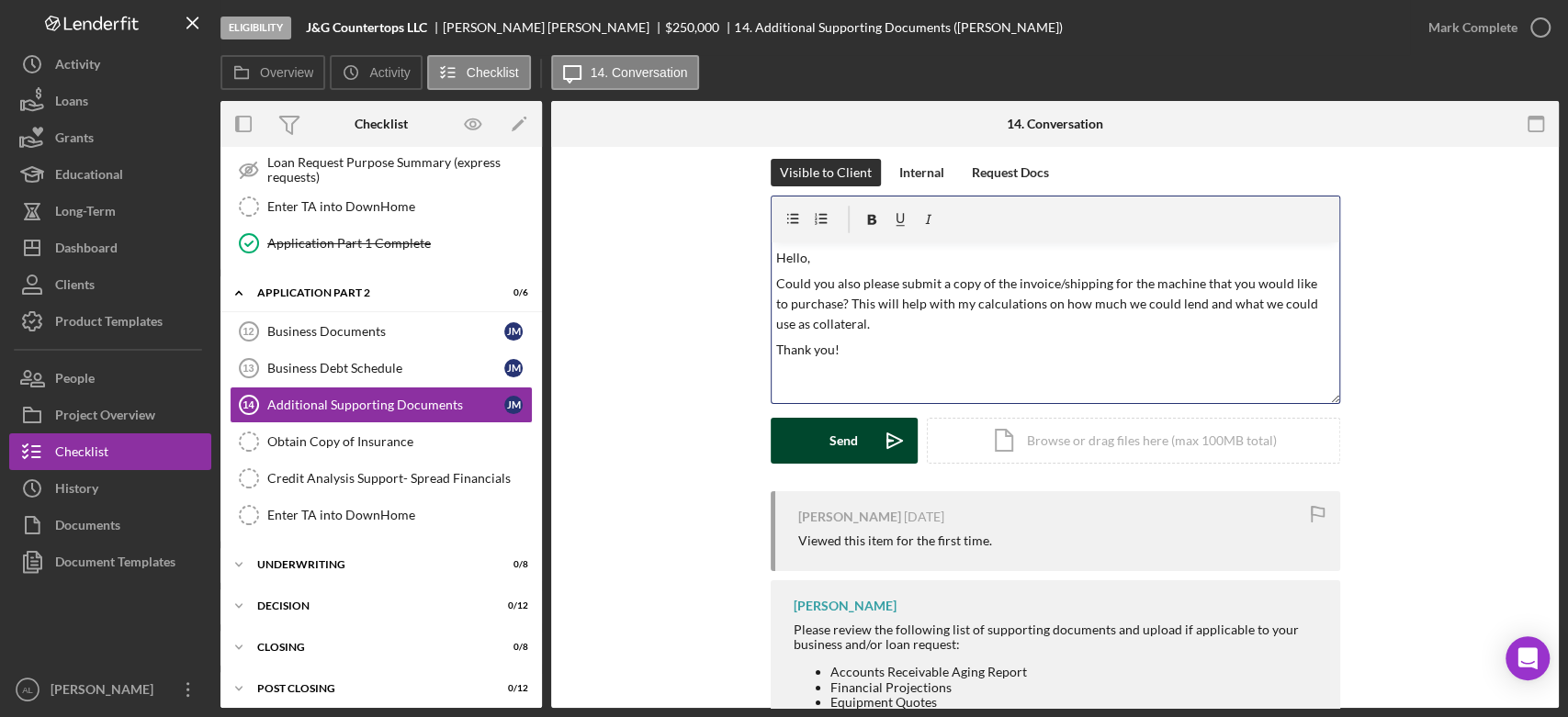
scroll to position [14, 0]
click at [856, 452] on button "Send Icon/icon-invite-send" at bounding box center [844, 442] width 147 height 46
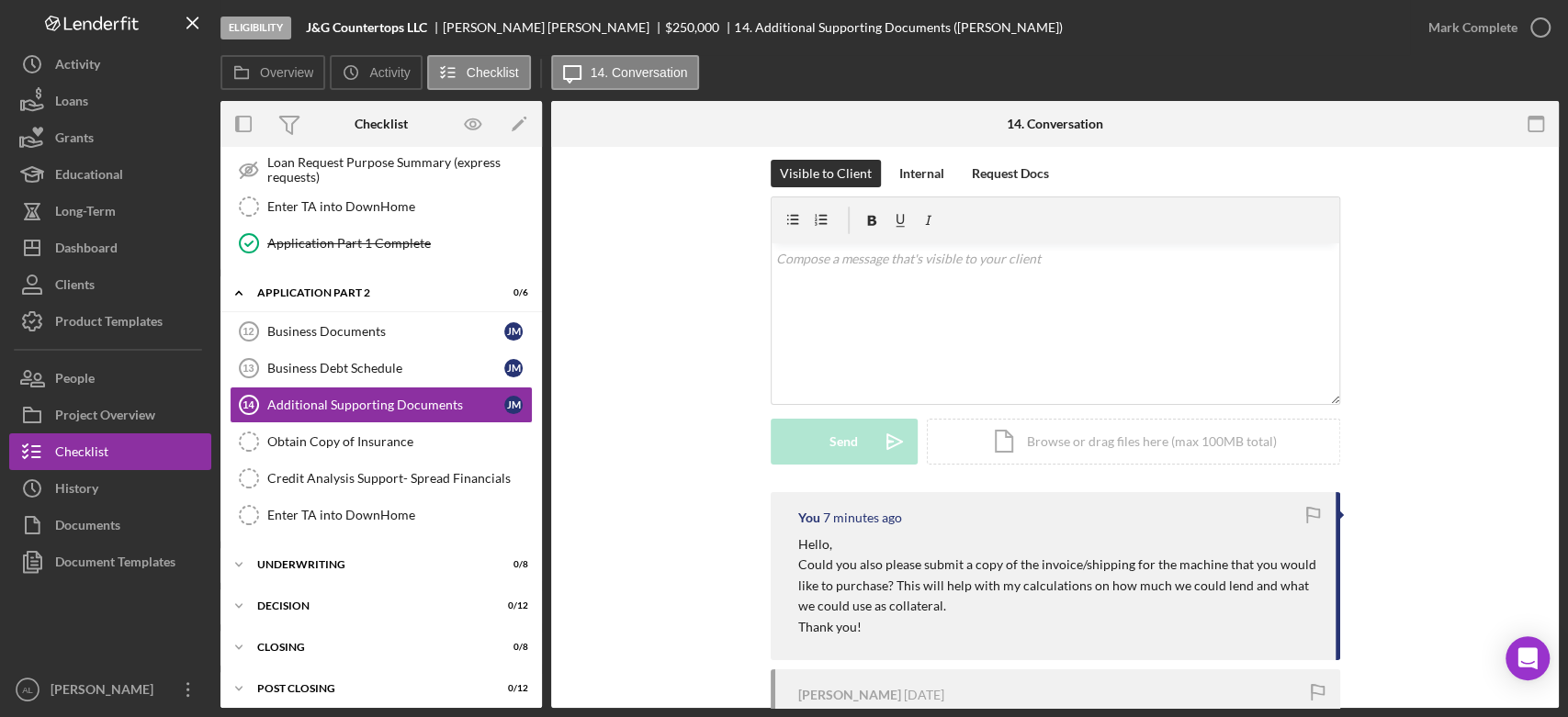
click at [615, 454] on div "Visible to Client Internal Request Docs v Color teal Color pink Remove color Ad…" at bounding box center [1055, 326] width 953 height 333
click at [88, 255] on div "Dashboard" at bounding box center [86, 250] width 62 height 41
